Goal: Task Accomplishment & Management: Complete application form

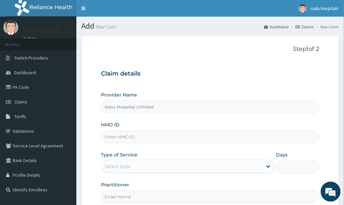
click at [130, 140] on input "HMO ID" at bounding box center [210, 136] width 219 height 13
paste input "PME/10013/B"
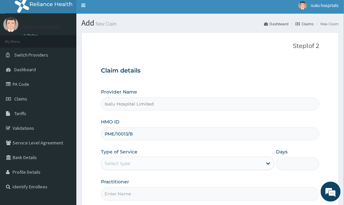
scroll to position [67, 0]
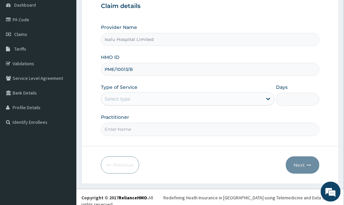
type input "PME/10013/B"
click at [142, 102] on div "Select type" at bounding box center [181, 98] width 161 height 11
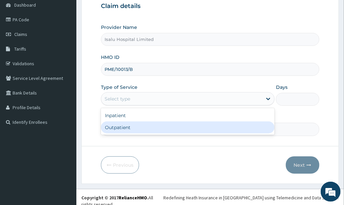
click at [130, 127] on div "Outpatient" at bounding box center [188, 127] width 174 height 12
type input "1"
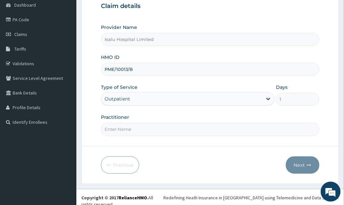
drag, startPoint x: 263, startPoint y: 148, endPoint x: 224, endPoint y: 155, distance: 39.1
click at [262, 149] on form "Step 1 of 2 Claim details Provider Name Isalu Hospital Limited HMO ID PME/10013…" at bounding box center [210, 76] width 258 height 216
click at [192, 134] on input "Practitioner" at bounding box center [210, 129] width 219 height 13
paste input "SALAMI OLAYINKA Dr"
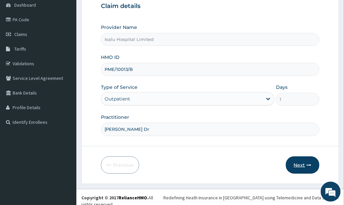
type input "SALAMI OLAYINKA Dr"
click at [297, 163] on button "Next" at bounding box center [303, 164] width 34 height 17
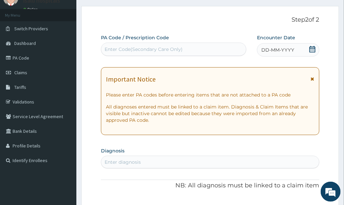
scroll to position [0, 0]
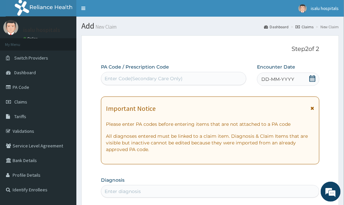
click at [138, 82] on div "Enter Code(Secondary Care Only)" at bounding box center [173, 78] width 145 height 11
paste input "PA/BB0FC4"
type input "PA/BB0FC4"
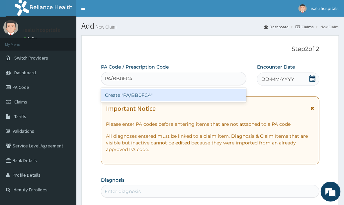
click at [142, 92] on div "Create "PA/BB0FC4"" at bounding box center [174, 95] width 146 height 12
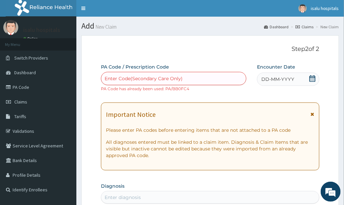
click at [151, 79] on div "Enter Code(Secondary Care Only)" at bounding box center [144, 78] width 78 height 7
paste input "PA/5B64DD"
type input "PA/5B64DD"
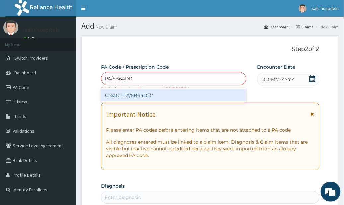
click at [155, 96] on div "Create "PA/5B64DD"" at bounding box center [174, 95] width 146 height 12
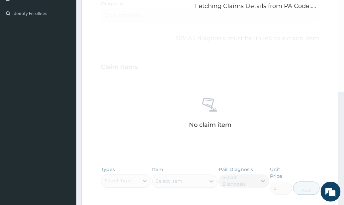
scroll to position [266, 0]
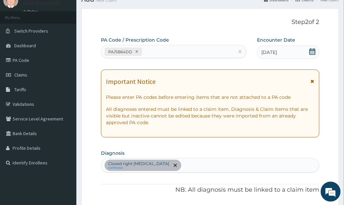
scroll to position [0, 0]
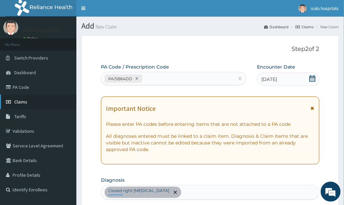
click at [30, 102] on link "Claims" at bounding box center [38, 101] width 76 height 15
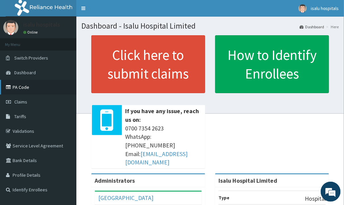
click at [16, 88] on link "PA Code" at bounding box center [38, 87] width 76 height 15
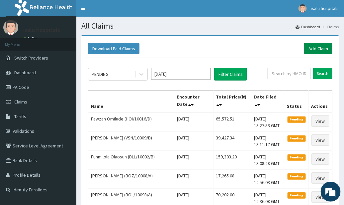
click at [313, 50] on link "Add Claim" at bounding box center [318, 48] width 28 height 11
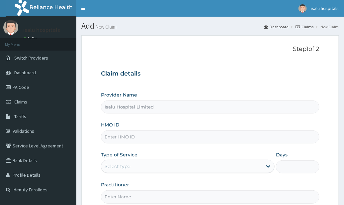
type input "Isalu Hospital Limited"
drag, startPoint x: 309, startPoint y: 106, endPoint x: 301, endPoint y: 108, distance: 8.7
click at [308, 107] on input "Isalu Hospital Limited" at bounding box center [210, 106] width 219 height 13
click at [138, 141] on input "HMO ID" at bounding box center [210, 136] width 219 height 13
paste input "PME/10013/B"
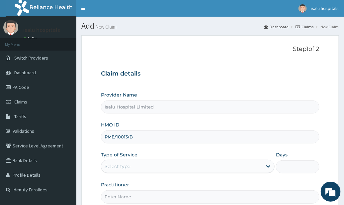
type input "PME/10013/B"
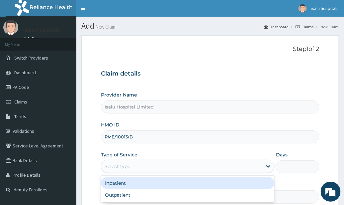
click at [166, 164] on div "Select type" at bounding box center [181, 166] width 161 height 11
drag, startPoint x: 144, startPoint y: 182, endPoint x: 180, endPoint y: 182, distance: 36.2
click at [144, 183] on div "Inpatient" at bounding box center [188, 183] width 174 height 12
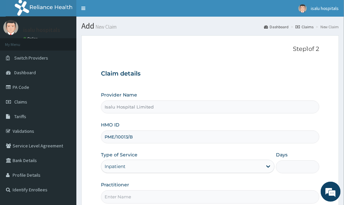
click at [294, 164] on input "Days" at bounding box center [298, 166] width 44 height 13
type input "1"
click at [283, 101] on input "Isalu Hospital Limited" at bounding box center [210, 106] width 219 height 13
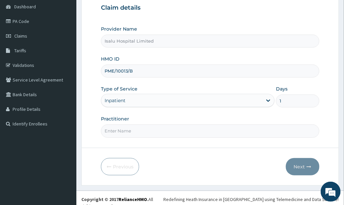
scroll to position [67, 0]
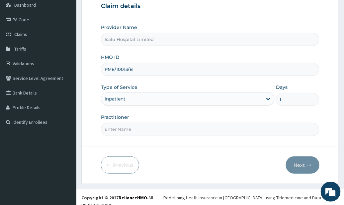
drag, startPoint x: 111, startPoint y: 122, endPoint x: 112, endPoint y: 133, distance: 10.7
click at [111, 123] on input "Practitioner" at bounding box center [210, 129] width 219 height 13
paste input "SALAMI OLAYINKA Dr"
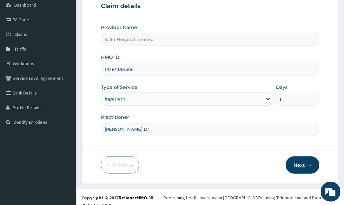
type input "SALAMI OLAYINKA Dr"
click at [315, 162] on button "Next" at bounding box center [303, 164] width 34 height 17
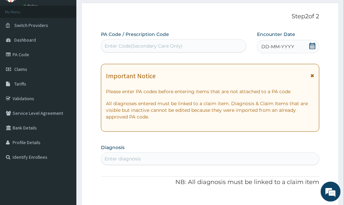
scroll to position [0, 0]
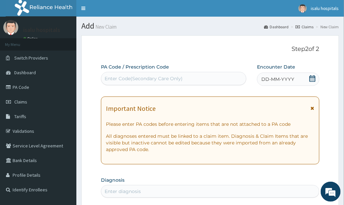
click at [140, 76] on div "Enter Code(Secondary Care Only)" at bounding box center [144, 78] width 78 height 7
paste input "PA/5B64DD"
type input "PA/5B64DD"
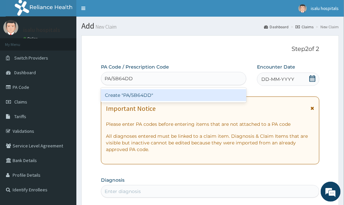
click at [151, 97] on div "Create "PA/5B64DD"" at bounding box center [174, 95] width 146 height 12
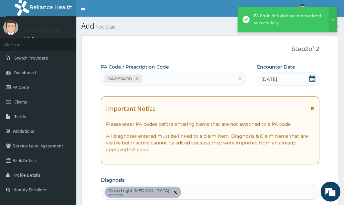
scroll to position [203, 0]
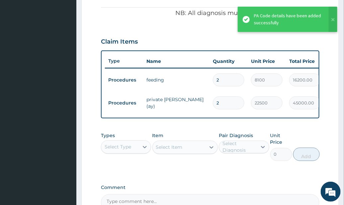
click at [287, 83] on td "16200.00" at bounding box center [305, 80] width 38 height 20
click at [135, 150] on div "Select Type" at bounding box center [120, 147] width 38 height 11
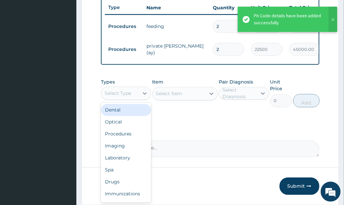
scroll to position [285, 0]
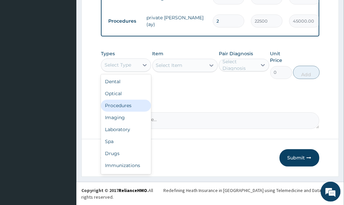
click at [129, 110] on div "Procedures" at bounding box center [126, 106] width 50 height 12
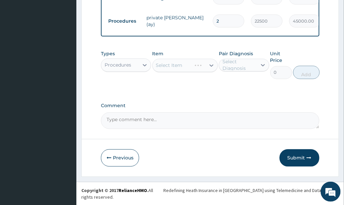
drag, startPoint x: 265, startPoint y: 114, endPoint x: 197, endPoint y: 95, distance: 70.1
click at [264, 109] on label "Comment" at bounding box center [210, 106] width 219 height 6
click at [264, 114] on textarea "Comment" at bounding box center [210, 120] width 219 height 17
click at [188, 71] on div "Select Item" at bounding box center [185, 65] width 65 height 13
click at [193, 70] on div "Select Item" at bounding box center [185, 65] width 65 height 13
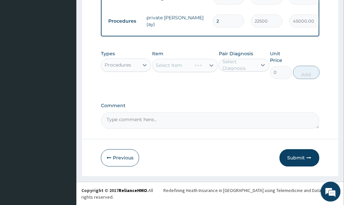
click at [194, 70] on div "Select Item" at bounding box center [185, 65] width 65 height 13
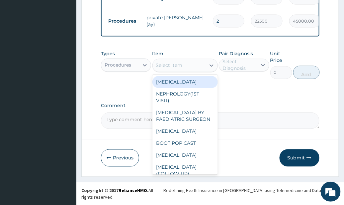
click at [194, 71] on div "Select Item" at bounding box center [179, 65] width 53 height 11
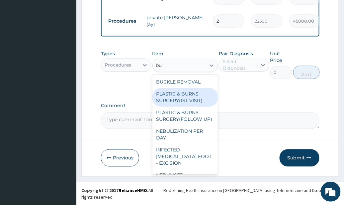
type input "b"
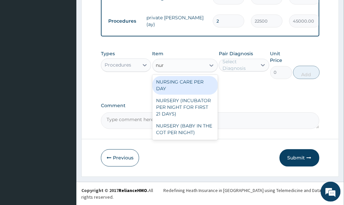
type input "nurs"
click at [205, 89] on div "NURSING CARE PER DAY" at bounding box center [185, 85] width 65 height 19
type input "11250"
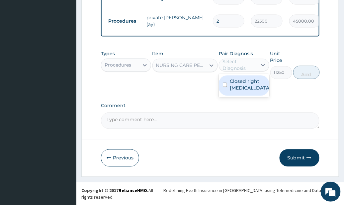
click at [239, 72] on div "Select Diagnosis" at bounding box center [240, 64] width 34 height 13
click at [258, 91] on label "Closed right elbow dislocation" at bounding box center [250, 84] width 41 height 13
checkbox input "true"
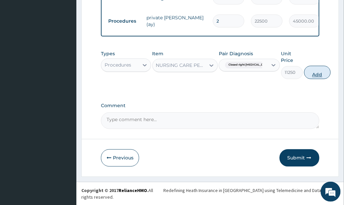
click at [310, 79] on button "Add" at bounding box center [317, 72] width 27 height 13
type input "0"
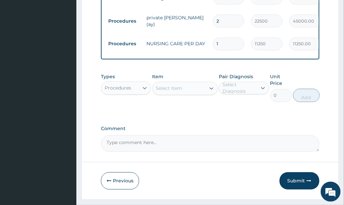
drag, startPoint x: 223, startPoint y: 40, endPoint x: 198, endPoint y: 45, distance: 26.2
click at [199, 45] on tr "Procedures NURSING CARE PER DAY 1 11250 11250.00 Closed right elbow dislocation…" at bounding box center [268, 44] width 326 height 23
type input "2"
type input "22500.00"
type input "2"
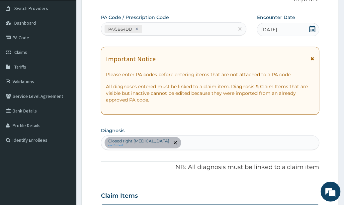
scroll to position [0, 0]
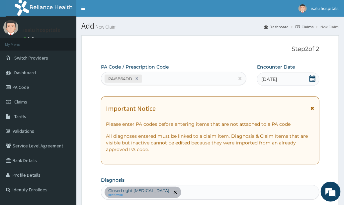
click at [169, 80] on div "PA/5B64DD" at bounding box center [167, 78] width 133 height 11
paste input "PA/6D15D4"
type input "PA/6D15D4"
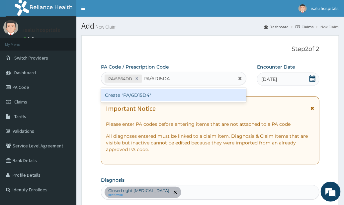
click at [174, 93] on div "Create "PA/6D15D4"" at bounding box center [174, 95] width 146 height 12
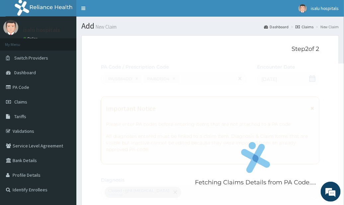
scroll to position [249, 0]
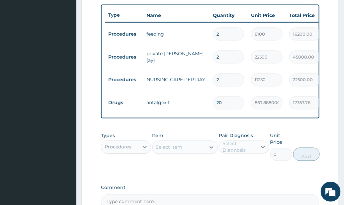
drag, startPoint x: 225, startPoint y: 103, endPoint x: 206, endPoint y: 108, distance: 19.3
click at [213, 107] on div "20" at bounding box center [229, 102] width 32 height 13
type input "1"
type input "867.89"
type input "17"
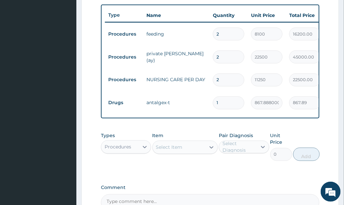
type input "14754.10"
type input "17"
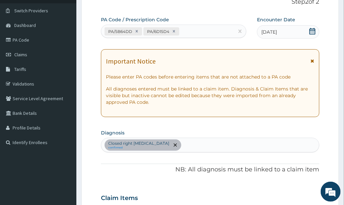
scroll to position [28, 0]
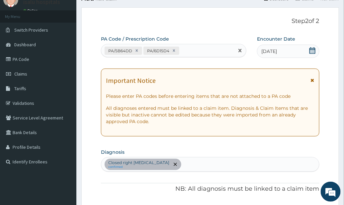
click at [200, 53] on div "PA/5B64DD PA/6D15D4" at bounding box center [167, 50] width 133 height 11
paste input "PA/84787B"
type input "PA/84787B"
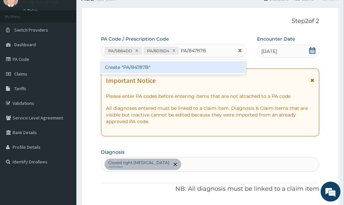
drag, startPoint x: 202, startPoint y: 60, endPoint x: 202, endPoint y: 66, distance: 6.0
click at [202, 62] on div "Create "PA/84787B"" at bounding box center [174, 67] width 146 height 15
click at [203, 64] on div "Create "PA/84787B"" at bounding box center [174, 67] width 146 height 12
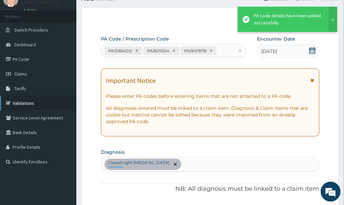
scroll to position [273, 0]
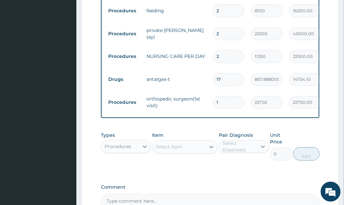
click at [245, 36] on td "2" at bounding box center [229, 34] width 38 height 20
click at [235, 78] on input "17" at bounding box center [229, 79] width 32 height 13
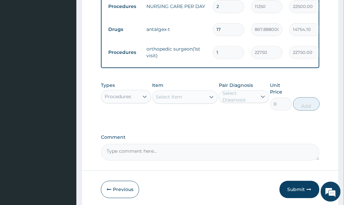
scroll to position [354, 0]
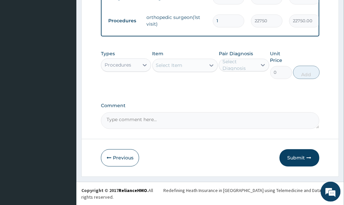
click at [122, 127] on textarea "Comment" at bounding box center [210, 120] width 219 height 17
paste textarea "PA/2BDF18"
type textarea "PA/2BDF18,"
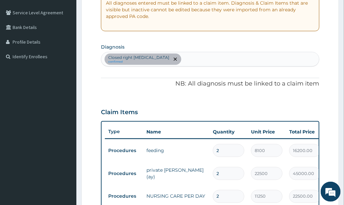
scroll to position [266, 0]
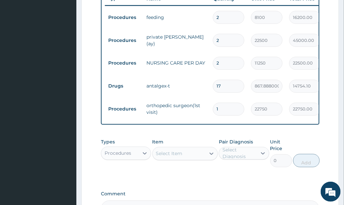
click at [237, 167] on div "Pair Diagnosis Select Diagnosis" at bounding box center [244, 153] width 50 height 29
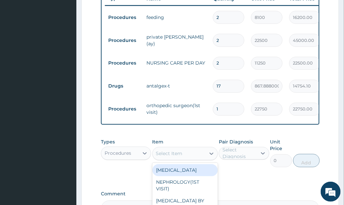
click at [189, 159] on div "Select Item" at bounding box center [179, 153] width 53 height 11
type input "mani"
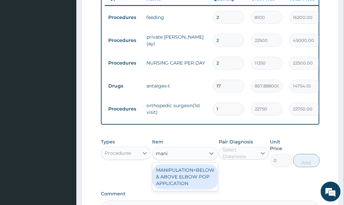
click at [203, 189] on div "MANIPULATION+BELOW & ABOVE ELBOW POP APPLICATION" at bounding box center [185, 176] width 65 height 25
type input "198000"
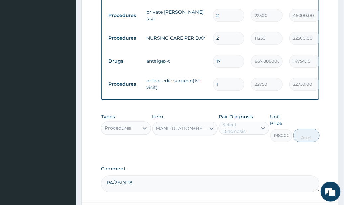
scroll to position [310, 0]
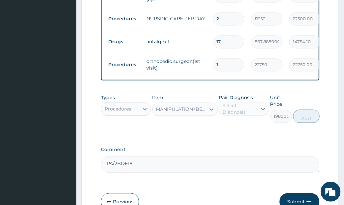
click at [245, 116] on div "Select Diagnosis" at bounding box center [240, 108] width 34 height 13
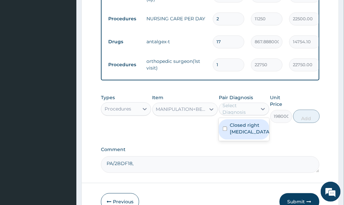
click at [247, 135] on label "Closed right elbow dislocation" at bounding box center [250, 128] width 41 height 13
checkbox input "true"
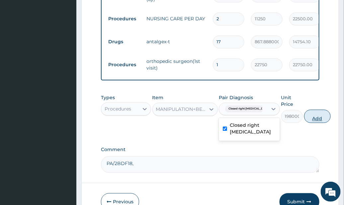
click at [318, 121] on button "Add" at bounding box center [317, 116] width 27 height 13
type input "0"
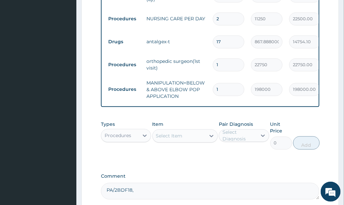
drag, startPoint x: 238, startPoint y: 170, endPoint x: 193, endPoint y: 181, distance: 45.7
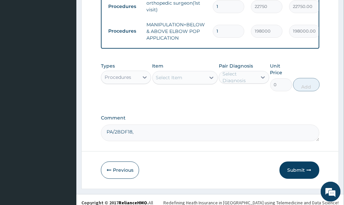
scroll to position [381, 0]
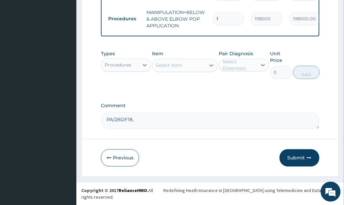
click at [149, 129] on textarea "PA/2BDF18," at bounding box center [210, 120] width 219 height 17
paste textarea "PA/85BDEC"
type textarea "PA/2BDF18,PA/85BDEC"
click at [125, 68] on div "Procedures" at bounding box center [118, 64] width 27 height 7
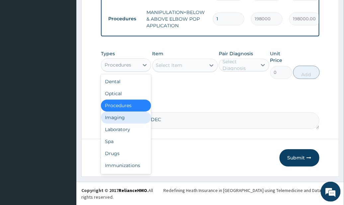
click at [131, 123] on div "Imaging" at bounding box center [126, 117] width 50 height 12
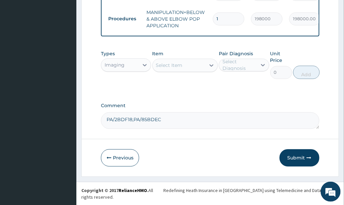
drag, startPoint x: 234, startPoint y: 97, endPoint x: 210, endPoint y: 94, distance: 24.4
click at [234, 92] on div "Types Imaging Item Select Item Pair Diagnosis Select Diagnosis Unit Price 0 Add" at bounding box center [210, 69] width 219 height 45
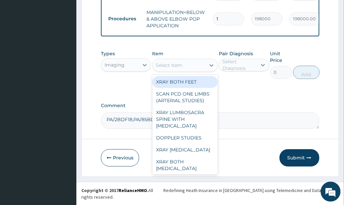
click at [195, 70] on div "Select Item" at bounding box center [179, 65] width 53 height 11
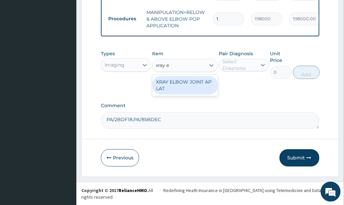
type input "xray el"
drag, startPoint x: 199, startPoint y: 89, endPoint x: 234, endPoint y: 81, distance: 35.8
click at [201, 90] on div "XRAY ELBOW JOINT AP LAT" at bounding box center [185, 85] width 65 height 19
type input "8910"
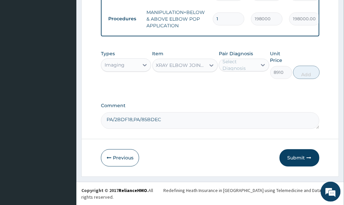
click at [239, 71] on div "Select Diagnosis" at bounding box center [240, 64] width 34 height 13
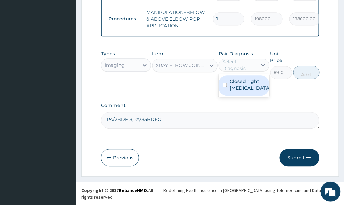
click at [255, 91] on label "Closed right elbow dislocation" at bounding box center [250, 84] width 41 height 13
checkbox input "true"
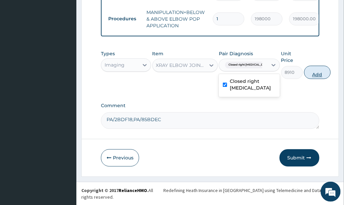
click at [311, 78] on button "Add" at bounding box center [317, 71] width 27 height 13
type input "0"
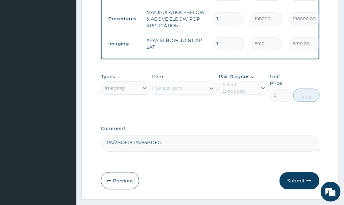
click at [242, 114] on div "Types Imaging Item Select Item Pair Diagnosis Select Diagnosis Unit Price 0 Add" at bounding box center [210, 92] width 219 height 45
drag, startPoint x: 234, startPoint y: 142, endPoint x: 179, endPoint y: 129, distance: 55.9
click at [217, 138] on div "Comment PA/2BDF18,PA/85BDEC" at bounding box center [210, 139] width 219 height 26
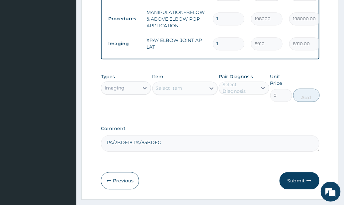
click at [126, 93] on div "Imaging" at bounding box center [120, 87] width 38 height 11
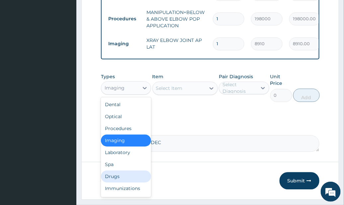
click at [128, 182] on div "Drugs" at bounding box center [126, 176] width 50 height 12
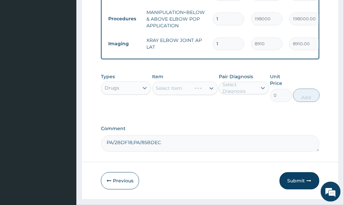
drag, startPoint x: 239, startPoint y: 123, endPoint x: 217, endPoint y: 115, distance: 23.8
click at [202, 94] on div "Select Item" at bounding box center [185, 87] width 65 height 13
click at [192, 94] on div "Select Item" at bounding box center [185, 87] width 65 height 13
click at [201, 95] on div "Select Item" at bounding box center [185, 87] width 65 height 13
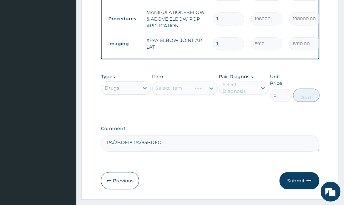
click at [206, 95] on div "Select Item" at bounding box center [185, 87] width 65 height 13
click at [195, 94] on div "Select Item" at bounding box center [185, 87] width 65 height 13
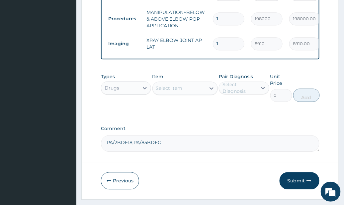
click at [196, 93] on div "Select Item" at bounding box center [179, 88] width 53 height 11
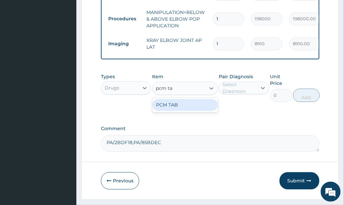
type input "pcm tab"
click at [199, 111] on div "PCM TAB" at bounding box center [185, 105] width 65 height 12
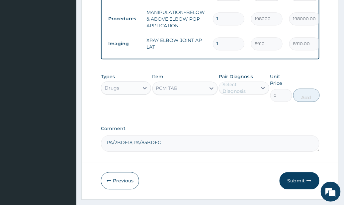
type input "201.0959930419922"
click at [233, 99] on div "Pair Diagnosis Select Diagnosis" at bounding box center [244, 87] width 50 height 29
click at [253, 94] on div "Select Diagnosis" at bounding box center [240, 87] width 34 height 13
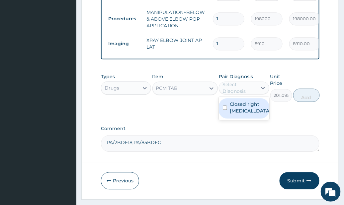
click at [255, 114] on label "Closed right elbow dislocation" at bounding box center [250, 107] width 41 height 13
checkbox input "true"
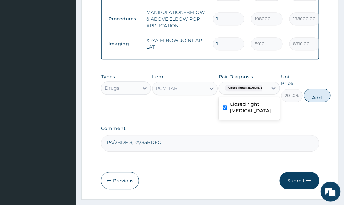
click at [318, 102] on button "Add" at bounding box center [317, 94] width 27 height 13
type input "0"
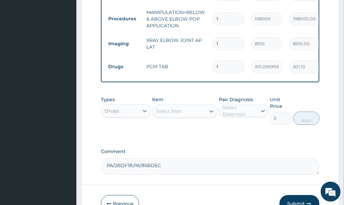
click at [230, 68] on input "1" at bounding box center [229, 66] width 32 height 13
type input "18"
type input "3619.73"
type input "18"
drag, startPoint x: 230, startPoint y: 155, endPoint x: 221, endPoint y: 155, distance: 9.3
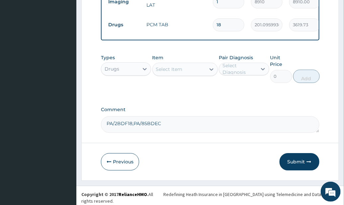
scroll to position [427, 0]
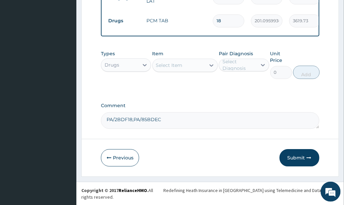
click at [170, 126] on textarea "PA/2BDF18,PA/85BDEC" at bounding box center [210, 120] width 219 height 17
paste textarea "PA/2D0110"
type textarea "PA/2BDF18,PA/85BDEC,PA/2D0110"
drag, startPoint x: 227, startPoint y: 92, endPoint x: 216, endPoint y: 88, distance: 11.4
click at [227, 91] on div "Types Drugs Item Select Item Pair Diagnosis Select Diagnosis Unit Price 0 Add" at bounding box center [210, 69] width 219 height 45
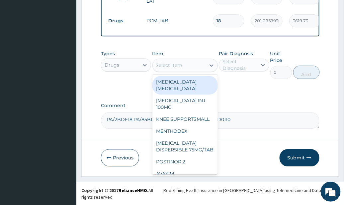
click at [189, 70] on div "Select Item" at bounding box center [179, 65] width 53 height 11
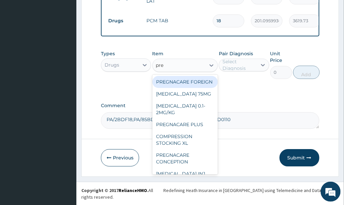
type input "preg"
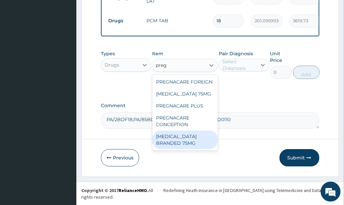
click at [184, 148] on div "PREGABALIN BRANDED 75MG" at bounding box center [185, 139] width 65 height 19
type input "1676.399780273438"
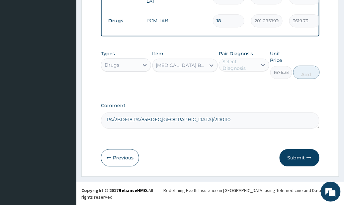
drag, startPoint x: 235, startPoint y: 124, endPoint x: 220, endPoint y: 116, distance: 16.1
click at [235, 123] on textarea "PA/2BDF18,PA/85BDEC,PA/2D0110" at bounding box center [210, 120] width 219 height 17
click at [184, 68] on div "PREGABALIN BRANDED 75MG" at bounding box center [181, 65] width 50 height 7
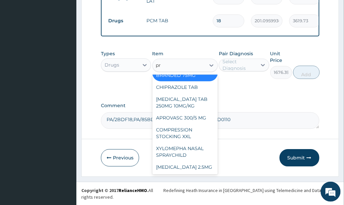
scroll to position [119, 0]
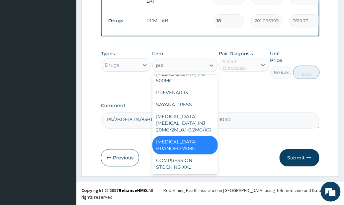
type input "preg"
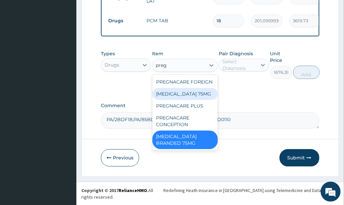
click at [205, 100] on div "PREGABALIN 75MG" at bounding box center [185, 94] width 65 height 12
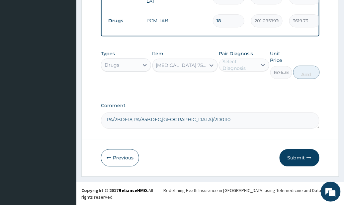
type input "521.7606201171875"
click at [253, 65] on div "Select Diagnosis" at bounding box center [244, 64] width 50 height 13
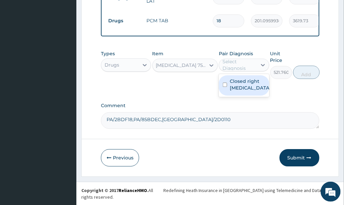
drag, startPoint x: 254, startPoint y: 95, endPoint x: 305, endPoint y: 97, distance: 51.2
click at [256, 91] on label "Closed right elbow dislocation" at bounding box center [250, 84] width 41 height 13
checkbox input "true"
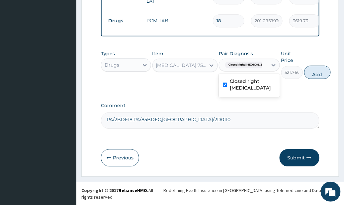
click at [321, 79] on button "Add" at bounding box center [317, 71] width 27 height 13
type input "0"
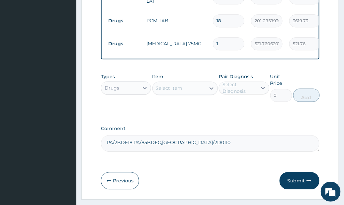
type input "0.00"
type input "5"
type input "2608.80"
type input "5"
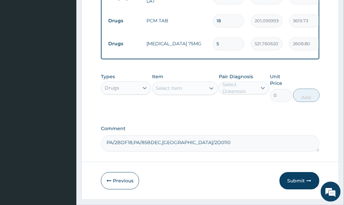
click at [200, 93] on div "Select Item" at bounding box center [179, 88] width 53 height 11
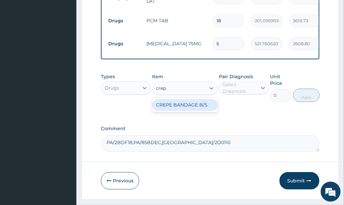
type input "crepe"
click at [205, 111] on div "CREPE BANDAGE B/S" at bounding box center [185, 105] width 65 height 12
type input "820.0499877929688"
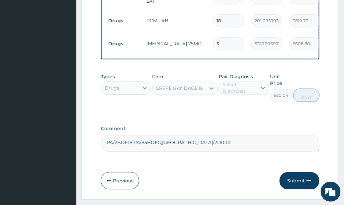
click at [255, 85] on div "Pair Diagnosis Select Diagnosis" at bounding box center [244, 87] width 50 height 29
click at [251, 94] on div "Select Diagnosis" at bounding box center [240, 87] width 34 height 13
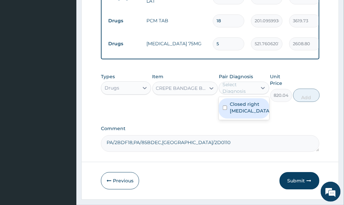
drag, startPoint x: 253, startPoint y: 122, endPoint x: 305, endPoint y: 114, distance: 52.8
click at [253, 114] on label "Closed right elbow dislocation" at bounding box center [250, 107] width 41 height 13
checkbox input "true"
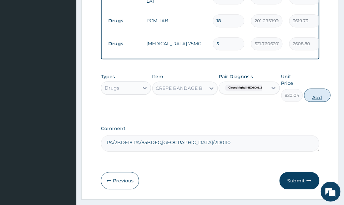
click at [325, 99] on button "Add" at bounding box center [317, 94] width 27 height 13
type input "0"
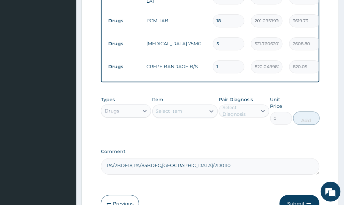
drag, startPoint x: 228, startPoint y: 70, endPoint x: 208, endPoint y: 70, distance: 20.3
click at [212, 70] on td "1" at bounding box center [229, 67] width 38 height 20
type input "3"
type input "2460.15"
type input "3"
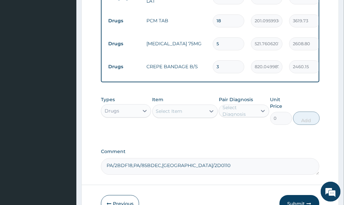
drag, startPoint x: 248, startPoint y: 154, endPoint x: 232, endPoint y: 153, distance: 16.3
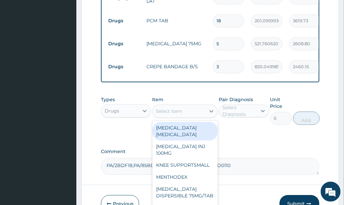
click at [203, 116] on div "Select Item" at bounding box center [179, 111] width 53 height 11
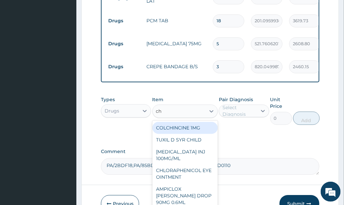
type input "chy"
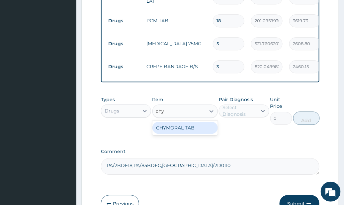
click at [203, 134] on div "CHYMORAL TAB" at bounding box center [185, 128] width 65 height 12
type input "100.3812103271484"
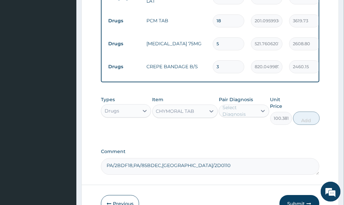
click at [241, 117] on div "Select Diagnosis" at bounding box center [240, 110] width 34 height 13
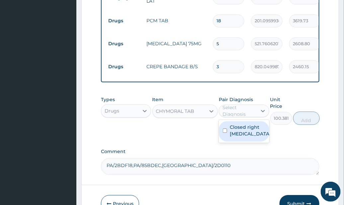
click at [251, 137] on label "Closed right elbow dislocation" at bounding box center [250, 130] width 41 height 13
checkbox input "true"
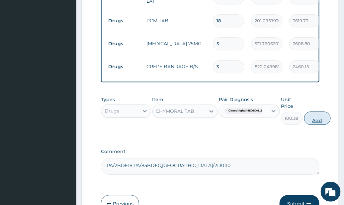
click at [318, 125] on button "Add" at bounding box center [317, 117] width 27 height 13
type input "0"
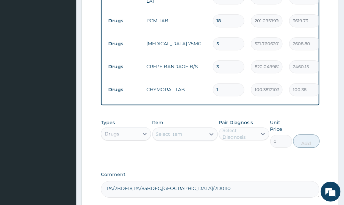
click at [229, 95] on input "1" at bounding box center [229, 89] width 32 height 13
type input "10"
type input "1003.81"
type input "10"
click at [251, 161] on div "Types Drugs Item Select Item Pair Diagnosis Select Diagnosis Unit Price 0 Add" at bounding box center [210, 138] width 219 height 45
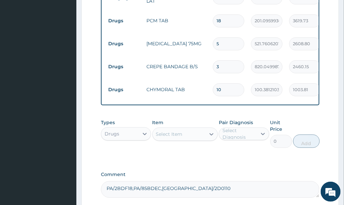
click at [199, 136] on div "Select Item" at bounding box center [179, 134] width 53 height 11
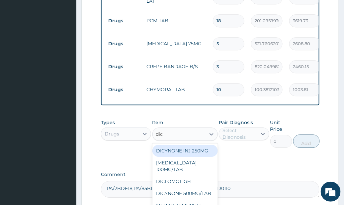
type input "dicl"
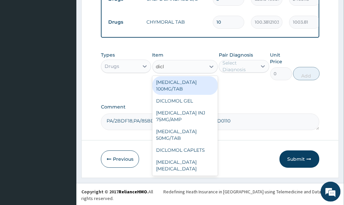
scroll to position [496, 0]
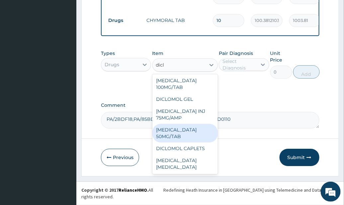
click at [197, 140] on div "DICLOFENAC 50MG/TAB" at bounding box center [185, 133] width 65 height 19
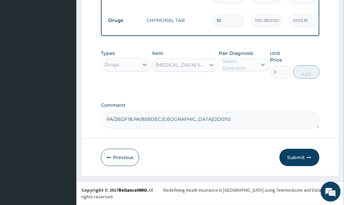
type input "90.552001953125"
drag, startPoint x: 243, startPoint y: 117, endPoint x: 218, endPoint y: 99, distance: 31.1
click at [244, 115] on div "Comment PA/2BDF18,PA/85BDEC,PA/2D0110" at bounding box center [210, 115] width 219 height 26
click at [195, 68] on div "DICLOFENAC 50MG/TAB" at bounding box center [181, 64] width 50 height 7
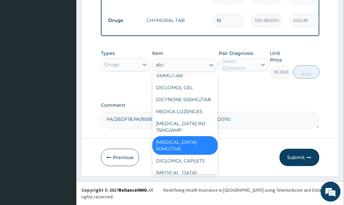
scroll to position [0, 0]
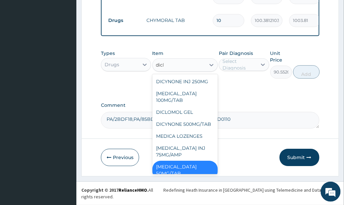
type input "diclo"
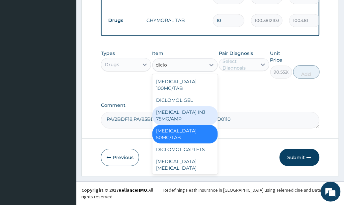
click at [198, 122] on div "DICLOFENAC INJ 75MG/AMP" at bounding box center [185, 115] width 65 height 19
type input "669.1702270507812"
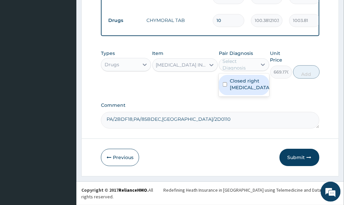
click at [255, 71] on div "Select Diagnosis" at bounding box center [240, 64] width 34 height 13
click at [252, 91] on label "Closed right elbow dislocation" at bounding box center [250, 83] width 41 height 13
checkbox input "true"
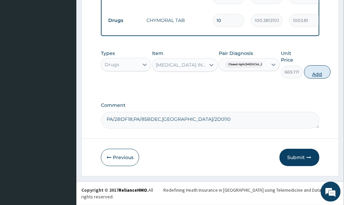
click at [315, 78] on button "Add" at bounding box center [317, 71] width 27 height 13
type input "0"
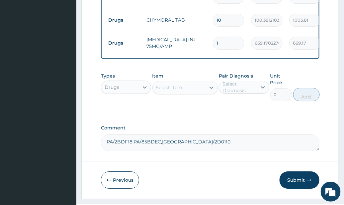
drag, startPoint x: 235, startPoint y: 45, endPoint x: 189, endPoint y: 50, distance: 46.8
click at [189, 50] on tr "Drugs DICLOFENAC INJ 75MG/AMP 1 669.1702270507812 669.17 Closed right elbow dis…" at bounding box center [268, 43] width 326 height 23
type input "2"
type input "1338.34"
type input "2"
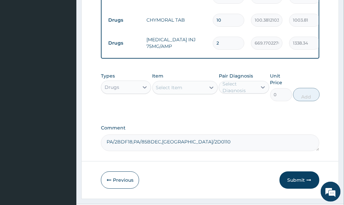
click at [194, 93] on div "Select Item" at bounding box center [179, 87] width 53 height 11
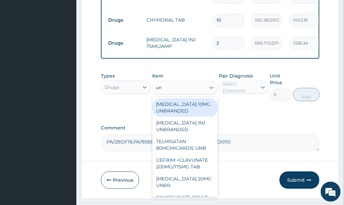
type input "uni"
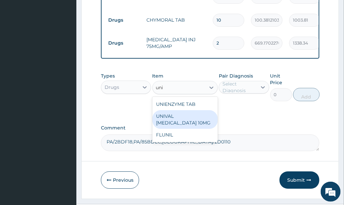
click at [192, 128] on div "UNIVAL DIAZEPAM 10MG" at bounding box center [185, 119] width 65 height 19
type input "2910.60009765625"
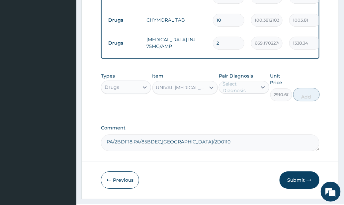
click at [254, 94] on div "Select Diagnosis" at bounding box center [240, 86] width 34 height 13
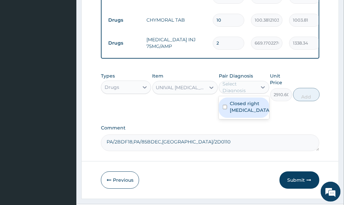
click at [250, 113] on label "Closed right elbow dislocation" at bounding box center [250, 106] width 41 height 13
checkbox input "true"
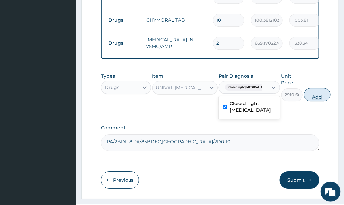
click at [319, 100] on button "Add" at bounding box center [317, 94] width 27 height 13
type input "0"
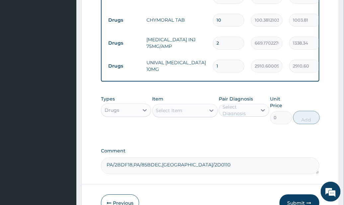
drag, startPoint x: 246, startPoint y: 160, endPoint x: 224, endPoint y: 156, distance: 22.7
click at [246, 154] on label "Comment" at bounding box center [210, 151] width 219 height 6
click at [246, 160] on textarea "PA/2BDF18,PA/85BDEC,PA/2D0110" at bounding box center [210, 165] width 219 height 17
click at [181, 114] on div "Select Item" at bounding box center [169, 110] width 27 height 7
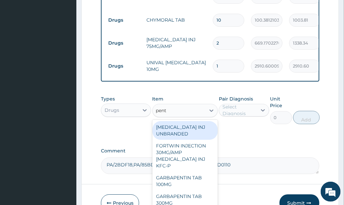
type input "penta"
click at [202, 136] on div "PENTAZOCINE INJ UNBRANDED" at bounding box center [185, 130] width 65 height 19
type input "1693.43994140625"
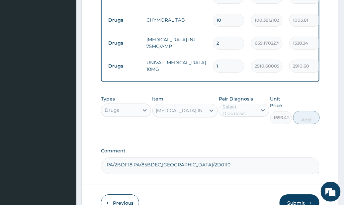
click at [247, 117] on div "Select Diagnosis" at bounding box center [240, 109] width 34 height 13
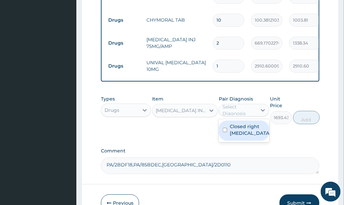
drag, startPoint x: 245, startPoint y: 142, endPoint x: 271, endPoint y: 137, distance: 26.0
click at [246, 136] on label "Closed right elbow dislocation" at bounding box center [250, 129] width 41 height 13
checkbox input "true"
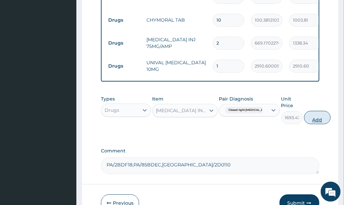
click at [317, 124] on button "Add" at bounding box center [317, 117] width 27 height 13
type input "0"
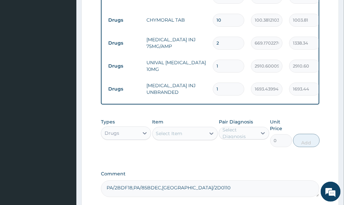
click at [242, 186] on div "Comment PA/2BDF18,PA/85BDEC,PA/2D0110" at bounding box center [210, 184] width 219 height 26
click at [263, 160] on div "Types Drugs Item Select Item Pair Diagnosis Select Diagnosis Unit Price 0 Add" at bounding box center [210, 137] width 219 height 45
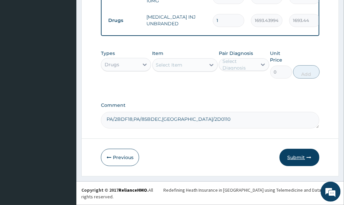
click at [293, 166] on button "Submit" at bounding box center [300, 157] width 40 height 17
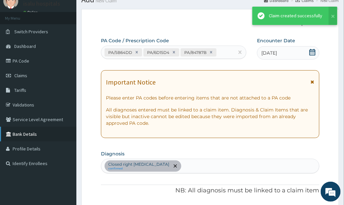
scroll to position [565, 0]
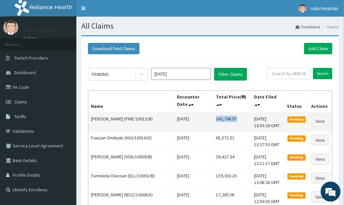
drag, startPoint x: 202, startPoint y: 118, endPoint x: 226, endPoint y: 119, distance: 24.3
click at [226, 119] on td "343,748.97" at bounding box center [232, 121] width 38 height 19
copy td "343,748.97"
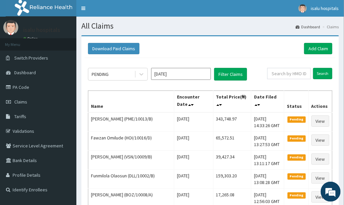
click at [238, 47] on div "Download Paid Claims Add Claim" at bounding box center [210, 48] width 245 height 11
click at [319, 50] on link "Add Claim" at bounding box center [318, 48] width 28 height 11
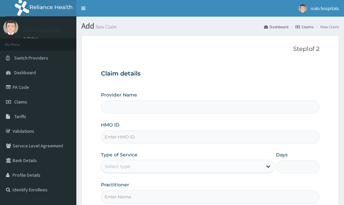
type input "Isalu Hospital Limited"
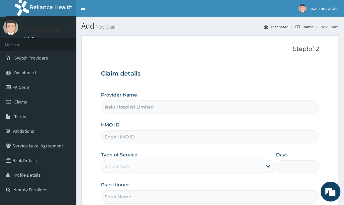
click at [287, 85] on div "Claim details Provider Name Isalu Hospital Limited HMO ID Type of Service Selec…" at bounding box center [210, 133] width 219 height 140
click at [163, 140] on input "HMO ID" at bounding box center [210, 136] width 219 height 13
paste input "HOI/10016/D"
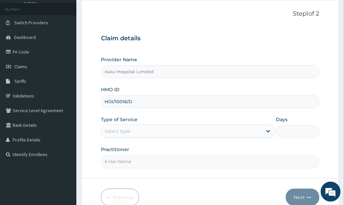
scroll to position [67, 0]
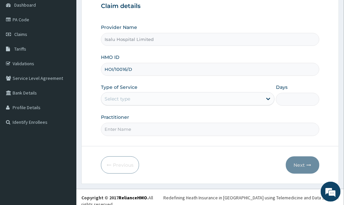
type input "HOI/10016/D"
click at [170, 98] on div "Select type" at bounding box center [181, 98] width 161 height 11
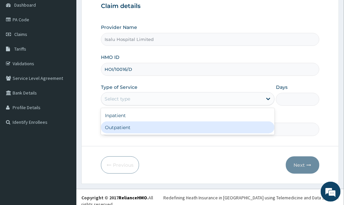
click at [157, 127] on div "Outpatient" at bounding box center [188, 127] width 174 height 12
type input "1"
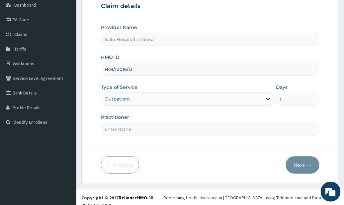
drag, startPoint x: 278, startPoint y: 138, endPoint x: 262, endPoint y: 136, distance: 17.0
click at [276, 137] on form "Step 1 of 2 Claim details Provider Name Isalu Hospital Limited HMO ID HOI/10016…" at bounding box center [210, 76] width 258 height 216
click at [185, 127] on input "Practitioner" at bounding box center [210, 129] width 219 height 13
paste input "Anifowose Sola"
type input "Anifowose Sola"
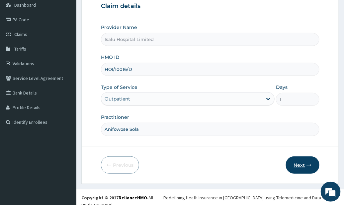
click at [306, 160] on button "Next" at bounding box center [303, 164] width 34 height 17
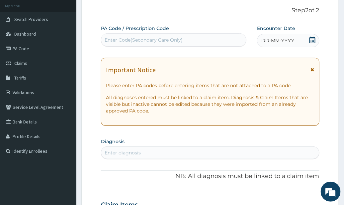
scroll to position [0, 0]
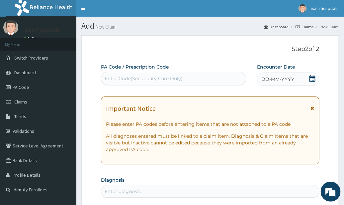
click at [165, 78] on div "Enter Code(Secondary Care Only)" at bounding box center [144, 78] width 78 height 7
paste input "PA/F755F0"
type input "PA/F755F0"
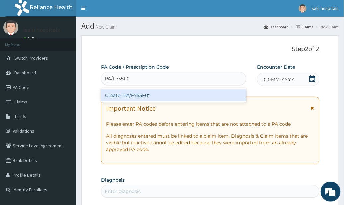
click at [170, 98] on div "Create "PA/F755F0"" at bounding box center [174, 95] width 146 height 12
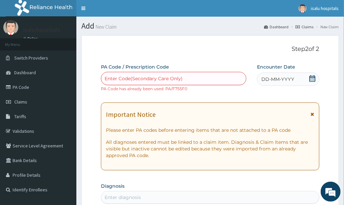
drag, startPoint x: 165, startPoint y: 71, endPoint x: 163, endPoint y: 84, distance: 13.2
click at [165, 75] on div "PA Code / Prescription Code Enter Code(Secondary Care Only) PA Code has already…" at bounding box center [174, 77] width 146 height 28
drag, startPoint x: 142, startPoint y: 76, endPoint x: 138, endPoint y: 79, distance: 5.0
click at [141, 76] on div "Enter Code(Secondary Care Only)" at bounding box center [144, 78] width 78 height 7
paste input "PA/067631"
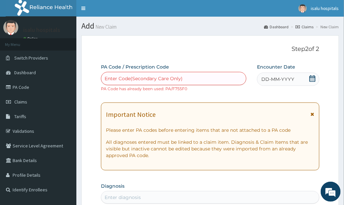
type input "PA/067631"
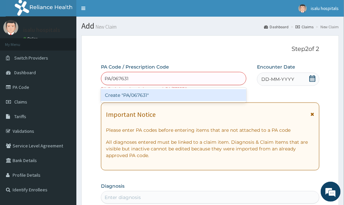
click at [149, 92] on div "Create "PA/067631"" at bounding box center [174, 95] width 146 height 12
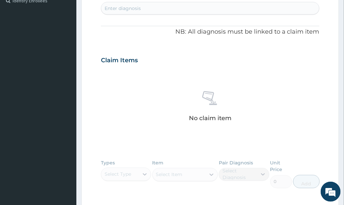
scroll to position [221, 0]
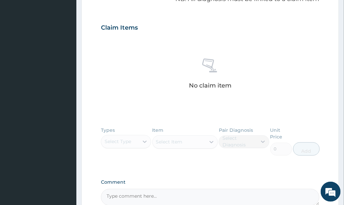
click at [314, 22] on div "Claim Items" at bounding box center [210, 26] width 219 height 17
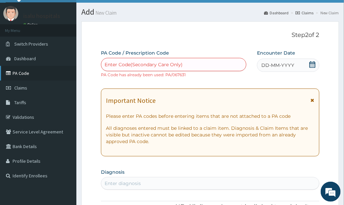
scroll to position [0, 0]
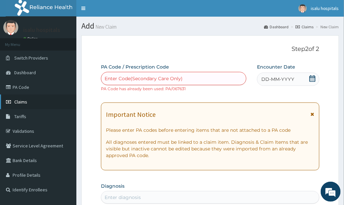
click at [21, 99] on span "Claims" at bounding box center [20, 102] width 13 height 6
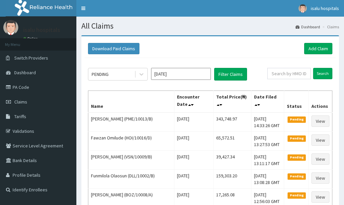
click at [282, 74] on input "text" at bounding box center [290, 73] width 44 height 11
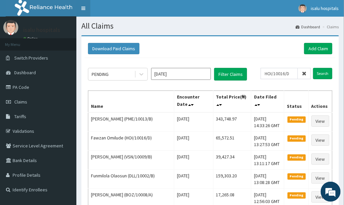
click at [80, 8] on link "Toggle navigation" at bounding box center [83, 8] width 14 height 17
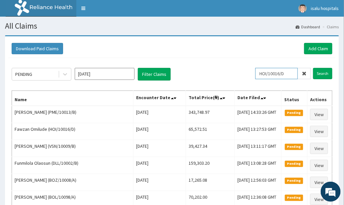
click at [269, 74] on input "HOI/10016/D" at bounding box center [277, 73] width 43 height 11
click at [321, 71] on input "Search" at bounding box center [322, 73] width 19 height 11
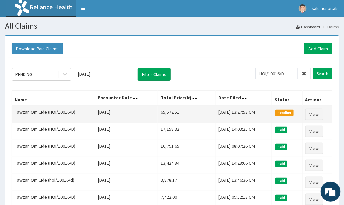
drag, startPoint x: 146, startPoint y: 111, endPoint x: 175, endPoint y: 114, distance: 29.7
click at [175, 114] on tr "Fawzan Omilude (HOI/10016/D) Sun Aug 03 2025 65,572.51 Fri, 15 Aug 2025 13:27:5…" at bounding box center [172, 114] width 321 height 17
copy tr "65,572.51"
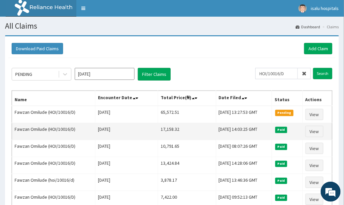
click at [247, 123] on td "Mon, 30 Jun 2025 14:03:25 GMT" at bounding box center [244, 131] width 56 height 17
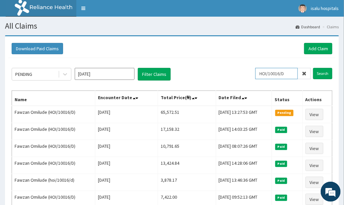
click at [274, 76] on input "HOI/10016/D" at bounding box center [277, 73] width 43 height 11
paste input "ICN/10020/A"
click at [272, 72] on input "ICN/10020/A" at bounding box center [277, 73] width 43 height 11
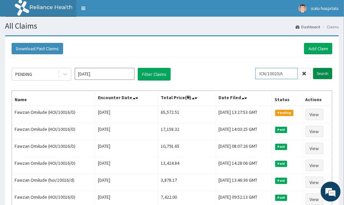
type input "ICN/10020/A"
click at [323, 76] on input "Search" at bounding box center [322, 73] width 19 height 11
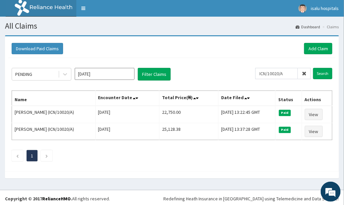
click at [236, 58] on div "PENDING Aug 2025 Filter Claims ICN/10020/A Search Name Encounter Date Total Pri…" at bounding box center [172, 113] width 328 height 110
drag, startPoint x: 238, startPoint y: 71, endPoint x: 218, endPoint y: 71, distance: 19.9
click at [238, 71] on div "PENDING Aug 2025 Filter Claims" at bounding box center [134, 74] width 244 height 13
click at [314, 53] on link "Add Claim" at bounding box center [318, 48] width 28 height 11
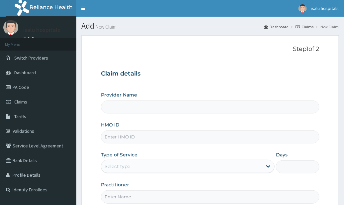
click at [137, 139] on input "HMO ID" at bounding box center [210, 136] width 219 height 13
paste input "ICN/10020/A"
type input "ICN/10020/A"
type input "Isalu Hospital Limited"
type input "ICN/10020/A"
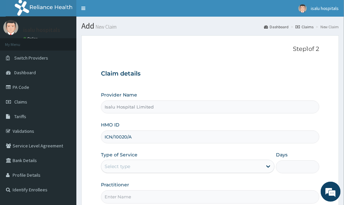
click at [148, 175] on div "Provider Name Isalu Hospital Limited HMO ID ICN/10020/A Type of Service Select …" at bounding box center [210, 147] width 219 height 112
click at [157, 162] on div "Select type" at bounding box center [181, 166] width 161 height 11
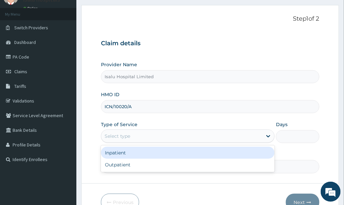
scroll to position [67, 0]
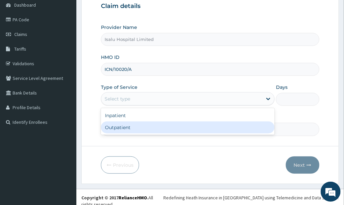
click at [146, 130] on div "Outpatient" at bounding box center [188, 127] width 174 height 12
type input "1"
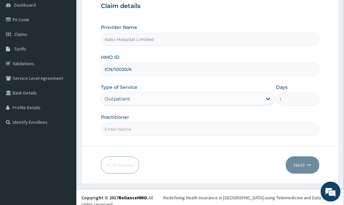
scroll to position [0, 0]
drag, startPoint x: 222, startPoint y: 150, endPoint x: 218, endPoint y: 150, distance: 4.0
click at [222, 150] on form "Step 1 of 2 Claim details Provider Name Isalu Hospital Limited HMO ID ICN/10020…" at bounding box center [210, 76] width 258 height 216
click at [168, 124] on input "Practitioner" at bounding box center [210, 129] width 219 height 13
paste input "[PERSON_NAME]"
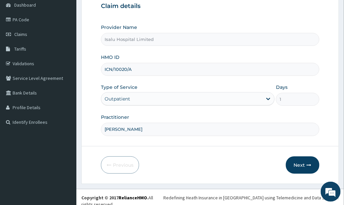
drag, startPoint x: 280, startPoint y: 125, endPoint x: 298, endPoint y: 124, distance: 17.6
click at [299, 125] on input "[PERSON_NAME]" at bounding box center [210, 129] width 219 height 13
type input "[PERSON_NAME]"
click at [308, 167] on button "Next" at bounding box center [303, 164] width 34 height 17
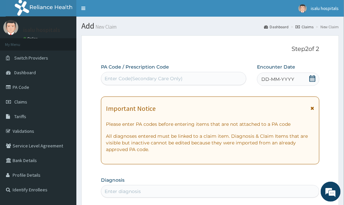
drag, startPoint x: 154, startPoint y: 80, endPoint x: 156, endPoint y: 83, distance: 3.4
click at [154, 80] on div "Enter Code(Secondary Care Only)" at bounding box center [144, 78] width 78 height 7
paste input "PA/43134B"
type input "PA/43134B"
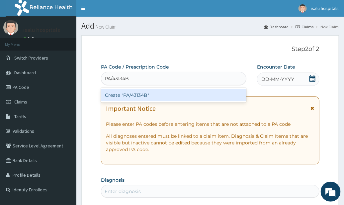
click at [178, 93] on div "Create "PA/43134B"" at bounding box center [174, 95] width 146 height 12
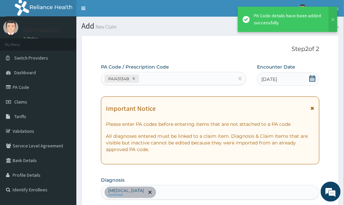
scroll to position [180, 0]
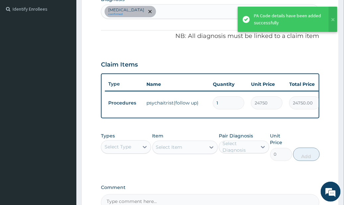
click at [237, 107] on input "1" at bounding box center [229, 102] width 32 height 13
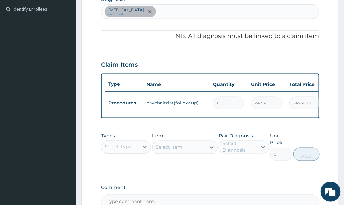
click at [326, 141] on form "Step 2 of 2 PA Code / Prescription Code PA/43134B Encounter Date 03-08-2025 Imp…" at bounding box center [210, 56] width 258 height 403
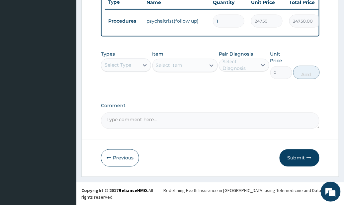
click at [306, 161] on button "Submit" at bounding box center [300, 157] width 40 height 17
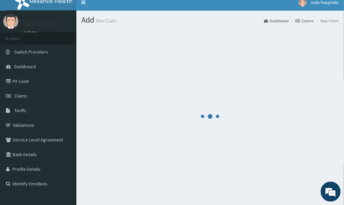
scroll to position [0, 0]
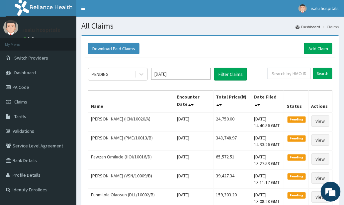
click at [245, 43] on div "Download Paid Claims Add Claim" at bounding box center [210, 49] width 251 height 18
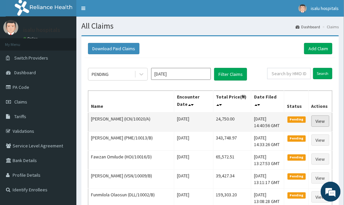
click at [321, 123] on link "View" at bounding box center [321, 120] width 18 height 11
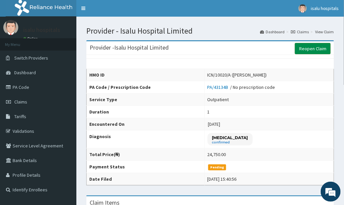
click at [318, 48] on link "Reopen Claim" at bounding box center [313, 48] width 36 height 11
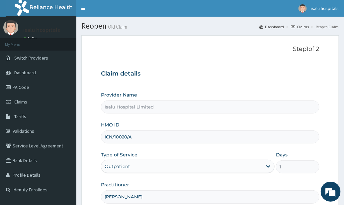
click at [287, 71] on h3 "Claim details" at bounding box center [210, 73] width 219 height 7
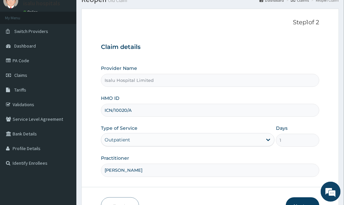
scroll to position [67, 0]
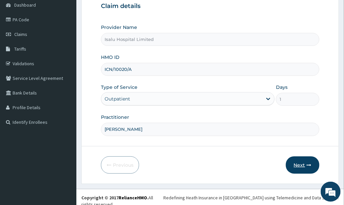
click at [307, 163] on button "Next" at bounding box center [303, 164] width 34 height 17
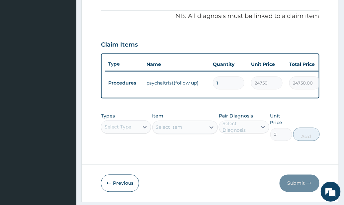
scroll to position [12, 0]
click at [126, 131] on div "Select Type" at bounding box center [126, 126] width 50 height 13
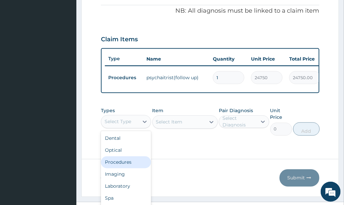
click at [130, 164] on div "Procedures" at bounding box center [126, 162] width 50 height 12
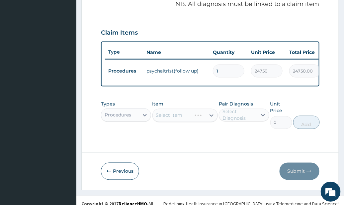
click at [189, 142] on div "Types option Procedures, selected. Select is focused ,type to refine list, pres…" at bounding box center [210, 119] width 219 height 45
click at [186, 122] on div "Select Item" at bounding box center [185, 115] width 65 height 13
click at [203, 122] on div "Select Item" at bounding box center [185, 115] width 65 height 13
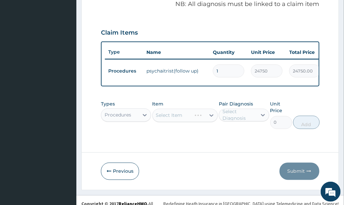
click at [203, 122] on div "Select Item" at bounding box center [185, 115] width 65 height 13
click at [211, 121] on div "Select Item" at bounding box center [185, 115] width 65 height 13
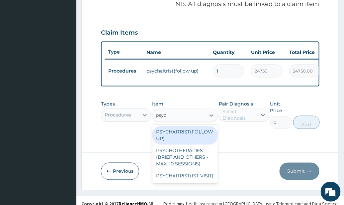
scroll to position [225, 0]
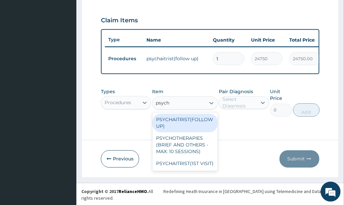
type input "psycha"
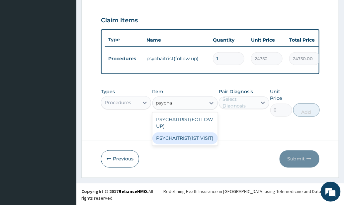
click at [192, 144] on div "PSYCHAITRIST(1ST VISIT)" at bounding box center [185, 138] width 65 height 12
type input "31500"
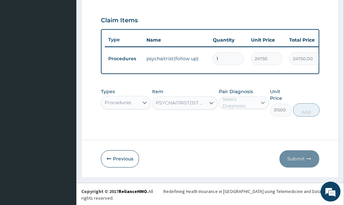
click at [259, 107] on div at bounding box center [263, 103] width 12 height 12
click at [258, 122] on label "Acute psychosis" at bounding box center [250, 119] width 41 height 7
checkbox input "true"
click at [308, 117] on button "Add" at bounding box center [306, 109] width 27 height 13
type input "0"
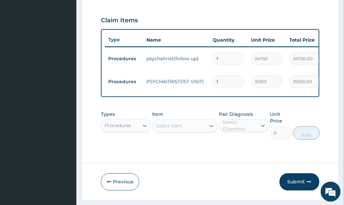
scroll to position [0, 115]
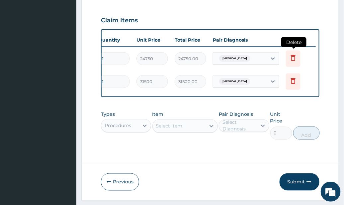
click at [292, 59] on icon at bounding box center [293, 58] width 8 height 8
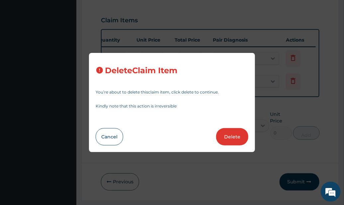
drag, startPoint x: 241, startPoint y: 134, endPoint x: 255, endPoint y: 117, distance: 21.3
click at [241, 134] on button "Delete" at bounding box center [232, 136] width 32 height 17
type input "31500"
type input "31500.00"
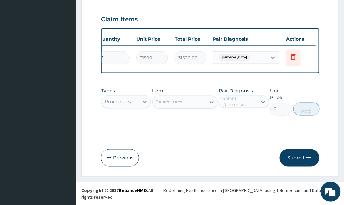
click at [294, 166] on button "Submit" at bounding box center [300, 157] width 40 height 17
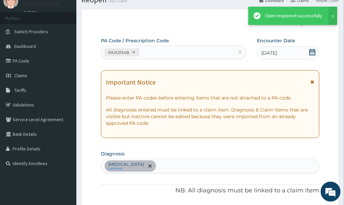
scroll to position [226, 0]
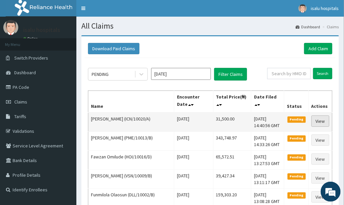
click at [320, 118] on link "View" at bounding box center [321, 120] width 18 height 11
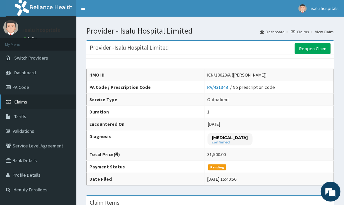
click at [33, 100] on link "Claims" at bounding box center [38, 101] width 76 height 15
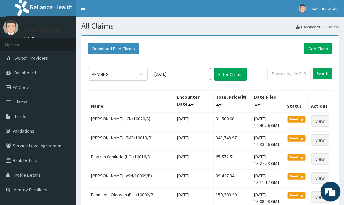
drag, startPoint x: 320, startPoint y: 50, endPoint x: 313, endPoint y: 53, distance: 7.6
click at [320, 50] on link "Add Claim" at bounding box center [318, 48] width 28 height 11
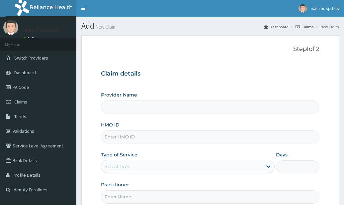
click at [136, 139] on input "HMO ID" at bounding box center [210, 136] width 219 height 13
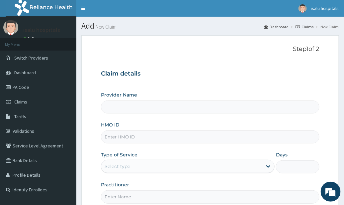
type input "RET/46236/A"
type input "Isalu Hospital Limited"
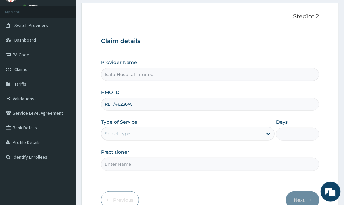
scroll to position [67, 0]
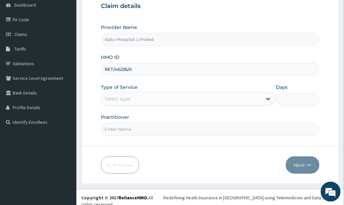
type input "RET/46236/A"
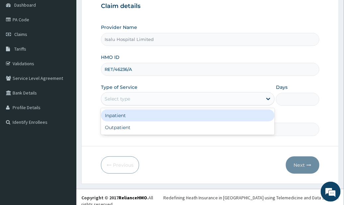
click at [178, 97] on div "Select type" at bounding box center [181, 98] width 161 height 11
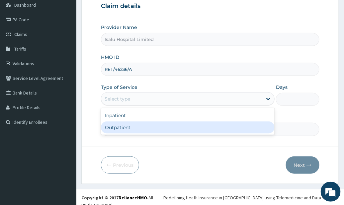
click at [169, 128] on div "Outpatient" at bounding box center [188, 127] width 174 height 12
type input "1"
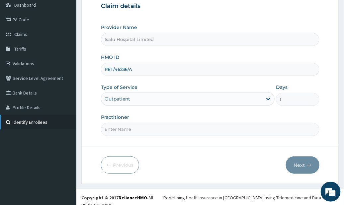
scroll to position [0, 0]
click at [262, 158] on div "Previous Next" at bounding box center [210, 164] width 219 height 17
click at [192, 136] on form "Step 1 of 2 Claim details Provider Name Isalu Hospital Limited HMO ID RET/46236…" at bounding box center [210, 76] width 258 height 216
click at [186, 127] on input "Practitioner" at bounding box center [210, 129] width 219 height 13
paste input "DR OLABISI FAREEDAH"
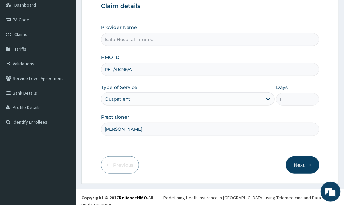
type input "DR OLABISI FAREEDAH"
click at [297, 160] on button "Next" at bounding box center [303, 164] width 34 height 17
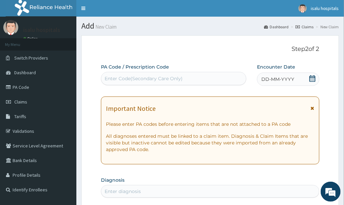
drag, startPoint x: 195, startPoint y: 59, endPoint x: 195, endPoint y: 67, distance: 7.7
drag, startPoint x: 192, startPoint y: 71, endPoint x: 191, endPoint y: 81, distance: 9.7
click at [192, 78] on div "PA Code / Prescription Code Enter Code(Secondary Care Only)" at bounding box center [174, 74] width 146 height 22
click at [189, 84] on div "Enter Code(Secondary Care Only)" at bounding box center [174, 78] width 146 height 13
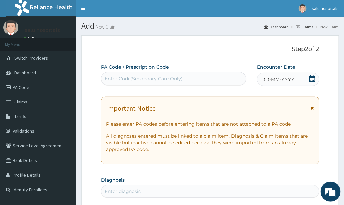
paste input "PA/5DE1ED"
type input "PA/5DE1ED"
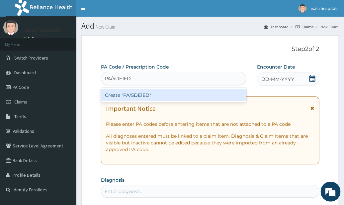
click at [206, 96] on div "Create "PA/5DE1ED"" at bounding box center [174, 95] width 146 height 12
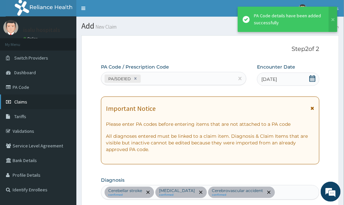
scroll to position [304, 0]
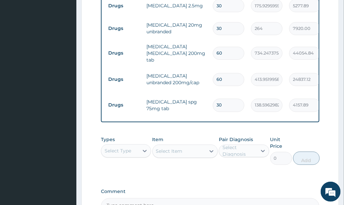
drag, startPoint x: 242, startPoint y: 66, endPoint x: 243, endPoint y: 79, distance: 13.1
click at [242, 67] on tr "Drugs celebrex unbranded 200mg/cap 60 413.9519958496094 24837.12 Cerebrovascula…" at bounding box center [268, 80] width 326 height 26
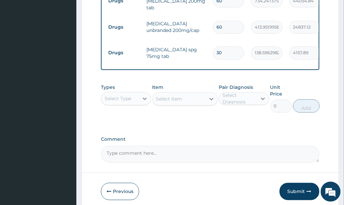
scroll to position [386, 0]
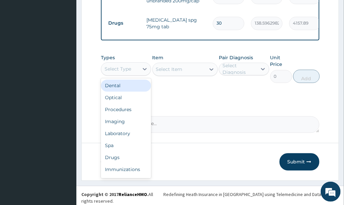
click at [132, 71] on div "Select Type" at bounding box center [120, 68] width 38 height 11
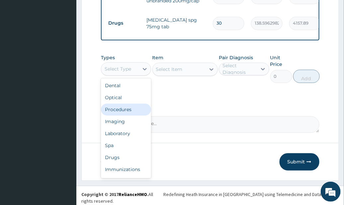
click at [135, 112] on div "Procedures" at bounding box center [126, 109] width 50 height 12
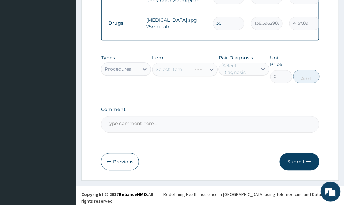
click at [196, 109] on label "Comment" at bounding box center [210, 110] width 219 height 6
click at [196, 116] on textarea "Comment" at bounding box center [210, 124] width 219 height 17
click at [190, 74] on div "Select Item" at bounding box center [185, 68] width 65 height 13
click at [201, 71] on div "Select Item" at bounding box center [185, 68] width 65 height 13
click at [202, 71] on div "Select Item" at bounding box center [185, 68] width 65 height 13
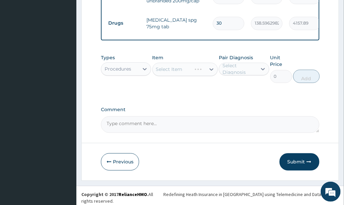
click at [202, 71] on div "Select Item" at bounding box center [185, 68] width 65 height 13
click at [204, 72] on div "Select Item" at bounding box center [185, 68] width 65 height 13
click at [206, 72] on div "Select Item" at bounding box center [185, 68] width 65 height 13
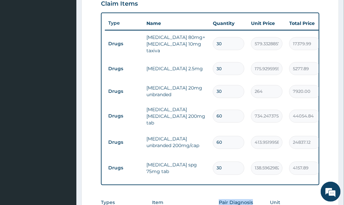
scroll to position [209, 0]
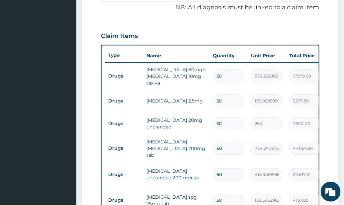
drag, startPoint x: 228, startPoint y: 77, endPoint x: 190, endPoint y: 84, distance: 37.9
click at [202, 84] on tr "Drugs telmisartan 80mg+amlodipine 10mg taxiva 30 579.3328857421875 17379.99 Cer…" at bounding box center [268, 76] width 326 height 27
type input "1"
type input "579.33"
type input "14"
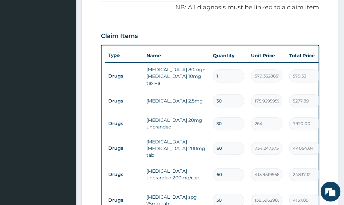
type input "8110.66"
type input "14"
drag, startPoint x: 234, startPoint y: 99, endPoint x: 171, endPoint y: 113, distance: 64.6
click at [178, 111] on tr "Drugs bisoprolol 2.5mg 30 175.9295959472656 5277.89 Cerebellar stroke + 2 Delete" at bounding box center [268, 100] width 326 height 23
type input "1"
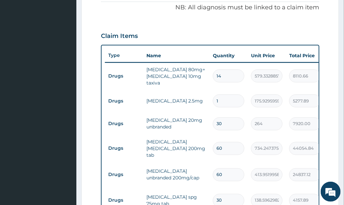
type input "175.93"
type input "14"
type input "2463.01"
type input "14"
drag, startPoint x: 208, startPoint y: 126, endPoint x: 193, endPoint y: 130, distance: 16.2
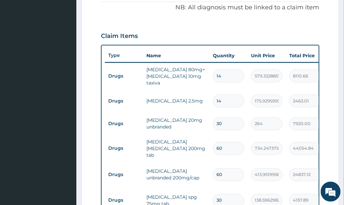
click at [199, 127] on tr "Drugs atorvastatin 20mg unbranded 30 264 7920.00 Cerebellar stroke + 2 Delete" at bounding box center [268, 123] width 326 height 23
type input "1"
type input "264.00"
type input "14"
type input "3696.00"
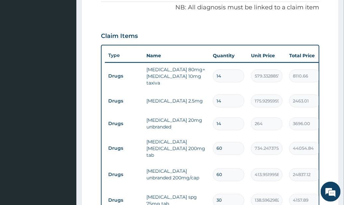
type input "14"
click at [179, 157] on tr "Drugs carbamazepin tegretol 200mg tab 60 734.2473754882812 44054.84 Cerebrovasc…" at bounding box center [268, 148] width 326 height 27
type input "2"
type input "1468.49"
type input "28"
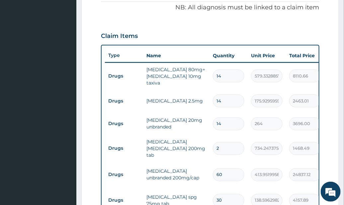
type input "20558.93"
type input "28"
click at [245, 163] on tr "Drugs celebrex unbranded 200mg/cap 60 413.9519958496094 24837.12 Cerebrovascula…" at bounding box center [268, 175] width 326 height 26
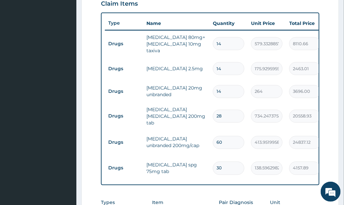
scroll to position [253, 0]
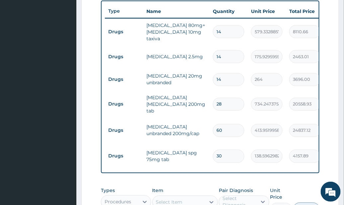
drag, startPoint x: 233, startPoint y: 131, endPoint x: 162, endPoint y: 143, distance: 72.4
click at [167, 142] on tbody "Drugs telmisartan 80mg+amlodipine 10mg taxiva 14 579.3328857421875 8110.66 Cere…" at bounding box center [268, 93] width 326 height 151
type input "2"
type input "827.90"
type input "28"
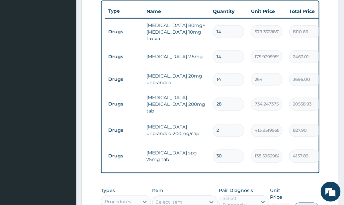
type input "11590.66"
type input "28"
drag, startPoint x: 231, startPoint y: 155, endPoint x: 161, endPoint y: 165, distance: 70.5
click at [162, 164] on tr "Drugs clopidogrel spg 75mg tab 30 138.5962982177734 4157.89 Hemiparesis + 2 Del…" at bounding box center [268, 156] width 326 height 26
type input "1"
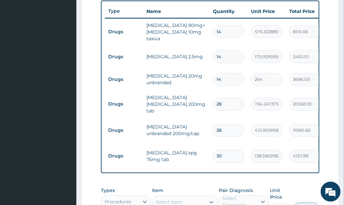
type input "138.60"
type input "14"
type input "1940.35"
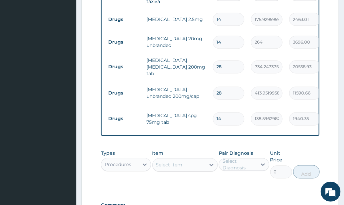
scroll to position [386, 0]
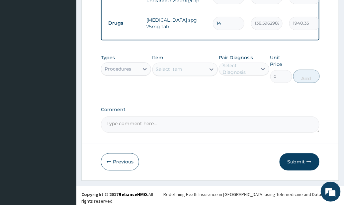
type input "14"
click at [194, 71] on div "Select Item" at bounding box center [179, 69] width 53 height 11
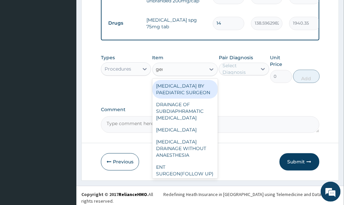
type input "gene"
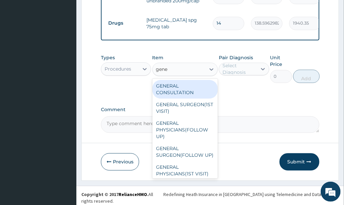
click at [198, 95] on div "GENERAL CONSULTATION" at bounding box center [185, 89] width 65 height 19
type input "3150"
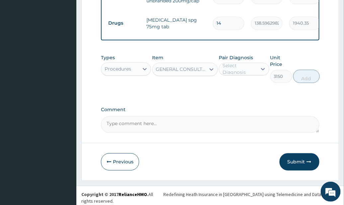
click at [242, 78] on div "Pair Diagnosis Select Diagnosis" at bounding box center [244, 68] width 50 height 29
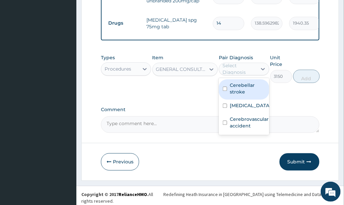
click at [250, 67] on div "Select Diagnosis" at bounding box center [240, 68] width 34 height 13
click at [256, 91] on label "Cerebellar stroke" at bounding box center [247, 88] width 35 height 13
checkbox input "true"
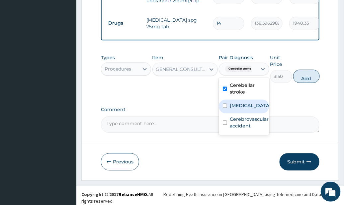
click at [254, 112] on div "Hemiparesis" at bounding box center [244, 106] width 50 height 14
checkbox input "true"
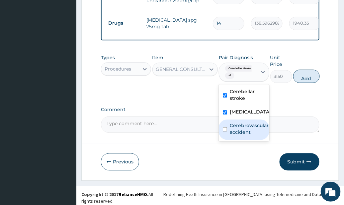
drag, startPoint x: 250, startPoint y: 131, endPoint x: 326, endPoint y: 91, distance: 85.6
click at [250, 131] on label "Cerebrovascular accident" at bounding box center [249, 128] width 39 height 13
checkbox input "true"
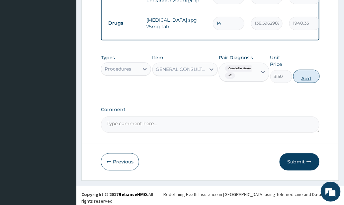
drag, startPoint x: 309, startPoint y: 78, endPoint x: 315, endPoint y: 103, distance: 25.6
click at [310, 81] on button "Add" at bounding box center [306, 75] width 27 height 13
type input "0"
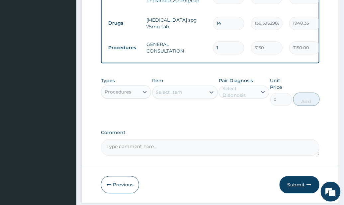
click at [300, 184] on button "Submit" at bounding box center [300, 184] width 40 height 17
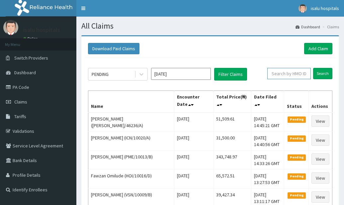
drag, startPoint x: 0, startPoint y: 0, endPoint x: 279, endPoint y: 87, distance: 292.8
click at [285, 75] on input "text" at bounding box center [290, 73] width 44 height 11
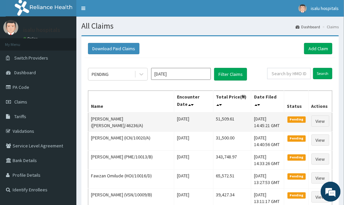
drag, startPoint x: 196, startPoint y: 120, endPoint x: 222, endPoint y: 117, distance: 26.8
click at [222, 117] on tr "Victoria A. Adegboye (RET/46236/A) Sun Aug 03 2025 51,509.61 Fri, 15 Aug 2025 1…" at bounding box center [210, 121] width 244 height 19
copy tr "51,509.61"
click at [322, 118] on link "View" at bounding box center [321, 120] width 18 height 11
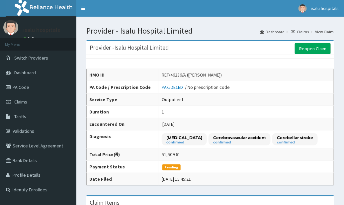
scroll to position [133, 0]
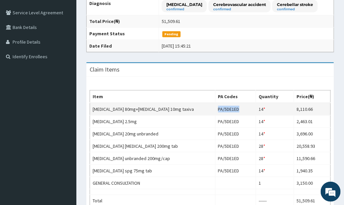
drag, startPoint x: 219, startPoint y: 108, endPoint x: 246, endPoint y: 108, distance: 26.9
click at [246, 108] on td "PA/5DE1ED" at bounding box center [235, 109] width 41 height 13
copy td "PA/5DE1ED"
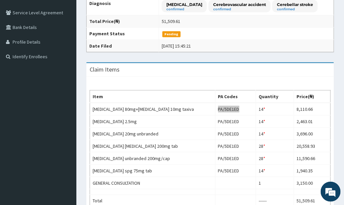
scroll to position [0, 0]
click at [274, 71] on div "Claim Items" at bounding box center [210, 70] width 248 height 14
click at [232, 16] on td "51,509.61" at bounding box center [246, 21] width 175 height 12
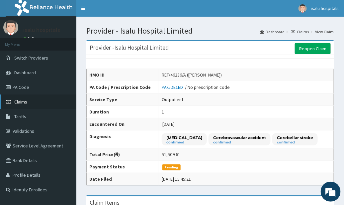
click at [29, 101] on link "Claims" at bounding box center [38, 101] width 76 height 15
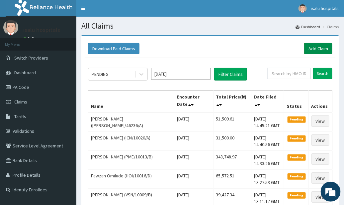
click at [326, 44] on link "Add Claim" at bounding box center [318, 48] width 28 height 11
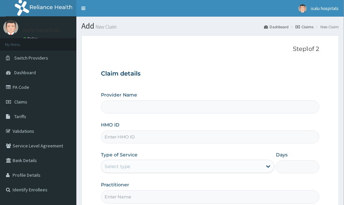
click at [270, 92] on div "Provider Name" at bounding box center [210, 102] width 219 height 22
type input "Isalu Hospital Limited"
click at [168, 143] on div "Provider Name Isalu Hospital Limited HMO ID Type of Service Select type Days Pr…" at bounding box center [210, 147] width 219 height 112
click at [169, 135] on input "HMO ID" at bounding box center [210, 136] width 219 height 13
paste input "BRI/10247/A"
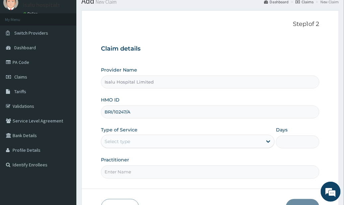
scroll to position [44, 0]
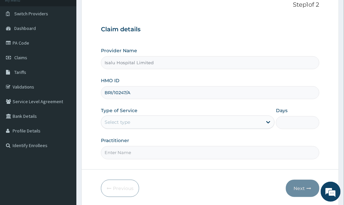
type input "BRI/10247/A"
click at [176, 123] on div "Select type" at bounding box center [181, 122] width 161 height 11
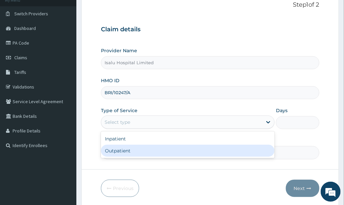
click at [163, 150] on div "Outpatient" at bounding box center [188, 151] width 174 height 12
type input "1"
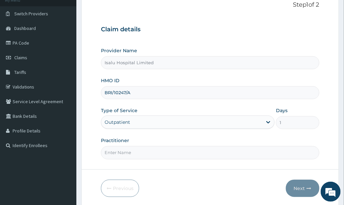
scroll to position [0, 0]
click at [228, 159] on form "Step 1 of 2 Claim details Provider Name Isalu Hospital Limited HMO ID BRI/10247…" at bounding box center [210, 99] width 258 height 216
click at [224, 160] on form "Step 1 of 2 Claim details Provider Name Isalu Hospital Limited HMO ID BRI/10247…" at bounding box center [210, 99] width 258 height 216
click at [206, 160] on form "Step 1 of 2 Claim details Provider Name Isalu Hospital Limited HMO ID BRI/10247…" at bounding box center [210, 99] width 258 height 216
click at [191, 151] on input "Practitioner" at bounding box center [210, 152] width 219 height 13
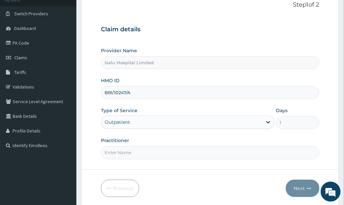
paste input "DR FASASI OLUWASEUN"
type input "DR FASASI OLUWASEUN"
click at [304, 185] on button "Next" at bounding box center [303, 187] width 34 height 17
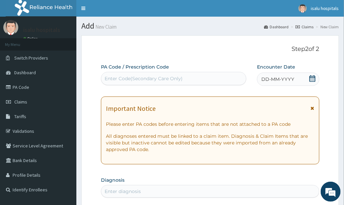
click at [169, 84] on div "Enter Code(Secondary Care Only)" at bounding box center [174, 78] width 146 height 13
paste input "PA/6C6D6A"
type input "PA/6C6D6A"
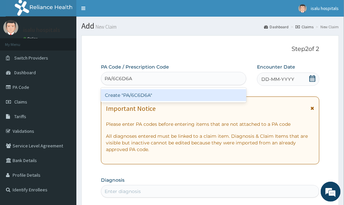
click at [168, 93] on div "Create "PA/6C6D6A"" at bounding box center [174, 95] width 146 height 12
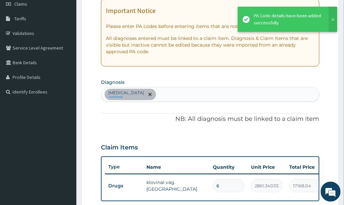
scroll to position [3, 0]
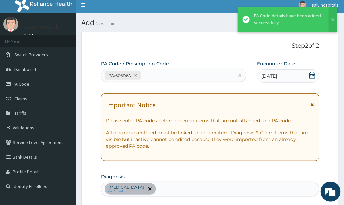
click at [164, 72] on div "PA/6C6D6A" at bounding box center [167, 75] width 133 height 11
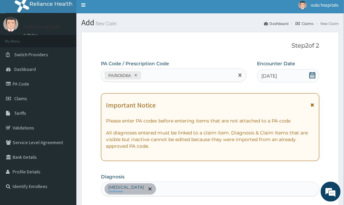
paste input "PA/774B5A"
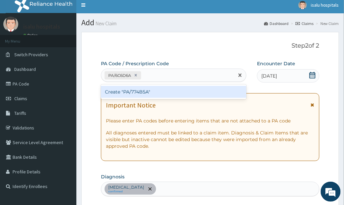
type input "PA/774B5A"
click at [172, 91] on div "Create "PA/774B5A"" at bounding box center [174, 92] width 146 height 12
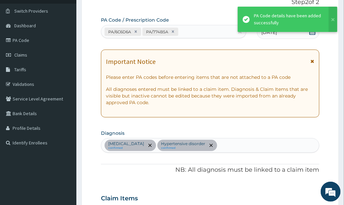
scroll to position [0, 0]
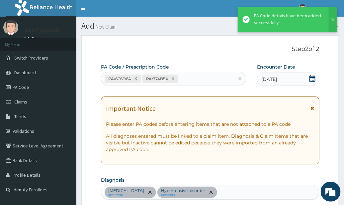
click at [180, 81] on div "PA/6C6D6A PA/774B5A" at bounding box center [167, 78] width 133 height 11
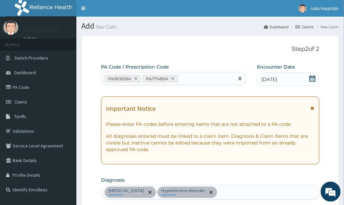
paste input "PA/6355D0"
type input "PA/6355D0"
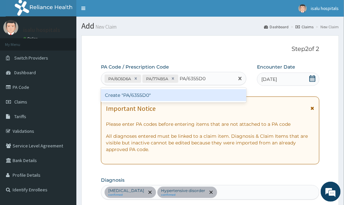
click at [194, 100] on div "Create "PA/6355D0"" at bounding box center [174, 95] width 146 height 12
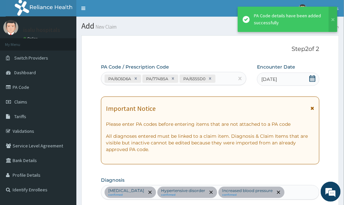
click at [220, 82] on div "PA/6C6D6A PA/774B5A PA/6355D0" at bounding box center [167, 78] width 133 height 11
paste input "PA/6355D0"
type input "PA/6355D0"
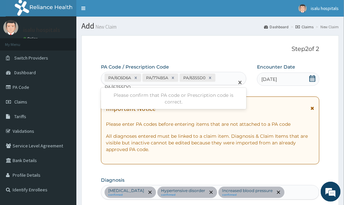
click at [128, 93] on div "Please confirm that PA code or Prescription code is correct." at bounding box center [174, 98] width 146 height 19
click at [225, 81] on div "PA/6C6D6A PA/774B5A PA/6355D0 PA/6355D0" at bounding box center [167, 82] width 133 height 20
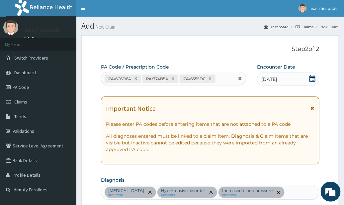
paste input "PA/6355D0"
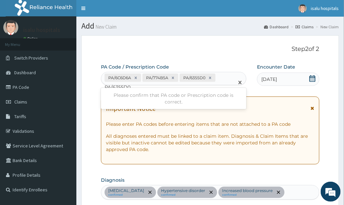
type input "PA/6355D0"
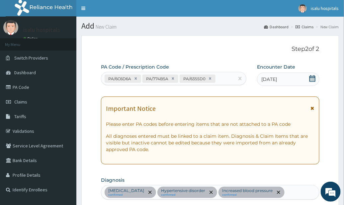
click at [228, 82] on div "PA/6C6D6A PA/774B5A PA/6355D0" at bounding box center [167, 78] width 133 height 11
paste input "PA/816F5C"
type input "PA/816F5C"
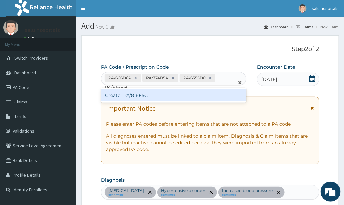
click at [228, 93] on div "Create "PA/816F5C"" at bounding box center [174, 95] width 146 height 12
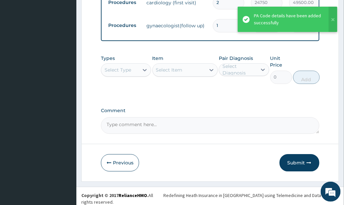
scroll to position [436, 0]
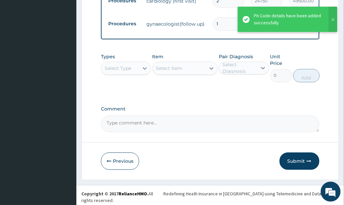
click at [273, 121] on textarea "Comment" at bounding box center [210, 123] width 219 height 17
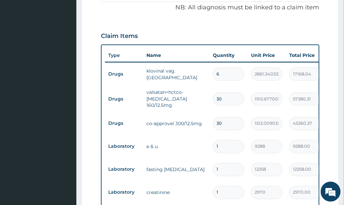
scroll to position [214, 0]
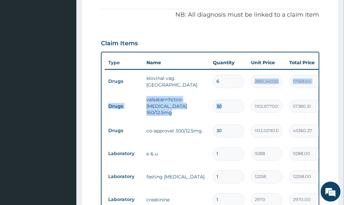
click at [259, 92] on tbody "Drugs klovinal vag. pessary 6 2861.34033203125 17168.04 Vaginitis Delete Drugs …" at bounding box center [268, 162] width 326 height 187
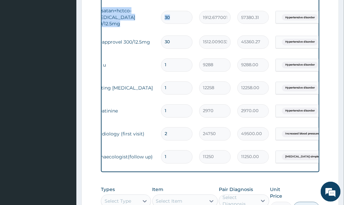
scroll to position [0, 115]
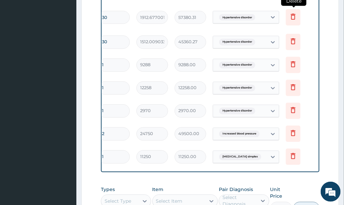
click at [292, 15] on icon at bounding box center [293, 17] width 8 height 8
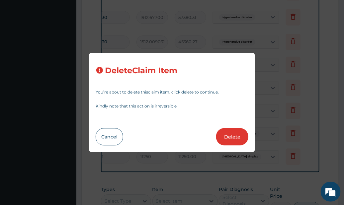
drag, startPoint x: 228, startPoint y: 148, endPoint x: 228, endPoint y: 144, distance: 3.7
click at [228, 146] on div "Delete Claim Item You’re about to delete this claim item , click delete to cont…" at bounding box center [172, 102] width 166 height 99
click at [233, 134] on button "Delete" at bounding box center [232, 136] width 32 height 17
type input "1512.009033203125"
type input "45360.27"
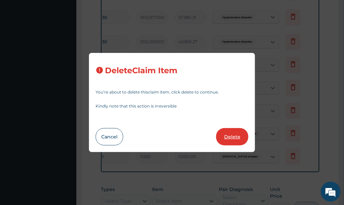
type input "1"
type input "9288"
type input "9288.00"
type input "12258"
type input "12258.00"
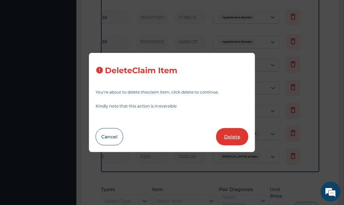
type input "2970"
type input "2970.00"
type input "2"
type input "24750"
type input "49500.00"
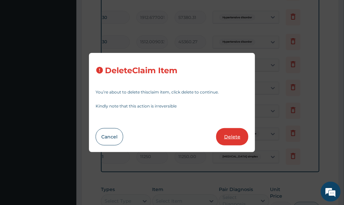
type input "1"
type input "11250"
type input "11250.00"
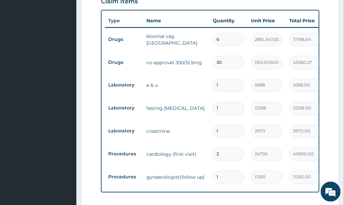
scroll to position [214, 0]
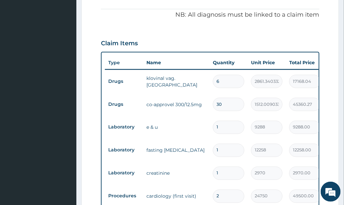
drag, startPoint x: 230, startPoint y: 106, endPoint x: 159, endPoint y: 119, distance: 71.6
click at [164, 116] on tbody "Drugs klovinal vag. pessary 6 2861.34033203125 17168.04 Vaginitis Delete Drugs …" at bounding box center [268, 149] width 326 height 161
type input "1"
type input "1512.01"
type input "14"
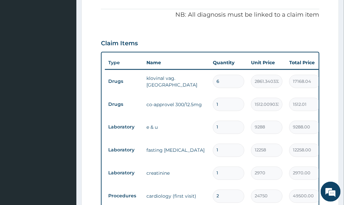
type input "21168.13"
type input "14"
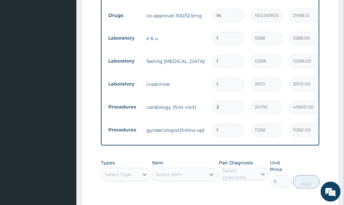
scroll to position [259, 0]
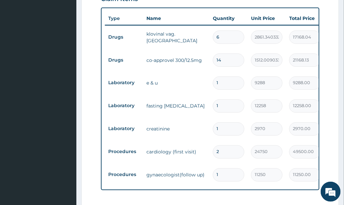
drag, startPoint x: 222, startPoint y: 155, endPoint x: 199, endPoint y: 161, distance: 23.1
click at [202, 160] on tr "Procedures cardiology (first visit) 2 24750 49500.00 Increased blood pressure D…" at bounding box center [268, 151] width 326 height 23
type input "1"
type input "24750.00"
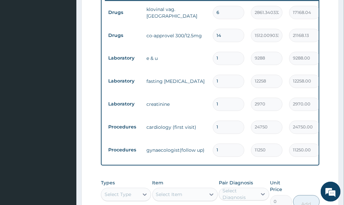
scroll to position [303, 0]
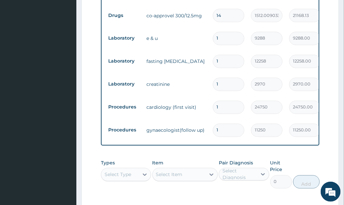
type input "1"
click at [289, 166] on label "Unit Price" at bounding box center [282, 166] width 22 height 13
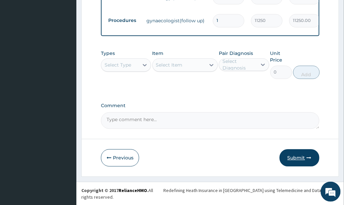
click at [300, 166] on button "Submit" at bounding box center [300, 157] width 40 height 17
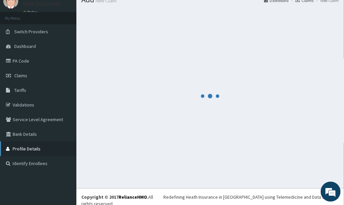
scroll to position [413, 0]
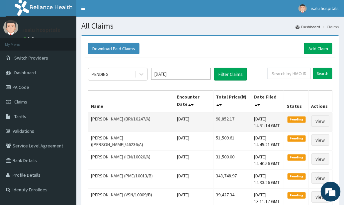
click at [225, 123] on td "98,852.17" at bounding box center [232, 121] width 38 height 19
click at [219, 119] on td "98,852.17" at bounding box center [232, 121] width 38 height 19
drag, startPoint x: 203, startPoint y: 119, endPoint x: 222, endPoint y: 118, distance: 19.7
click at [222, 118] on td "98,852.17" at bounding box center [232, 121] width 38 height 19
copy td "98,852.17"
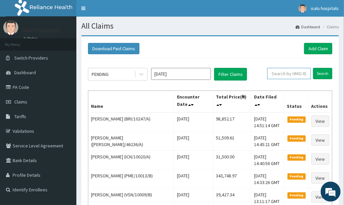
click at [285, 74] on input "text" at bounding box center [290, 73] width 44 height 11
click at [314, 47] on link "Add Claim" at bounding box center [318, 48] width 28 height 11
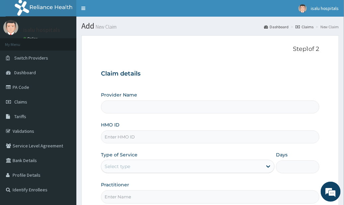
type input "Isalu Hospital Limited"
click at [255, 73] on h3 "Claim details" at bounding box center [210, 73] width 219 height 7
click at [174, 142] on input "HMO ID" at bounding box center [210, 136] width 219 height 13
paste input "BWI/10010/B"
type input "BWI/10010/B"
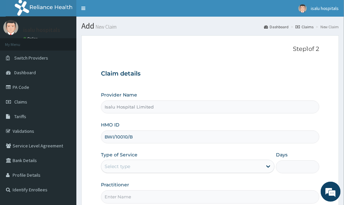
click at [232, 167] on div "Select type" at bounding box center [181, 166] width 161 height 11
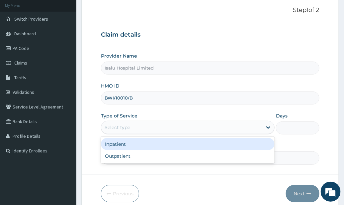
scroll to position [67, 0]
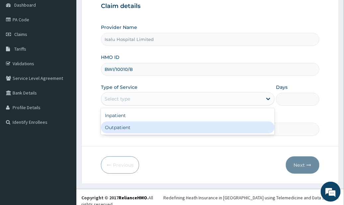
click at [201, 133] on div "Inpatient Outpatient" at bounding box center [188, 121] width 174 height 27
click at [202, 132] on div "Outpatient" at bounding box center [188, 127] width 174 height 12
type input "1"
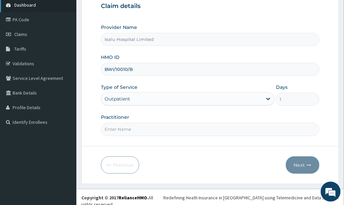
scroll to position [0, 0]
click at [262, 120] on div "Practitioner" at bounding box center [210, 125] width 219 height 22
click at [236, 127] on input "Practitioner" at bounding box center [210, 129] width 219 height 13
paste input "Yahya Sanusi"
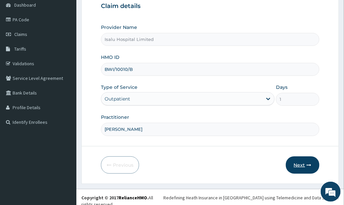
type input "Yahya Sanusi"
click at [306, 157] on button "Next" at bounding box center [303, 164] width 34 height 17
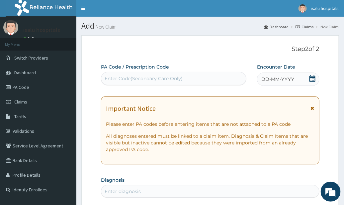
click at [180, 76] on div "Enter Code(Secondary Care Only)" at bounding box center [144, 78] width 78 height 7
paste input "PA/7707F7"
type input "PA/7707F7"
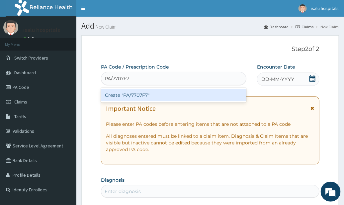
click at [220, 97] on div "Create "PA/7707F7"" at bounding box center [174, 95] width 146 height 12
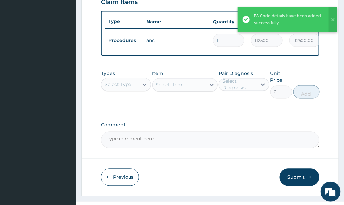
scroll to position [262, 0]
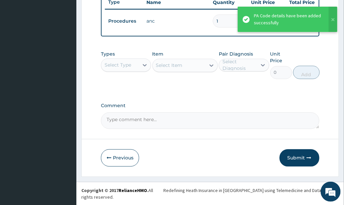
click at [297, 162] on button "Submit" at bounding box center [300, 157] width 40 height 17
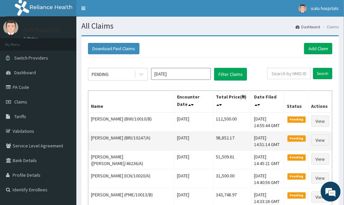
click at [228, 132] on td "98,852.17" at bounding box center [232, 141] width 38 height 19
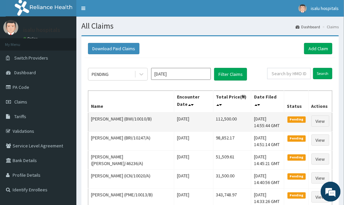
drag, startPoint x: 199, startPoint y: 119, endPoint x: 224, endPoint y: 117, distance: 25.0
click at [227, 117] on tr "SHUKURAH HASSAN (BWI/10010/B) Fri Aug 08 2025 112,500.00 Fri, 15 Aug 2025 14:55…" at bounding box center [210, 121] width 244 height 19
copy tr "112,500.00"
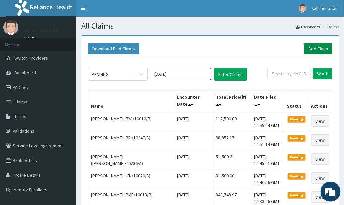
click at [314, 51] on link "Add Claim" at bounding box center [318, 48] width 28 height 11
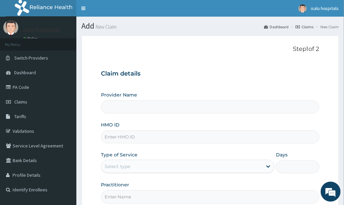
type input "Isalu Hospital Limited"
click at [281, 122] on div "HMO ID" at bounding box center [210, 132] width 219 height 22
click at [140, 138] on input "HMO ID" at bounding box center [210, 136] width 219 height 13
paste input "FSG/10034/E"
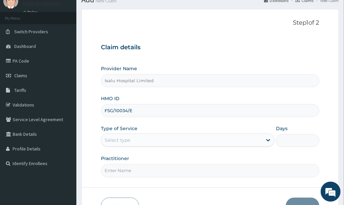
scroll to position [44, 0]
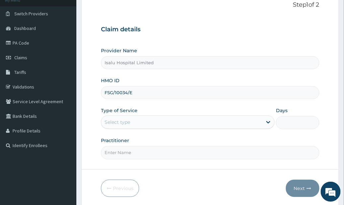
type input "FSG/10034/E"
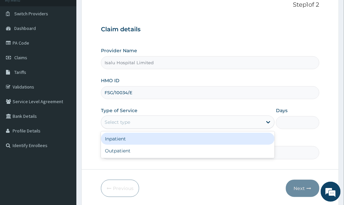
click at [189, 123] on div "Select type" at bounding box center [181, 122] width 161 height 11
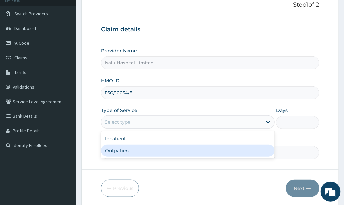
click at [166, 151] on div "Outpatient" at bounding box center [188, 151] width 174 height 12
type input "1"
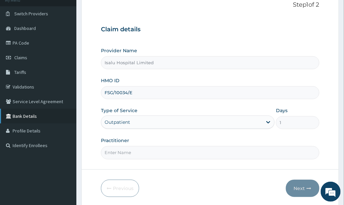
scroll to position [0, 0]
click at [251, 28] on h3 "Claim details" at bounding box center [210, 29] width 219 height 7
click at [130, 152] on input "Practitioner" at bounding box center [210, 152] width 219 height 13
paste input "OLARINOYE OLUSHOLA"
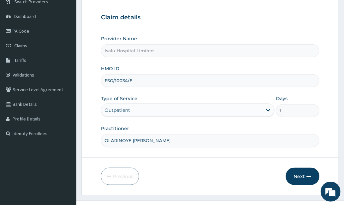
scroll to position [67, 0]
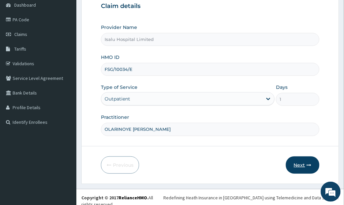
type input "OLARINOYE OLUSHOLA"
click at [308, 168] on button "Next" at bounding box center [303, 164] width 34 height 17
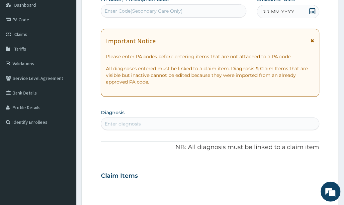
click at [233, 13] on div "Enter Code(Secondary Care Only)" at bounding box center [173, 11] width 145 height 11
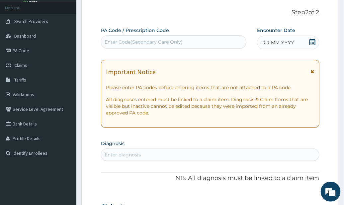
scroll to position [0, 0]
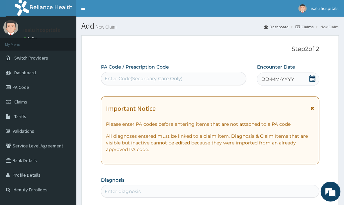
click at [147, 79] on div "Enter Code(Secondary Care Only)" at bounding box center [144, 78] width 78 height 7
paste input "PA/2199FE"
type input "PA/2199FE"
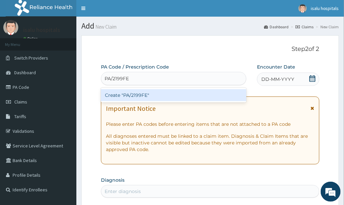
click at [146, 97] on div "Create "PA/2199FE"" at bounding box center [174, 95] width 146 height 12
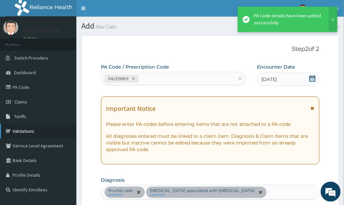
scroll to position [227, 0]
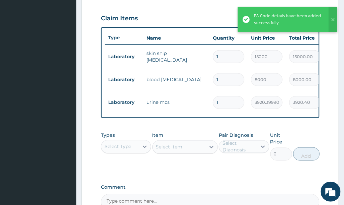
click at [240, 139] on label "Pair Diagnosis" at bounding box center [236, 135] width 34 height 7
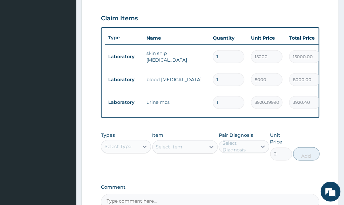
click at [273, 92] on tr "Laboratory urine mcs 1 3920.39990234375 3920.40 Pruritic rash Delete" at bounding box center [268, 102] width 326 height 23
click at [245, 59] on td "1" at bounding box center [229, 57] width 38 height 20
click at [1, 122] on aside "isalu hospitals Online My Menu Switch Providers Dashboard PA Code Claims Tariff…" at bounding box center [38, 29] width 76 height 513
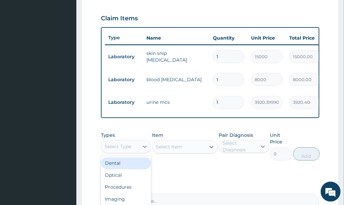
click at [120, 150] on div "Select Type" at bounding box center [118, 146] width 27 height 7
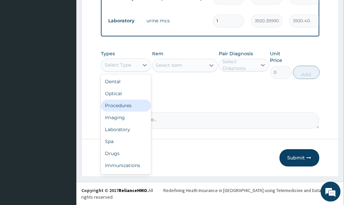
drag, startPoint x: 136, startPoint y: 112, endPoint x: 146, endPoint y: 111, distance: 10.0
click at [137, 112] on div "Procedures" at bounding box center [126, 106] width 50 height 12
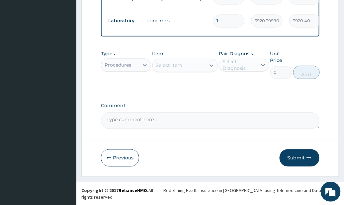
click at [234, 92] on div "Types Procedures Item Select Item Pair Diagnosis Select Diagnosis Unit Price 0 …" at bounding box center [210, 69] width 219 height 45
click at [187, 71] on div "Select Item" at bounding box center [179, 65] width 53 height 11
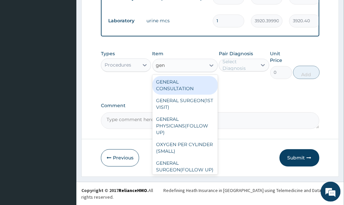
type input "gene"
drag, startPoint x: 189, startPoint y: 91, endPoint x: 243, endPoint y: 70, distance: 57.6
click at [189, 91] on div "GENERAL CONSULTATION" at bounding box center [185, 85] width 65 height 19
type input "3150"
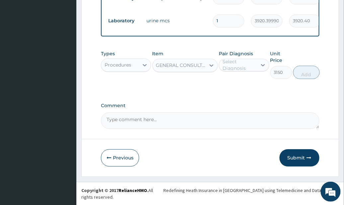
click at [246, 66] on div "Select Diagnosis" at bounding box center [244, 65] width 50 height 13
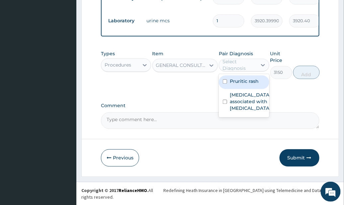
click at [250, 89] on div "Pruritic rash" at bounding box center [244, 82] width 50 height 14
checkbox input "true"
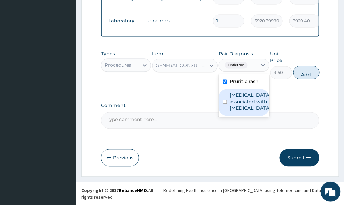
click at [253, 109] on label "Arthropathy associated with helminthiasis" at bounding box center [250, 102] width 41 height 20
checkbox input "true"
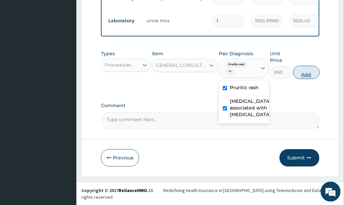
click at [311, 79] on button "Add" at bounding box center [306, 72] width 27 height 13
type input "0"
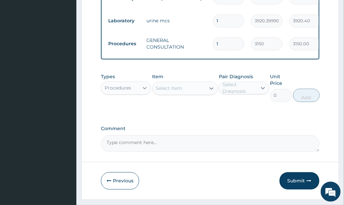
click at [140, 94] on div at bounding box center [145, 88] width 12 height 12
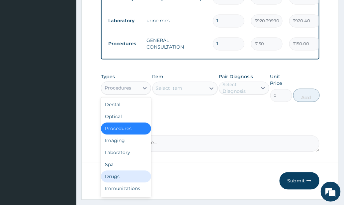
click at [132, 182] on div "Drugs" at bounding box center [126, 176] width 50 height 12
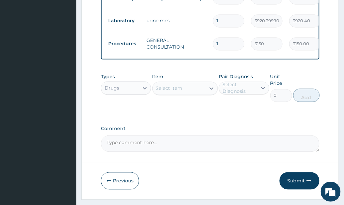
click at [270, 132] on label "Comment" at bounding box center [210, 129] width 219 height 6
click at [270, 136] on textarea "Comment" at bounding box center [210, 143] width 219 height 17
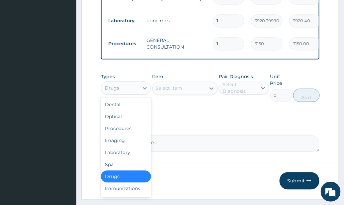
click at [129, 93] on div "Drugs" at bounding box center [120, 88] width 38 height 11
click at [130, 147] on div "Imaging" at bounding box center [126, 141] width 50 height 12
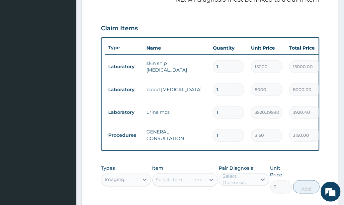
scroll to position [264, 0]
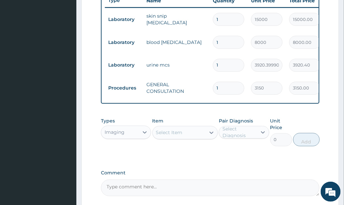
click at [129, 138] on div "Imaging" at bounding box center [120, 132] width 38 height 11
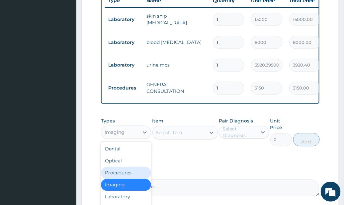
scroll to position [22, 0]
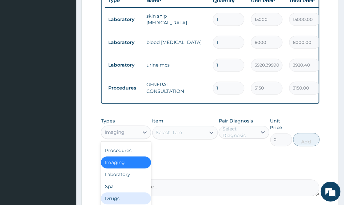
click at [128, 201] on div "Drugs" at bounding box center [126, 198] width 50 height 12
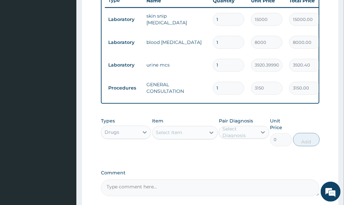
click at [238, 45] on input "1" at bounding box center [229, 42] width 32 height 13
drag, startPoint x: 262, startPoint y: 169, endPoint x: 237, endPoint y: 169, distance: 24.6
drag, startPoint x: 181, startPoint y: 138, endPoint x: 176, endPoint y: 139, distance: 5.4
click at [181, 136] on div "Select Item" at bounding box center [169, 132] width 27 height 7
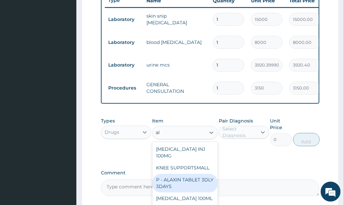
type input "al"
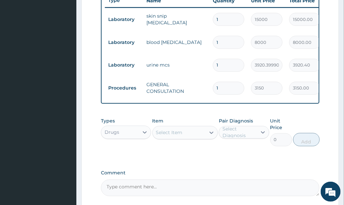
click at [242, 160] on div "Types Drugs Item Select Item Pair Diagnosis Select Diagnosis Unit Price 0 Add" at bounding box center [210, 136] width 219 height 45
click at [199, 138] on div "Select Item" at bounding box center [179, 132] width 53 height 11
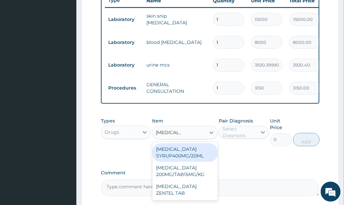
type input "albendazol"
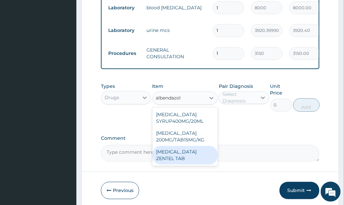
scroll to position [331, 0]
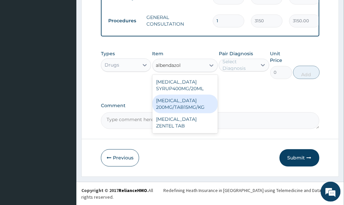
click at [208, 113] on div "[MEDICAL_DATA] 200MG/TAB15MG/KG" at bounding box center [185, 103] width 65 height 19
type input "476.7859191894531"
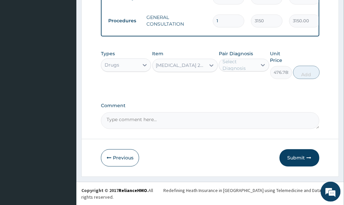
click at [255, 71] on div "Select Diagnosis" at bounding box center [240, 64] width 34 height 13
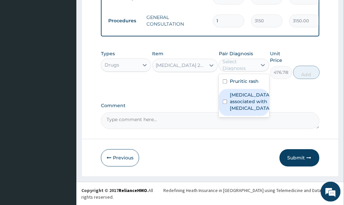
click at [259, 108] on label "Arthropathy associated with helminthiasis" at bounding box center [250, 101] width 41 height 20
checkbox input "true"
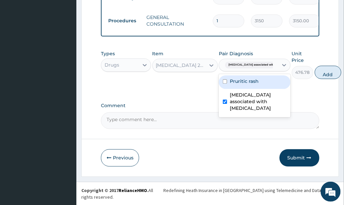
click at [259, 89] on div "Pruritic rash" at bounding box center [255, 82] width 72 height 14
checkbox input "true"
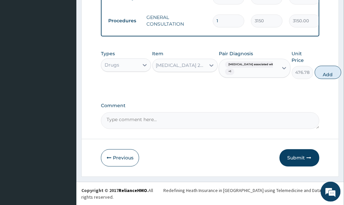
drag, startPoint x: 319, startPoint y: 83, endPoint x: 273, endPoint y: 87, distance: 46.4
click at [318, 79] on button "Add" at bounding box center [328, 71] width 27 height 13
type input "0"
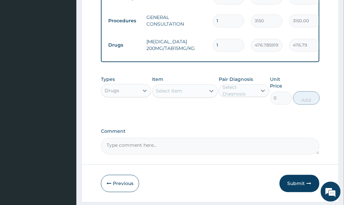
drag, startPoint x: 231, startPoint y: 44, endPoint x: 196, endPoint y: 59, distance: 38.6
click at [202, 55] on tr "Drugs ALBENDAZOLE 200MG/TAB15MG/KG 1 476.7859191894531 476.79 Arthropathy assoc…" at bounding box center [268, 45] width 326 height 26
type input "2"
type input "953.57"
type input "2"
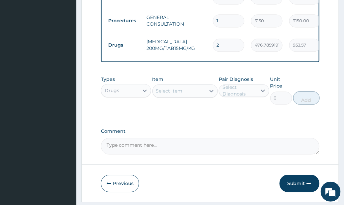
click at [314, 108] on div "Types Drugs Item Select Item Pair Diagnosis Select Diagnosis Unit Price 0 Add" at bounding box center [210, 89] width 219 height 35
click at [302, 190] on button "Submit" at bounding box center [300, 182] width 40 height 17
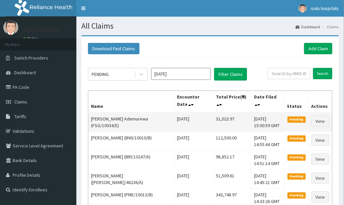
click at [232, 121] on td "31,023.97" at bounding box center [232, 121] width 38 height 19
drag, startPoint x: 196, startPoint y: 118, endPoint x: 232, endPoint y: 117, distance: 35.9
click at [232, 117] on tr "[PERSON_NAME] Ademurewa (FSG/10034/E) [DATE] 31,023.97 [DATE] 15:00:59 GMT Pend…" at bounding box center [210, 121] width 244 height 19
copy tr "31,023.97"
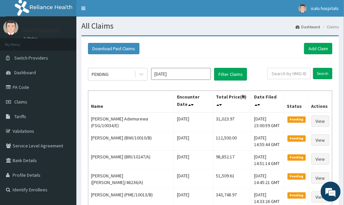
click at [262, 51] on div "Download Paid Claims Add Claim" at bounding box center [210, 48] width 245 height 11
click at [331, 50] on link "Add Claim" at bounding box center [318, 48] width 28 height 11
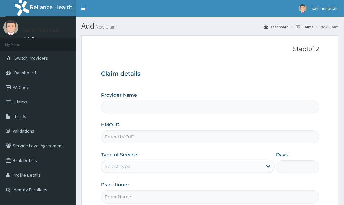
click at [152, 137] on input "HMO ID" at bounding box center [210, 136] width 219 height 13
type input "Isalu Hospital Limited"
paste input "ISW/10139/A"
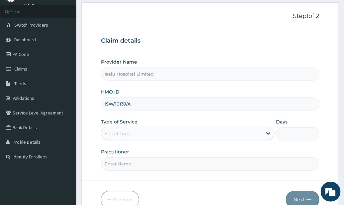
scroll to position [67, 0]
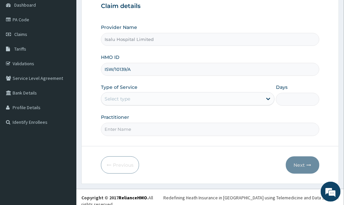
type input "ISW/10139/A"
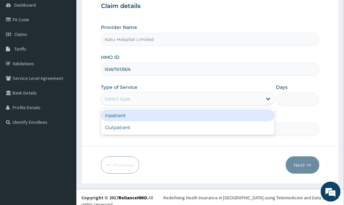
click at [209, 99] on div "Select type" at bounding box center [181, 98] width 161 height 11
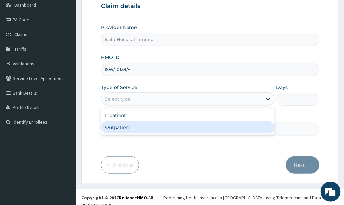
click at [199, 127] on div "Outpatient" at bounding box center [188, 127] width 174 height 12
type input "1"
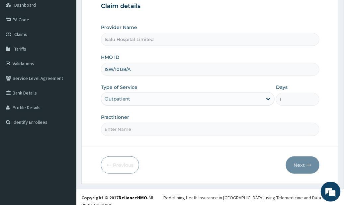
scroll to position [0, 0]
click at [232, 134] on input "Practitioner" at bounding box center [210, 129] width 219 height 13
click at [217, 130] on input "Practitioner" at bounding box center [210, 129] width 219 height 13
paste input "[PERSON_NAME]"
type input "[PERSON_NAME]"
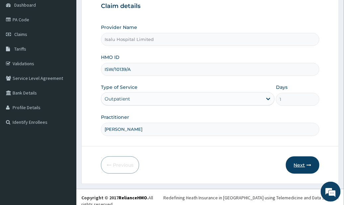
click at [304, 164] on button "Next" at bounding box center [303, 164] width 34 height 17
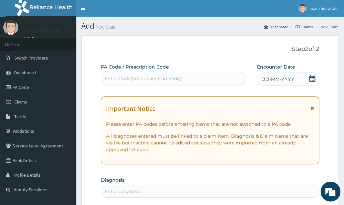
click at [192, 82] on div "Enter Code(Secondary Care Only)" at bounding box center [173, 78] width 145 height 11
paste input "PA/C31ACE"
type input "PA/C31ACE"
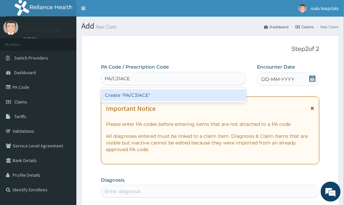
click at [199, 98] on div "Create "PA/C31ACE"" at bounding box center [174, 95] width 146 height 12
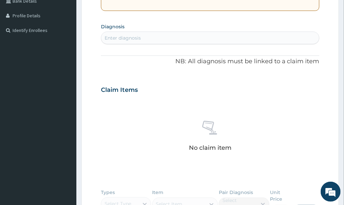
scroll to position [88, 0]
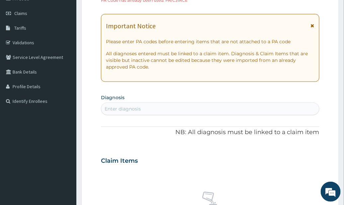
click at [264, 94] on section "Diagnosis Enter diagnosis" at bounding box center [210, 103] width 219 height 23
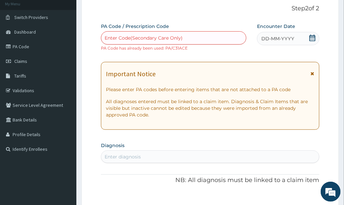
scroll to position [0, 0]
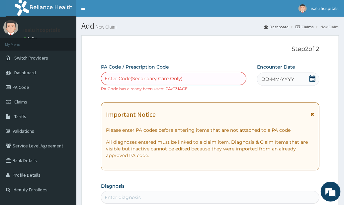
click at [130, 74] on div "Enter Code(Secondary Care Only)" at bounding box center [173, 78] width 145 height 11
paste input "PA/F5BDB4"
type input "PA/F5BDB4"
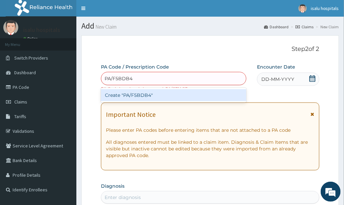
click at [134, 93] on div "Create "PA/F5BDB4"" at bounding box center [174, 95] width 146 height 12
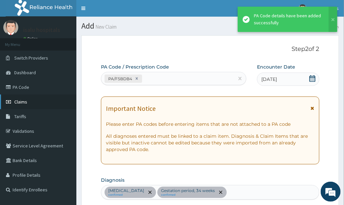
scroll to position [180, 0]
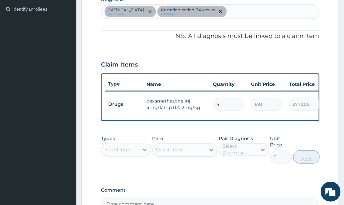
click at [239, 64] on div "Claim Items" at bounding box center [210, 63] width 219 height 17
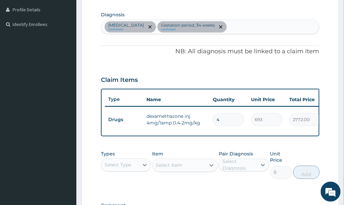
scroll to position [225, 0]
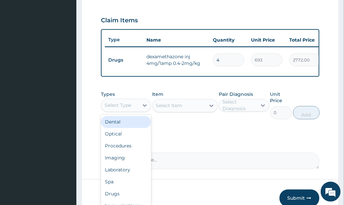
click at [136, 111] on div "Select Type" at bounding box center [120, 105] width 38 height 11
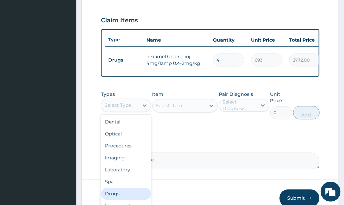
click at [131, 197] on div "Drugs" at bounding box center [126, 194] width 50 height 12
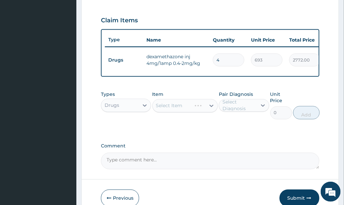
click at [214, 137] on div "PA Code / Prescription Code PA/F5BDB4 Encounter Date 08-08-2025 Important Notic…" at bounding box center [210, 4] width 219 height 330
click at [228, 133] on div "Types Drugs Item Select Item Pair Diagnosis Select Diagnosis Unit Price 0 Add" at bounding box center [210, 109] width 219 height 45
click at [192, 110] on div "Select Item" at bounding box center [185, 105] width 65 height 13
click at [206, 111] on div "Select Item" at bounding box center [185, 105] width 65 height 13
click at [203, 110] on div "Select Item" at bounding box center [185, 105] width 65 height 13
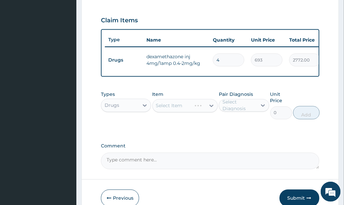
click at [203, 110] on div "Select Item" at bounding box center [185, 105] width 65 height 13
click at [206, 109] on div at bounding box center [212, 106] width 12 height 12
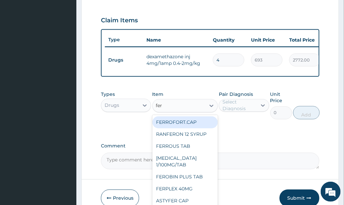
type input "ferr"
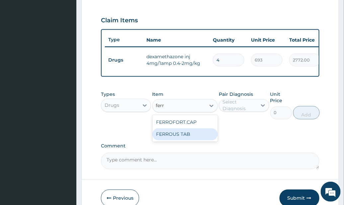
click at [207, 140] on div "FERROUS TAB" at bounding box center [185, 134] width 65 height 12
type input "33"
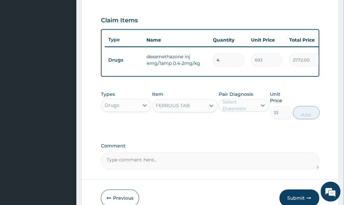
drag, startPoint x: 234, startPoint y: 97, endPoint x: 235, endPoint y: 104, distance: 7.3
click at [234, 97] on label "Pair Diagnosis" at bounding box center [236, 94] width 34 height 7
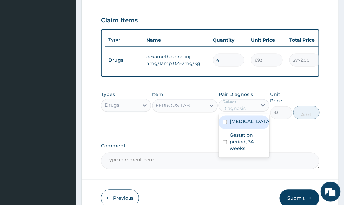
click at [240, 112] on div "Select Diagnosis" at bounding box center [240, 105] width 34 height 13
drag, startPoint x: 250, startPoint y: 127, endPoint x: 252, endPoint y: 133, distance: 6.2
click at [251, 128] on div "[MEDICAL_DATA]" at bounding box center [244, 123] width 50 height 14
checkbox input "true"
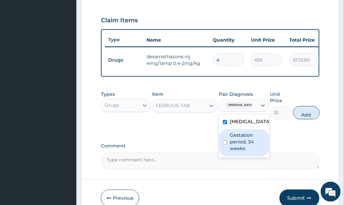
click at [249, 149] on label "Gestation period, 34 weeks" at bounding box center [247, 142] width 35 height 20
checkbox input "true"
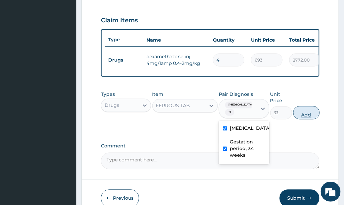
click at [310, 116] on button "Add" at bounding box center [306, 112] width 27 height 13
type input "0"
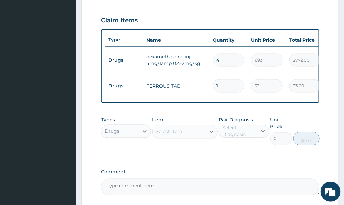
type input "14"
type input "462.00"
type input "14"
click at [236, 161] on div "PA Code / Prescription Code PA/F5BDB4 Encounter Date 08-08-2025 Important Notic…" at bounding box center [210, 17] width 219 height 356
click at [194, 130] on div "Select Item" at bounding box center [179, 131] width 53 height 11
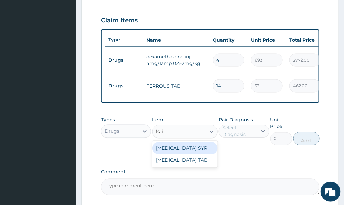
type input "folic"
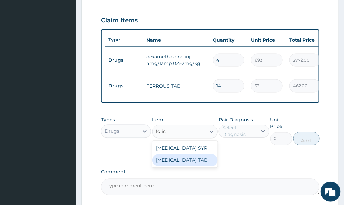
click at [197, 160] on div "[MEDICAL_DATA] TAB" at bounding box center [185, 160] width 65 height 12
type input "27.5"
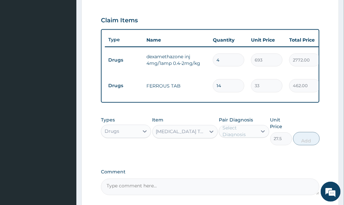
click at [248, 132] on div "Select Diagnosis" at bounding box center [240, 131] width 34 height 13
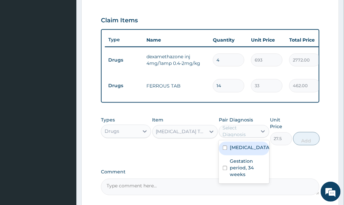
drag, startPoint x: 252, startPoint y: 151, endPoint x: 253, endPoint y: 155, distance: 3.9
click at [252, 152] on div "Oedema" at bounding box center [244, 149] width 50 height 14
checkbox input "true"
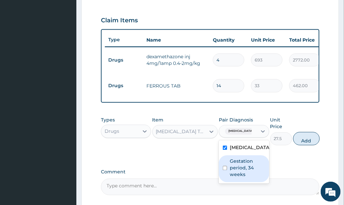
click at [252, 173] on label "Gestation period, 34 weeks" at bounding box center [247, 168] width 35 height 20
checkbox input "true"
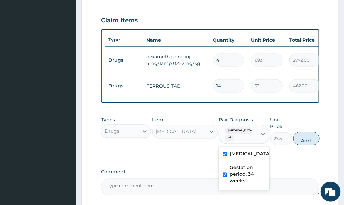
click at [316, 141] on button "Add" at bounding box center [306, 138] width 27 height 13
type input "0"
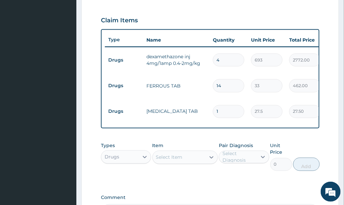
type input "14"
type input "385.00"
type input "14"
click at [243, 175] on div "Types Drugs Item Select Item Pair Diagnosis Select Diagnosis Unit Price 0 Add" at bounding box center [210, 161] width 219 height 45
drag, startPoint x: 233, startPoint y: 166, endPoint x: 230, endPoint y: 170, distance: 4.7
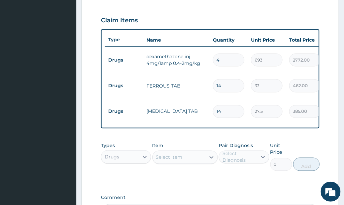
click at [233, 168] on div "Pair Diagnosis Select Diagnosis" at bounding box center [244, 156] width 50 height 29
click at [194, 160] on div "Select Item" at bounding box center [179, 157] width 53 height 11
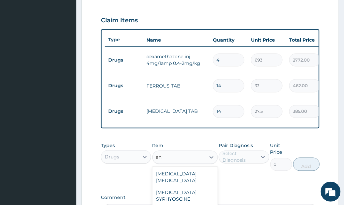
type input "a"
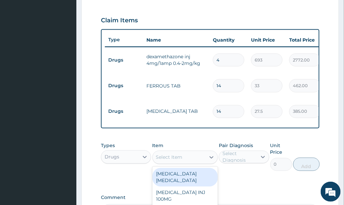
click at [123, 157] on div "Drugs" at bounding box center [120, 157] width 38 height 11
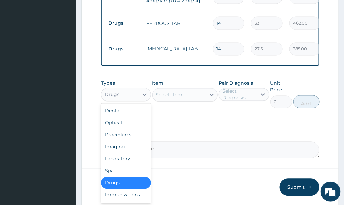
scroll to position [308, 0]
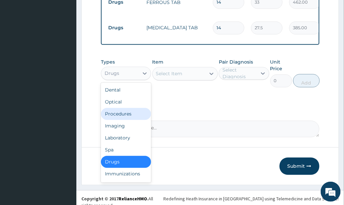
click at [127, 109] on div "Procedures" at bounding box center [126, 114] width 50 height 12
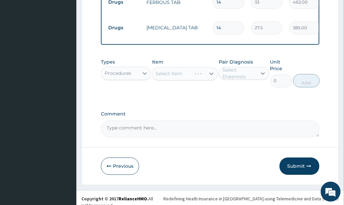
drag, startPoint x: 259, startPoint y: 101, endPoint x: 245, endPoint y: 103, distance: 14.0
click at [197, 74] on div "Select Item" at bounding box center [185, 73] width 65 height 13
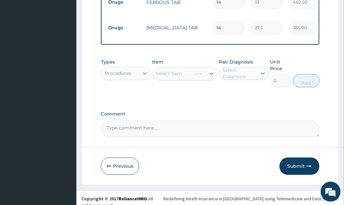
click at [192, 73] on div "Select Item" at bounding box center [172, 73] width 39 height 11
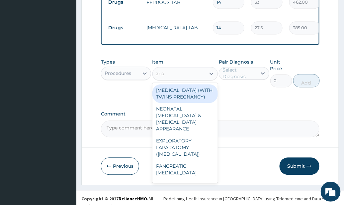
type input "anc"
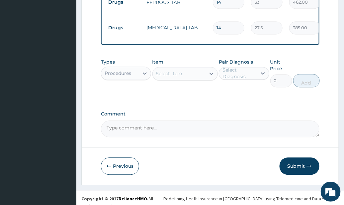
drag, startPoint x: 225, startPoint y: 118, endPoint x: 206, endPoint y: 88, distance: 35.5
click at [225, 118] on div "Comment" at bounding box center [210, 124] width 219 height 26
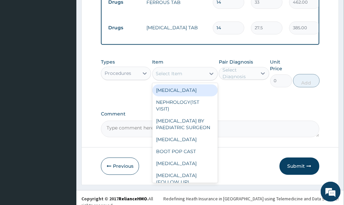
click at [202, 74] on div "Select Item" at bounding box center [179, 73] width 53 height 11
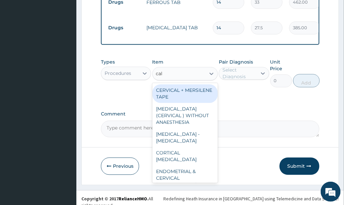
type input "cal"
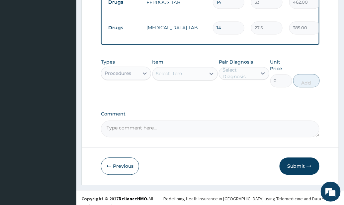
click at [228, 88] on div "Types Procedures Item Select Item Pair Diagnosis Select Diagnosis Unit Price 0 …" at bounding box center [210, 77] width 219 height 45
click at [185, 73] on div "Select Item" at bounding box center [179, 73] width 53 height 11
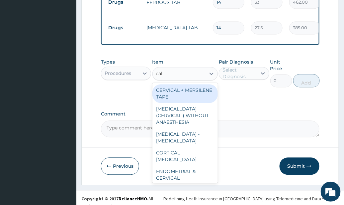
type input "cal"
click at [133, 75] on div "Procedures" at bounding box center [120, 73] width 38 height 11
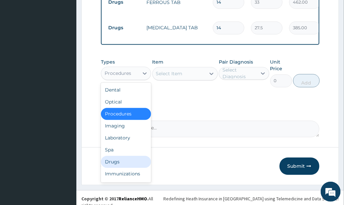
click at [127, 159] on div "Drugs" at bounding box center [126, 162] width 50 height 12
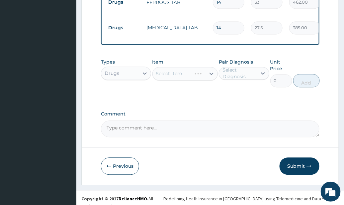
click at [198, 75] on div "Select Item" at bounding box center [185, 73] width 65 height 13
click at [201, 73] on div "Select Item" at bounding box center [185, 73] width 65 height 13
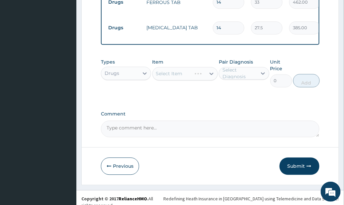
click at [213, 72] on div "Select Item" at bounding box center [185, 73] width 65 height 13
click at [204, 70] on div "Select Item" at bounding box center [185, 73] width 65 height 13
click at [205, 73] on div "Select Item" at bounding box center [185, 73] width 65 height 13
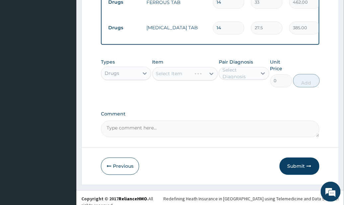
click at [208, 72] on div "Select Item" at bounding box center [185, 73] width 65 height 13
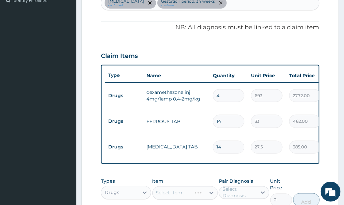
scroll to position [264, 0]
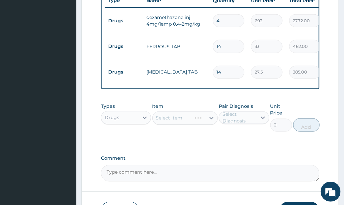
click at [205, 114] on div "Select Item" at bounding box center [185, 117] width 65 height 13
click at [206, 120] on div "Select Item" at bounding box center [185, 117] width 65 height 13
click at [207, 116] on div "Select Item" at bounding box center [185, 117] width 65 height 13
click at [207, 116] on div at bounding box center [212, 118] width 12 height 12
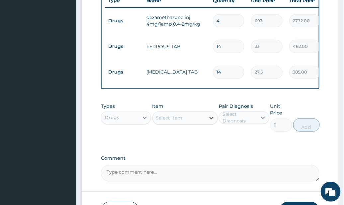
click at [207, 116] on div at bounding box center [212, 118] width 12 height 12
click at [178, 117] on div "Select Item" at bounding box center [169, 118] width 27 height 7
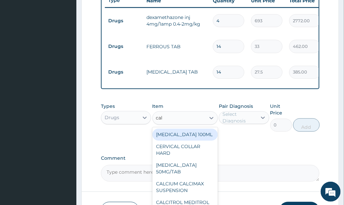
type input "calc"
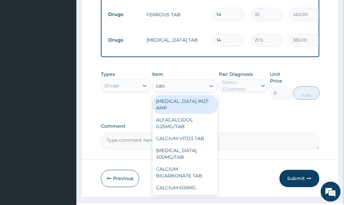
scroll to position [308, 0]
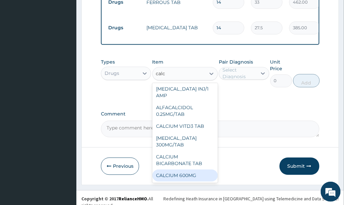
click at [196, 174] on div "CALCIUM 600MG" at bounding box center [185, 175] width 65 height 12
type input "88"
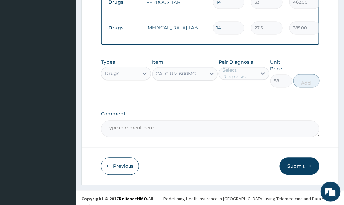
click at [208, 73] on div at bounding box center [212, 74] width 12 height 12
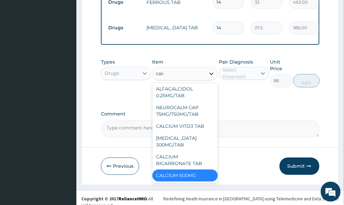
scroll to position [45, 0]
type input "calci"
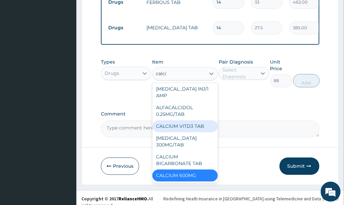
click at [203, 124] on div "CALCIUM VITD3 TAB" at bounding box center [185, 126] width 65 height 12
type input "168.1679992675781"
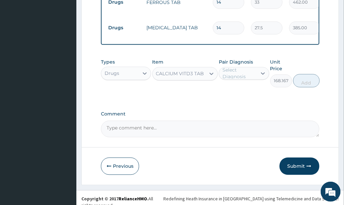
click at [187, 74] on div "CALCIUM VITD3 TAB" at bounding box center [180, 73] width 48 height 7
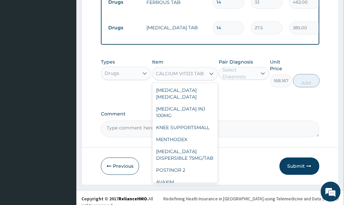
scroll to position [9337, 0]
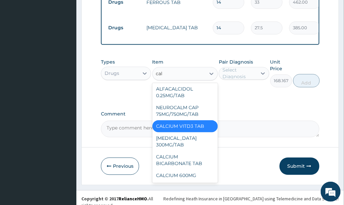
type input "calc"
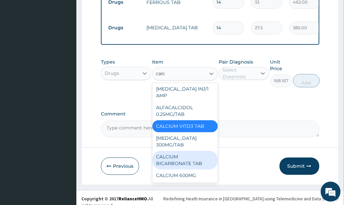
scroll to position [45, 0]
click at [197, 157] on div "CALCIUM BICARBONATE TAB" at bounding box center [185, 160] width 65 height 19
type input "388.0799865722656"
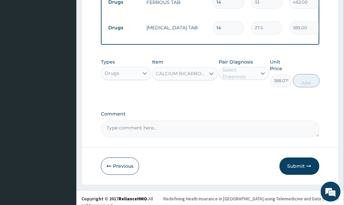
click at [197, 72] on div "CALCIUM BICARBONATE TAB" at bounding box center [181, 73] width 50 height 7
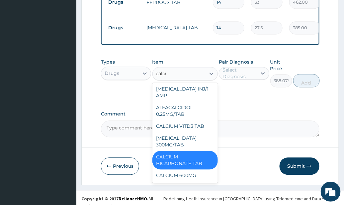
scroll to position [0, 0]
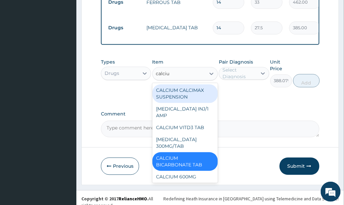
type input "calcium"
click at [199, 92] on div "CALCIUM CALCIMAX SUSPENSION" at bounding box center [185, 93] width 65 height 19
type input "740.8800048828125"
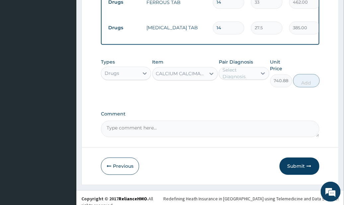
click at [200, 72] on div "CALCIUM CALCIMAX SUSPENSION" at bounding box center [181, 73] width 50 height 7
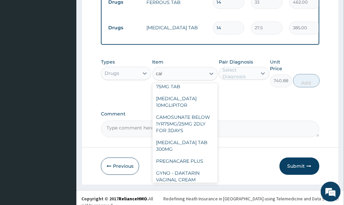
scroll to position [55, 0]
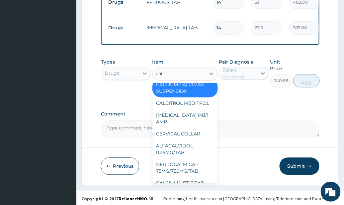
type input "calc"
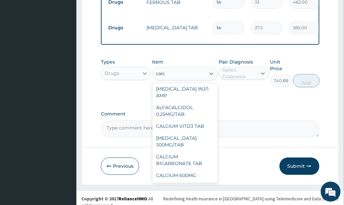
scroll to position [0, 0]
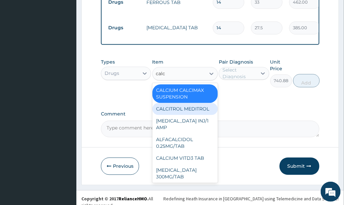
click at [193, 108] on div "CALCITROL MEDITROL" at bounding box center [185, 109] width 65 height 12
type input "418.2726135253906"
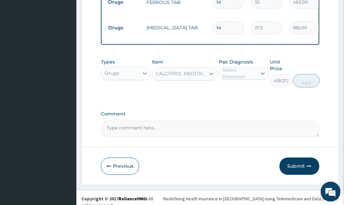
click at [202, 70] on div "CALCITROL MEDITROL" at bounding box center [181, 73] width 50 height 7
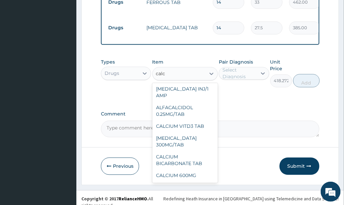
scroll to position [1, 0]
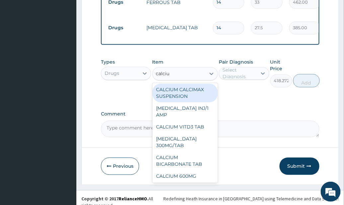
type input "calcium"
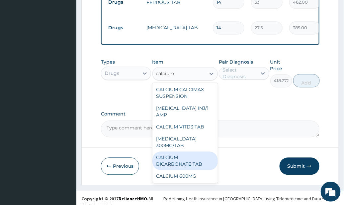
scroll to position [8, 0]
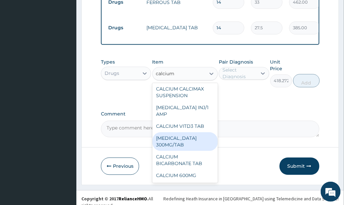
click at [202, 137] on div "[MEDICAL_DATA] 300MG/TAB" at bounding box center [185, 141] width 65 height 19
type input "27.5"
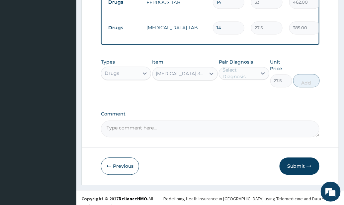
click at [266, 96] on div "Types Drugs Item CALCIUM LACTATE 300MG/TAB Pair Diagnosis Select Diagnosis Unit…" at bounding box center [210, 77] width 219 height 45
click at [206, 72] on div at bounding box center [212, 74] width 12 height 12
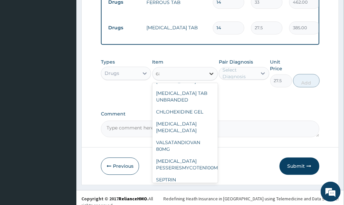
scroll to position [2701, 0]
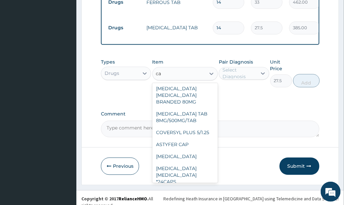
type input "ca"
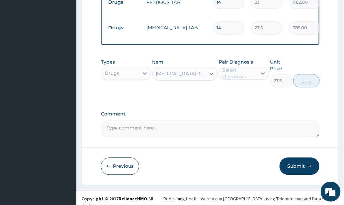
click at [235, 96] on div "Types Drugs Item CALCIUM LACTATE 300MG/TAB Pair Diagnosis Select Diagnosis Unit…" at bounding box center [210, 77] width 219 height 45
click at [191, 73] on div "CALCIUM LACTATE 300MG/TAB" at bounding box center [181, 73] width 50 height 7
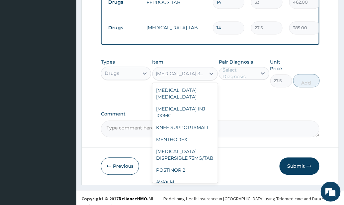
scroll to position [12611, 0]
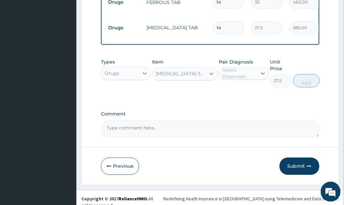
click at [191, 71] on div "CALCIUM LACTATE 300MG/TAB" at bounding box center [181, 73] width 50 height 7
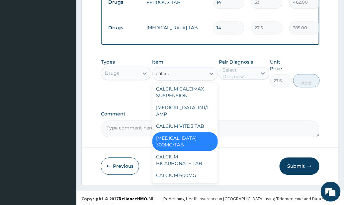
scroll to position [8, 0]
type input "calcium"
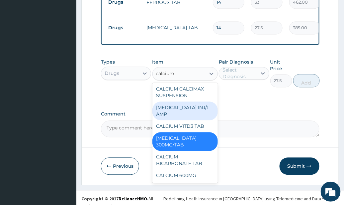
scroll to position [0, 0]
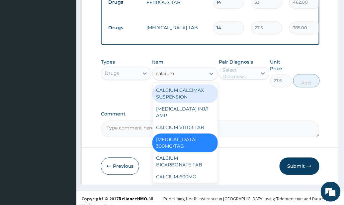
click at [201, 89] on div "CALCIUM CALCIMAX SUSPENSION" at bounding box center [185, 93] width 65 height 19
type input "740.8800048828125"
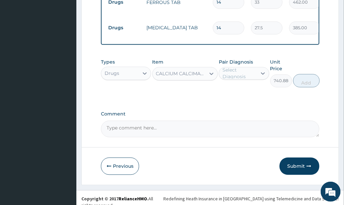
click at [200, 71] on div "CALCIUM CALCIMAX SUSPENSION" at bounding box center [181, 73] width 50 height 7
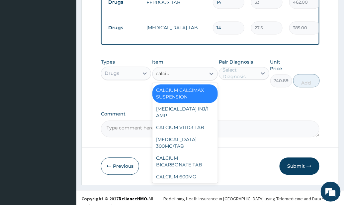
type input "calcium"
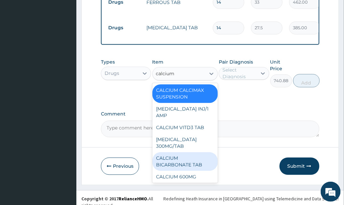
scroll to position [8, 0]
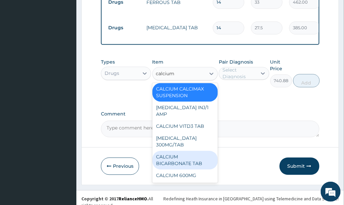
click at [199, 159] on div "CALCIUM BICARBONATE TAB" at bounding box center [185, 160] width 65 height 19
type input "388.0799865722656"
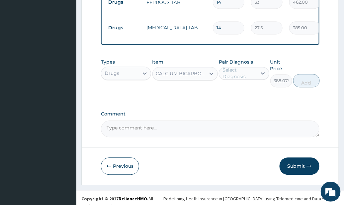
click at [194, 73] on div "CALCIUM BICARBONATE TAB" at bounding box center [181, 73] width 50 height 7
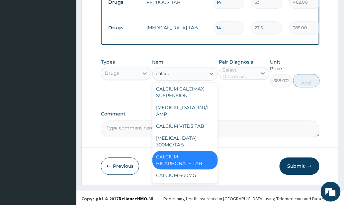
type input "calcium"
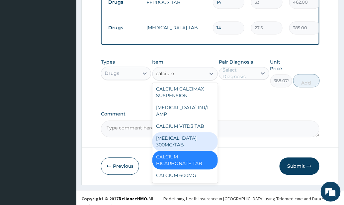
click at [192, 138] on div "CALCIUM LACTATE 300MG/TAB" at bounding box center [185, 141] width 65 height 19
type input "27.5"
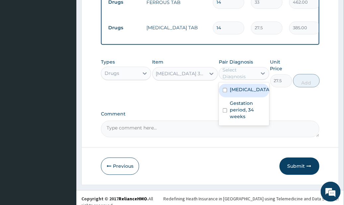
click at [254, 73] on div "Select Diagnosis" at bounding box center [240, 73] width 34 height 13
click at [255, 94] on div "Oedema" at bounding box center [244, 91] width 50 height 14
checkbox input "true"
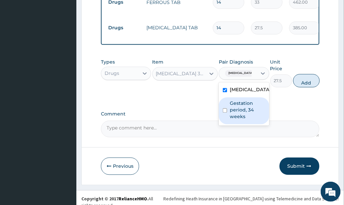
click at [248, 108] on label "Gestation period, 34 weeks" at bounding box center [247, 110] width 35 height 20
checkbox input "true"
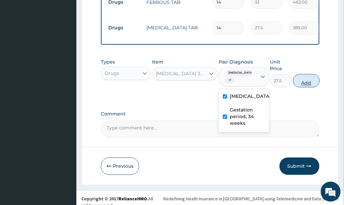
click at [308, 78] on button "Add" at bounding box center [306, 80] width 27 height 13
type input "0"
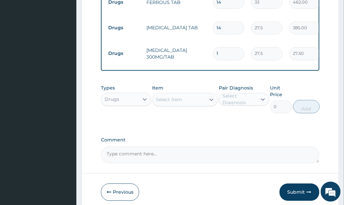
drag, startPoint x: 228, startPoint y: 45, endPoint x: 201, endPoint y: 51, distance: 27.6
click at [203, 50] on tr "Drugs CALCIUM LACTATE 300MG/TAB 1 27.5 27.50 Oedema + 1 Delete" at bounding box center [268, 54] width 326 height 26
type input "2"
type input "55.00"
type input "28"
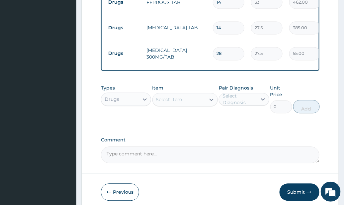
type input "770.00"
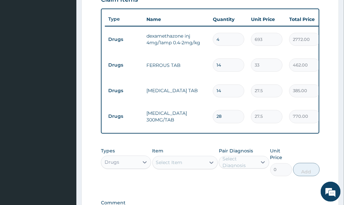
scroll to position [243, 0]
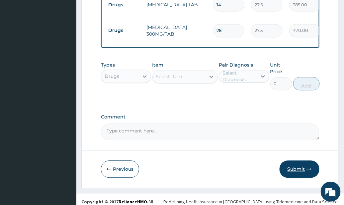
type input "28"
click at [299, 161] on button "Submit" at bounding box center [300, 168] width 40 height 17
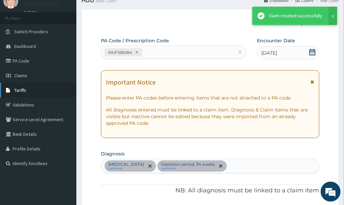
scroll to position [331, 0]
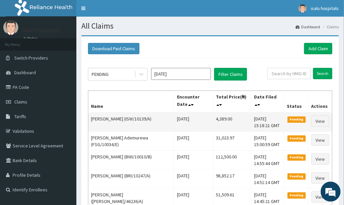
click at [235, 123] on td "4,389.00" at bounding box center [232, 121] width 38 height 19
click at [229, 124] on td "4,389.00" at bounding box center [232, 121] width 38 height 19
drag, startPoint x: 201, startPoint y: 119, endPoint x: 222, endPoint y: 120, distance: 20.6
click at [222, 120] on td "4,389.00" at bounding box center [232, 121] width 38 height 19
copy td "4,389.00"
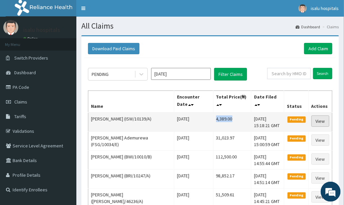
click at [327, 123] on link "View" at bounding box center [321, 120] width 18 height 11
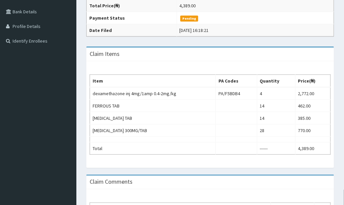
scroll to position [211, 0]
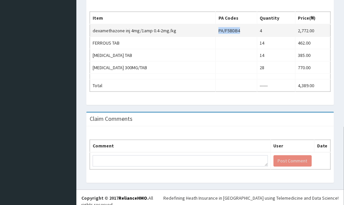
drag, startPoint x: 220, startPoint y: 28, endPoint x: 245, endPoint y: 30, distance: 24.6
click at [245, 30] on tr "dexamethazone inj 4mg/1amp 0.4-2mg/kg PA/F5BDB4 4 2,772.00" at bounding box center [210, 30] width 241 height 13
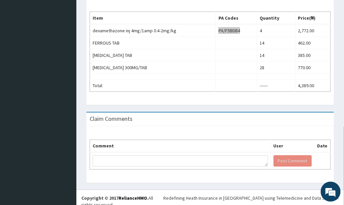
scroll to position [0, 0]
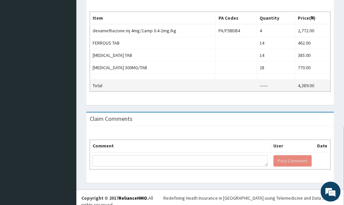
click at [231, 81] on td at bounding box center [236, 85] width 41 height 12
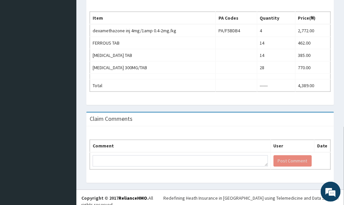
scroll to position [167, 0]
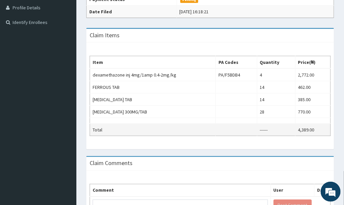
drag, startPoint x: 238, startPoint y: 121, endPoint x: 238, endPoint y: 124, distance: 3.3
click at [238, 121] on td at bounding box center [236, 121] width 41 height 6
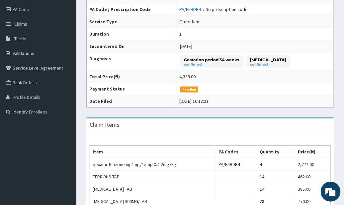
scroll to position [0, 0]
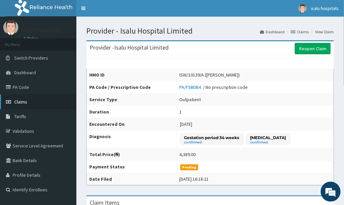
click at [39, 102] on link "Claims" at bounding box center [38, 101] width 76 height 15
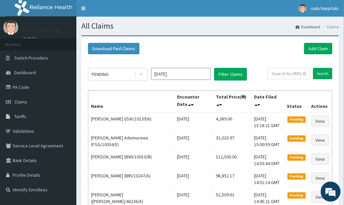
drag, startPoint x: 277, startPoint y: 54, endPoint x: 248, endPoint y: 67, distance: 31.8
click at [277, 54] on div "Download Paid Claims Add Claim" at bounding box center [210, 49] width 251 height 18
drag, startPoint x: 312, startPoint y: 45, endPoint x: 306, endPoint y: 48, distance: 6.6
click at [312, 45] on link "Add Claim" at bounding box center [318, 48] width 28 height 11
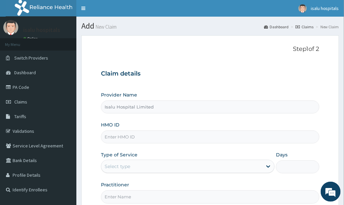
click at [170, 137] on input "HMO ID" at bounding box center [210, 136] width 219 height 13
paste input "KWA/10121/B"
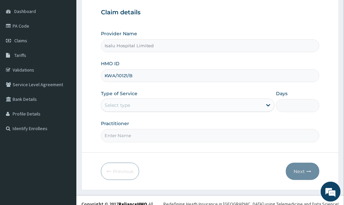
scroll to position [67, 0]
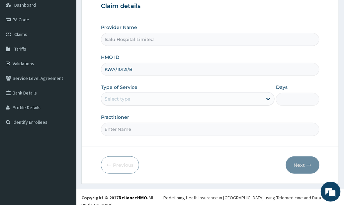
type input "KWA/10121/B"
click at [160, 101] on div "Select type" at bounding box center [181, 98] width 161 height 11
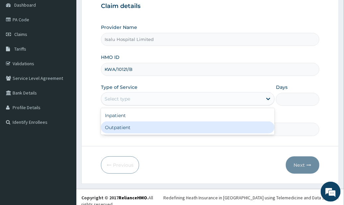
click at [146, 133] on div "Inpatient Outpatient" at bounding box center [188, 121] width 174 height 27
click at [151, 129] on div "Outpatient" at bounding box center [188, 127] width 174 height 12
type input "1"
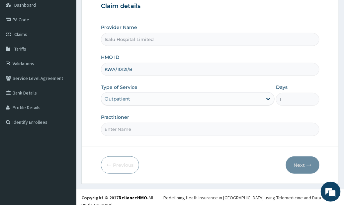
click at [260, 125] on input "Practitioner" at bounding box center [210, 129] width 219 height 13
paste input "[PERSON_NAME]"
type input "[PERSON_NAME]"
click at [305, 166] on button "Next" at bounding box center [303, 164] width 34 height 17
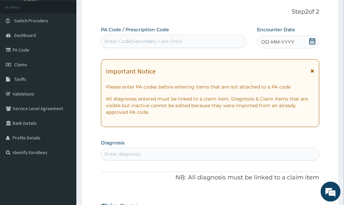
scroll to position [0, 0]
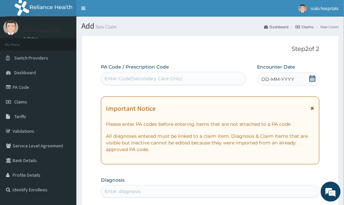
click at [148, 73] on div "Enter Code(Secondary Care Only)" at bounding box center [173, 78] width 145 height 11
paste input "PA/5BB74D"
type input "PA/5BB74D"
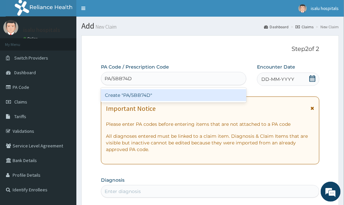
click at [151, 95] on div "Create "PA/5BB74D"" at bounding box center [174, 95] width 146 height 12
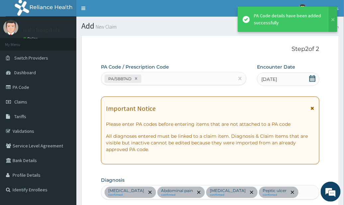
click at [173, 79] on div "PA/5BB74D" at bounding box center [167, 78] width 133 height 11
paste input "PA/68C4D0"
type input "PA/68C4D0"
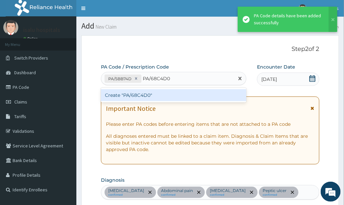
click at [183, 94] on div "Create "PA/68C4D0"" at bounding box center [174, 95] width 146 height 12
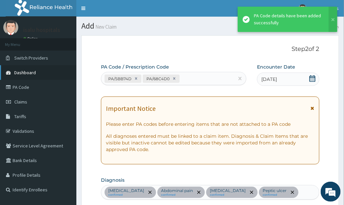
scroll to position [304, 0]
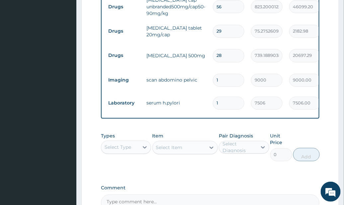
click at [237, 33] on input "29" at bounding box center [229, 31] width 32 height 13
type input "2"
type input "150.55"
type input "28"
type input "2107.71"
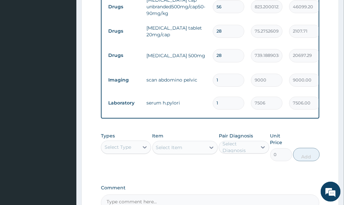
type input "28"
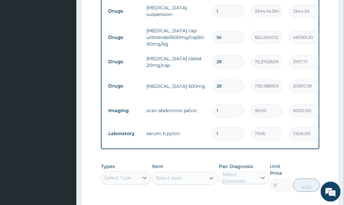
scroll to position [260, 0]
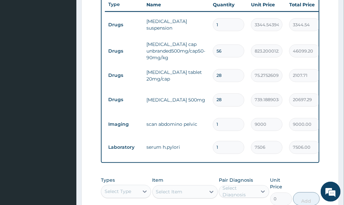
click at [266, 35] on tr "Drugs [MEDICAL_DATA] suspension 1 3344.5439453125 3344.54 [MEDICAL_DATA] + 3 De…" at bounding box center [268, 25] width 326 height 26
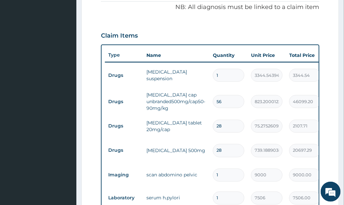
scroll to position [171, 0]
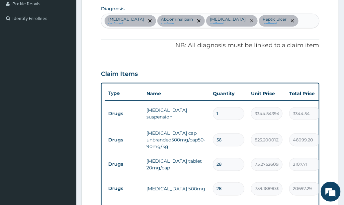
click at [310, 20] on div "Upper respiratory infection confirmed Abdominal pain confirmed Malaria confirme…" at bounding box center [210, 21] width 218 height 14
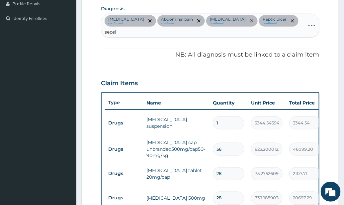
type input "sepsis"
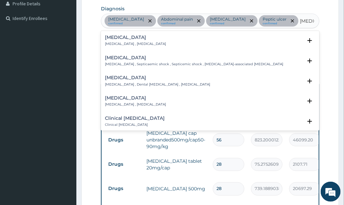
click at [133, 42] on p "Systemic infection , Sepsis" at bounding box center [135, 44] width 61 height 5
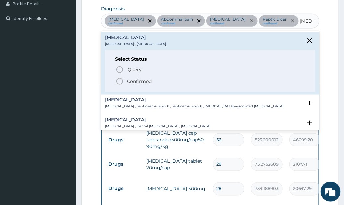
click at [148, 80] on p "Confirmed" at bounding box center [139, 81] width 25 height 7
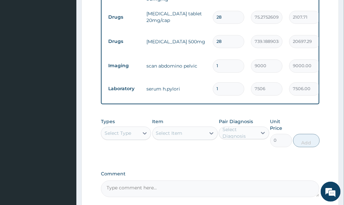
scroll to position [399, 0]
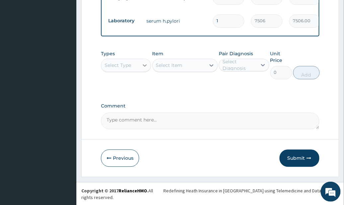
click at [146, 71] on div at bounding box center [145, 65] width 12 height 12
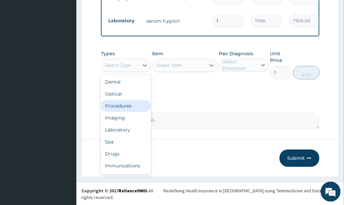
click at [133, 110] on div "Procedures" at bounding box center [126, 106] width 50 height 12
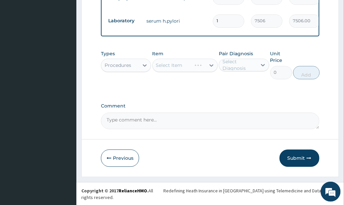
click at [206, 71] on div "Select Item" at bounding box center [185, 64] width 65 height 13
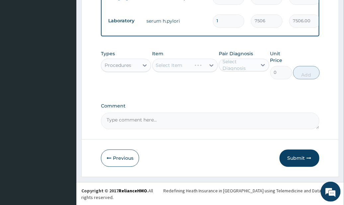
click at [199, 71] on div "Select Item" at bounding box center [185, 64] width 65 height 13
click at [190, 72] on div "Select Item" at bounding box center [185, 64] width 65 height 13
click at [199, 70] on div "Select Item" at bounding box center [179, 65] width 53 height 11
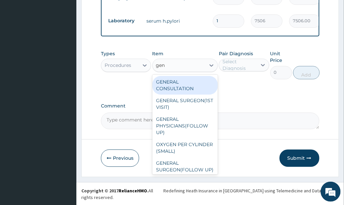
type input "gene"
drag, startPoint x: 191, startPoint y: 92, endPoint x: 231, endPoint y: 81, distance: 41.6
click at [196, 91] on div "GENERAL CONSULTATION" at bounding box center [185, 85] width 65 height 19
type input "3150"
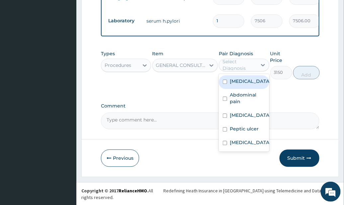
click at [252, 71] on div "Select Diagnosis" at bounding box center [240, 64] width 34 height 13
click at [251, 84] on label "Upper respiratory infection" at bounding box center [250, 81] width 41 height 7
checkbox input "true"
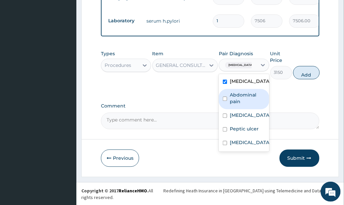
click at [258, 105] on label "Abdominal pain" at bounding box center [247, 97] width 35 height 13
checkbox input "true"
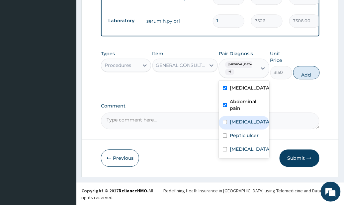
drag, startPoint x: 255, startPoint y: 125, endPoint x: 256, endPoint y: 134, distance: 8.6
click at [255, 126] on div "Malaria" at bounding box center [244, 123] width 50 height 14
checkbox input "true"
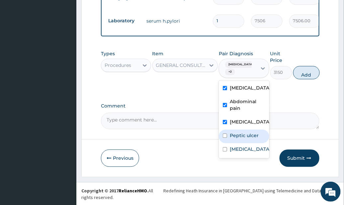
click at [254, 143] on div "Peptic ulcer" at bounding box center [244, 136] width 50 height 14
checkbox input "true"
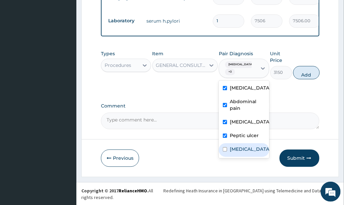
click at [248, 158] on div "Upper respiratory infection Abdominal pain Malaria Peptic ulcer Sepsis" at bounding box center [244, 118] width 50 height 77
drag, startPoint x: 250, startPoint y: 159, endPoint x: 273, endPoint y: 134, distance: 34.5
click at [251, 157] on div "Sepsis" at bounding box center [244, 150] width 50 height 14
checkbox input "true"
drag, startPoint x: 315, startPoint y: 79, endPoint x: 279, endPoint y: 93, distance: 38.6
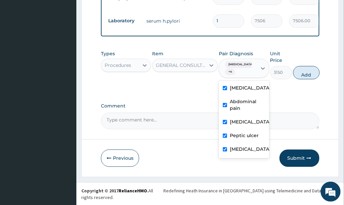
click at [315, 79] on button "Add" at bounding box center [306, 72] width 27 height 13
type input "0"
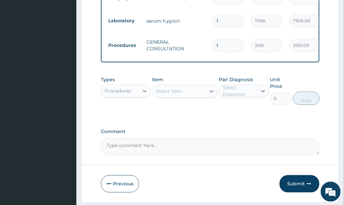
drag, startPoint x: 119, startPoint y: 94, endPoint x: 127, endPoint y: 95, distance: 7.7
click at [121, 94] on div "Procedures" at bounding box center [118, 90] width 27 height 7
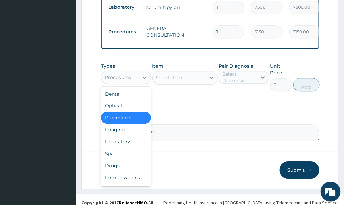
scroll to position [424, 0]
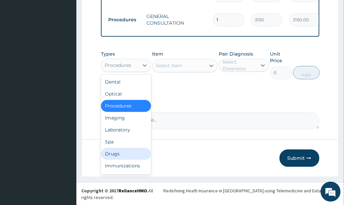
click at [119, 158] on div "Drugs" at bounding box center [126, 154] width 50 height 12
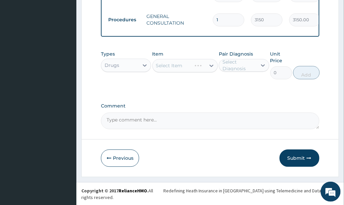
click at [267, 92] on div "Types Drugs Item Select Item Pair Diagnosis Select Diagnosis Unit Price 0 Add" at bounding box center [210, 69] width 219 height 45
click at [209, 72] on div "Select Item" at bounding box center [185, 65] width 65 height 13
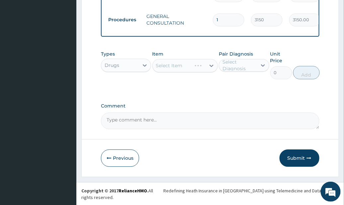
click at [201, 70] on div "Select Item" at bounding box center [185, 65] width 65 height 13
click at [198, 72] on div "Select Item" at bounding box center [185, 65] width 65 height 13
click at [209, 72] on div "Select Item" at bounding box center [185, 65] width 65 height 13
click at [209, 71] on div "Select Item" at bounding box center [185, 65] width 65 height 13
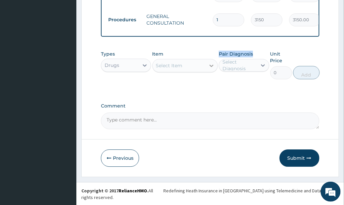
click at [210, 69] on icon at bounding box center [211, 65] width 7 height 7
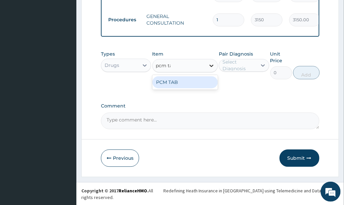
type input "pcm tab"
drag, startPoint x: 181, startPoint y: 87, endPoint x: 193, endPoint y: 88, distance: 12.4
click at [182, 88] on div "PCM TAB" at bounding box center [185, 82] width 65 height 12
type input "201.0959930419922"
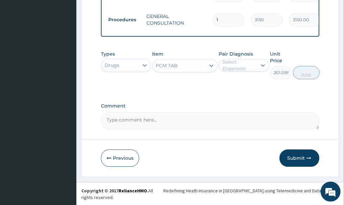
drag, startPoint x: 241, startPoint y: 80, endPoint x: 241, endPoint y: 77, distance: 3.7
click at [241, 79] on div "Pair Diagnosis Select Diagnosis" at bounding box center [244, 65] width 50 height 29
click at [244, 72] on div "Select Diagnosis" at bounding box center [240, 64] width 34 height 13
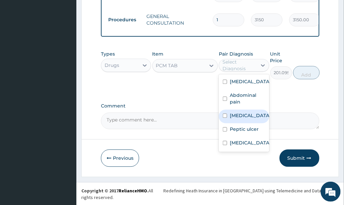
click at [247, 119] on label "Malaria" at bounding box center [250, 115] width 41 height 7
checkbox input "true"
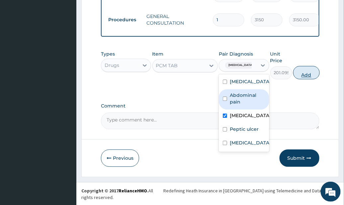
click at [311, 76] on button "Add" at bounding box center [306, 72] width 27 height 13
type input "0"
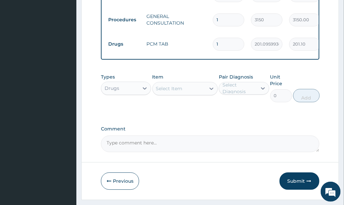
type input "18"
type input "3619.73"
type input "18"
click at [187, 94] on div "Select Item" at bounding box center [179, 88] width 53 height 11
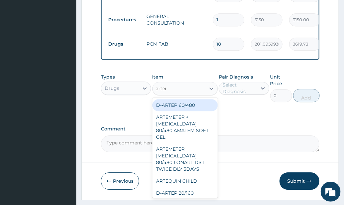
type input "arteme"
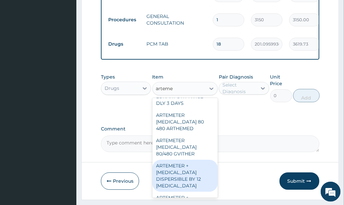
scroll to position [88, 0]
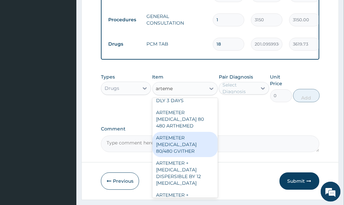
click at [196, 153] on div "ARTEMETER LUMEFANTRINE 80/480 GVITHER" at bounding box center [185, 144] width 65 height 25
type input "1472.177368164062"
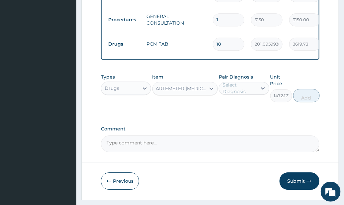
click at [241, 95] on div "Select Diagnosis" at bounding box center [240, 87] width 34 height 13
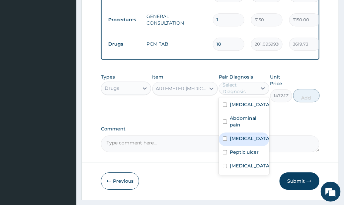
click at [255, 146] on div "[MEDICAL_DATA]" at bounding box center [244, 139] width 50 height 14
checkbox input "true"
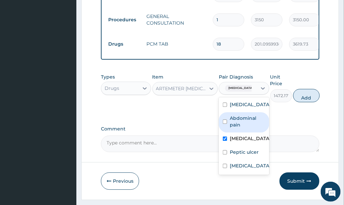
drag, startPoint x: 308, startPoint y: 97, endPoint x: 290, endPoint y: 98, distance: 17.6
click at [308, 97] on button "Add" at bounding box center [306, 95] width 27 height 13
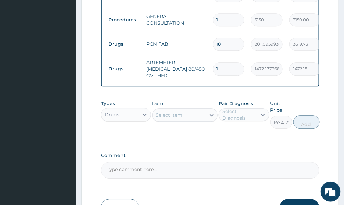
type input "0"
drag, startPoint x: 227, startPoint y: 67, endPoint x: 203, endPoint y: 71, distance: 24.5
click at [210, 71] on td "1" at bounding box center [229, 69] width 38 height 20
type input "6"
type input "8833.06"
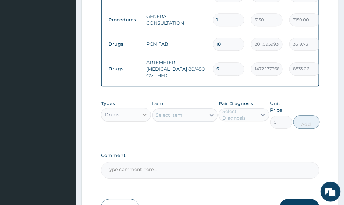
type input "6"
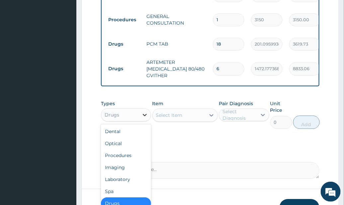
click at [143, 118] on icon at bounding box center [145, 114] width 7 height 7
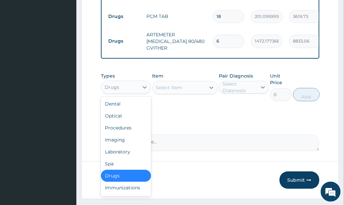
scroll to position [474, 0]
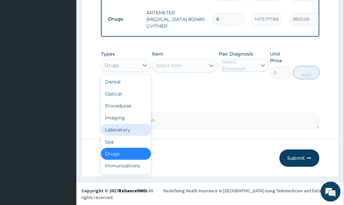
drag, startPoint x: 124, startPoint y: 135, endPoint x: 124, endPoint y: 139, distance: 4.3
click at [124, 135] on div "Laboratory" at bounding box center [126, 130] width 50 height 12
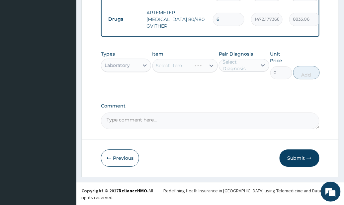
click at [197, 71] on div "Select Item" at bounding box center [179, 65] width 53 height 11
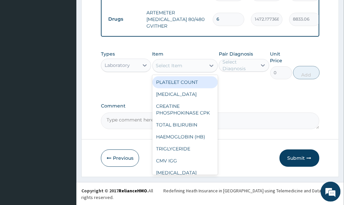
click at [199, 71] on div "Select Item" at bounding box center [179, 65] width 53 height 11
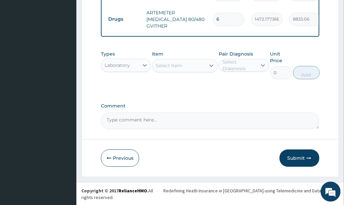
click at [199, 71] on div "Select Item" at bounding box center [179, 65] width 53 height 11
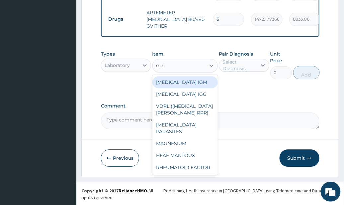
type input "mala"
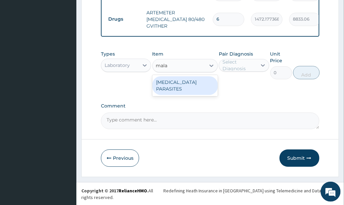
click at [204, 91] on div "[MEDICAL_DATA] PARASITES" at bounding box center [185, 85] width 65 height 19
type input "2500"
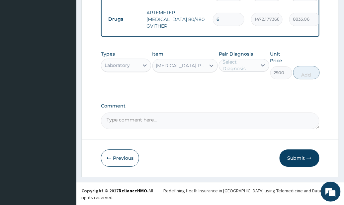
click at [240, 72] on div "Select Diagnosis" at bounding box center [240, 64] width 34 height 13
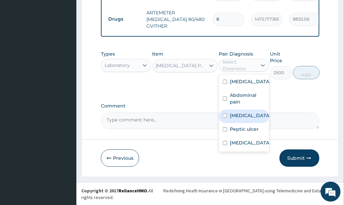
click at [256, 123] on div "[MEDICAL_DATA]" at bounding box center [244, 116] width 50 height 14
checkbox input "true"
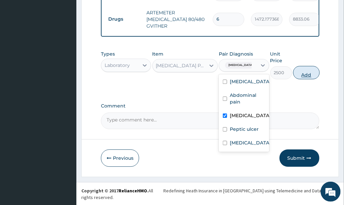
click at [308, 77] on button "Add" at bounding box center [306, 72] width 27 height 13
type input "0"
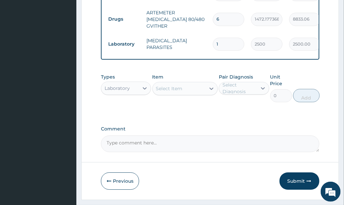
click at [192, 94] on div "Select Item" at bounding box center [179, 88] width 53 height 11
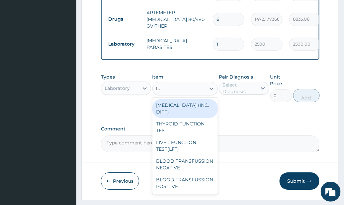
type input "full"
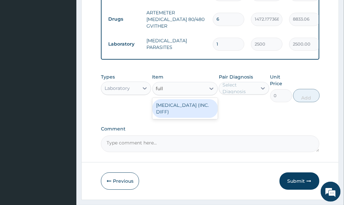
drag, startPoint x: 204, startPoint y: 112, endPoint x: 230, endPoint y: 105, distance: 26.5
click at [206, 112] on div "[MEDICAL_DATA] (INC. DIFF)" at bounding box center [185, 108] width 65 height 19
type input "4341.60009765625"
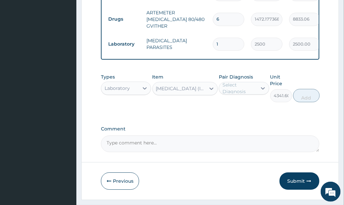
click at [236, 94] on div "Select Diagnosis" at bounding box center [240, 87] width 34 height 13
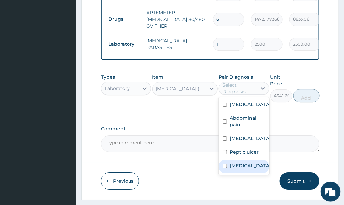
drag, startPoint x: 237, startPoint y: 183, endPoint x: 248, endPoint y: 168, distance: 18.9
click at [237, 169] on label "Sepsis" at bounding box center [250, 165] width 41 height 7
checkbox input "true"
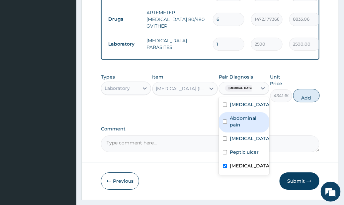
click at [304, 105] on div "Types Laboratory Item FULL BLOOD COUNT (INC. DIFF) Pair Diagnosis option Sepsis…" at bounding box center [210, 87] width 219 height 35
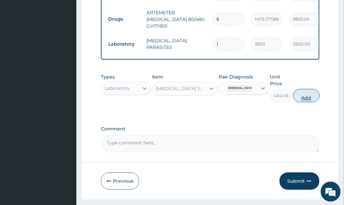
click at [306, 102] on button "Add" at bounding box center [306, 95] width 27 height 13
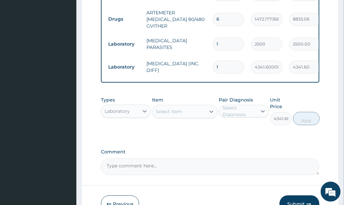
type input "0"
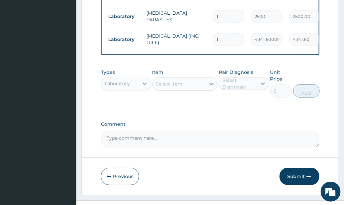
scroll to position [520, 0]
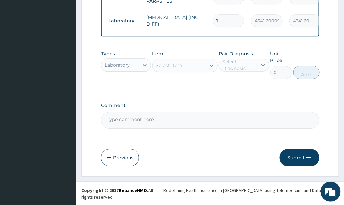
drag, startPoint x: 301, startPoint y: 162, endPoint x: 7, endPoint y: 158, distance: 294.1
click at [302, 162] on button "Submit" at bounding box center [300, 157] width 40 height 17
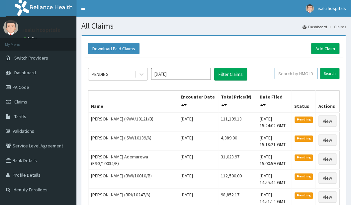
click at [282, 76] on input "text" at bounding box center [296, 73] width 44 height 11
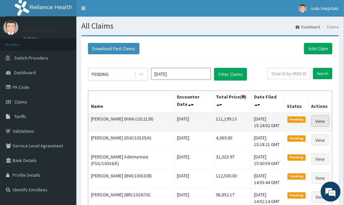
click at [320, 121] on link "View" at bounding box center [321, 120] width 18 height 11
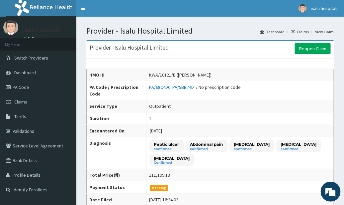
drag, startPoint x: 297, startPoint y: 103, endPoint x: 287, endPoint y: 117, distance: 16.9
click at [297, 105] on td "Outpatient" at bounding box center [240, 106] width 187 height 12
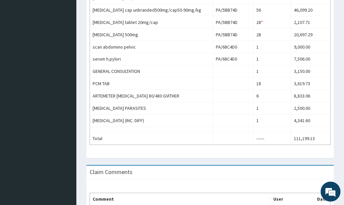
scroll to position [266, 0]
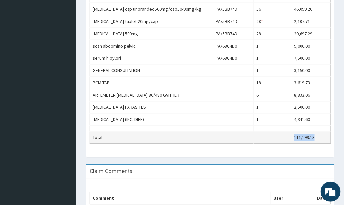
drag, startPoint x: 294, startPoint y: 137, endPoint x: 311, endPoint y: 138, distance: 17.3
click at [322, 137] on td "111,199.13" at bounding box center [311, 138] width 40 height 12
copy td "111,199.13"
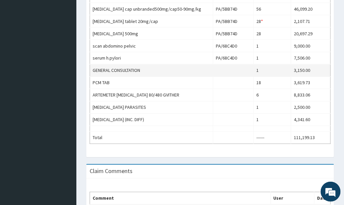
drag, startPoint x: 232, startPoint y: 76, endPoint x: 227, endPoint y: 65, distance: 11.9
click at [231, 77] on td at bounding box center [233, 83] width 41 height 12
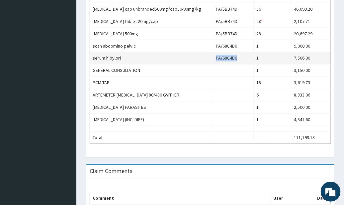
drag, startPoint x: 213, startPoint y: 57, endPoint x: 241, endPoint y: 57, distance: 27.6
click at [241, 57] on tr "serum h.pylori PA/68C4D0 1 7,506.00" at bounding box center [210, 58] width 241 height 12
copy tr "PA/68C4D0"
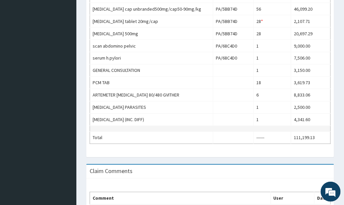
drag, startPoint x: 243, startPoint y: 123, endPoint x: 229, endPoint y: 129, distance: 15.3
click at [241, 123] on td at bounding box center [233, 120] width 41 height 12
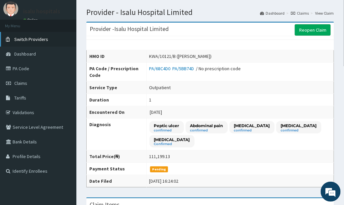
scroll to position [0, 0]
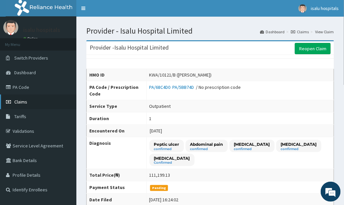
click at [25, 103] on span "Claims" at bounding box center [20, 102] width 13 height 6
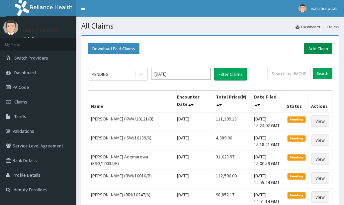
click at [321, 48] on link "Add Claim" at bounding box center [318, 48] width 28 height 11
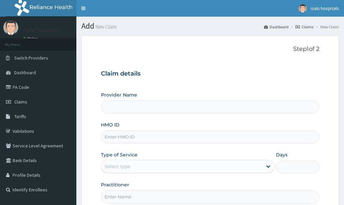
type input "Isalu Hospital Limited"
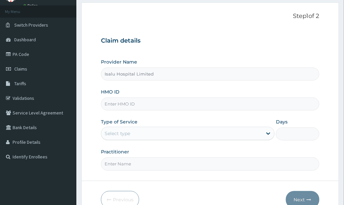
scroll to position [67, 0]
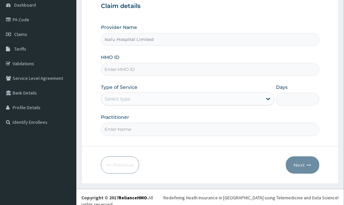
click at [263, 58] on div "HMO ID" at bounding box center [210, 65] width 219 height 22
click at [258, 20] on div "Claim details Provider Name Isalu Hospital Limited HMO ID Type of Service Selec…" at bounding box center [210, 66] width 219 height 140
click at [274, 112] on div "Provider Name Isalu Hospital Limited HMO ID Type of Service Select type Days Pr…" at bounding box center [210, 80] width 219 height 112
click at [139, 68] on input "HMO ID" at bounding box center [210, 69] width 219 height 13
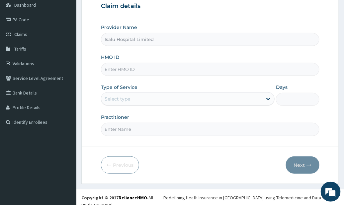
paste input "SRF/10055/B"
type input "SRF/10055/B"
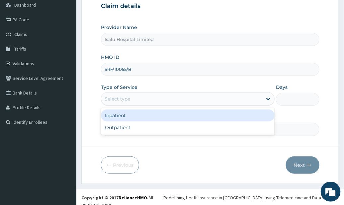
click at [151, 97] on div "Select type" at bounding box center [181, 98] width 161 height 11
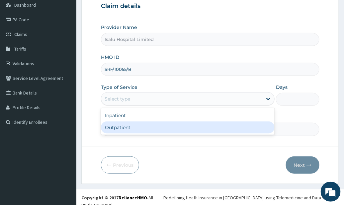
click at [137, 125] on div "Outpatient" at bounding box center [188, 127] width 174 height 12
type input "1"
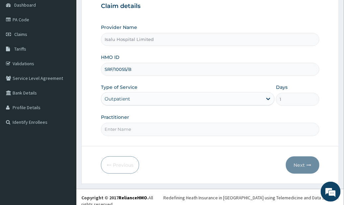
drag, startPoint x: 270, startPoint y: 134, endPoint x: 240, endPoint y: 139, distance: 30.3
click at [267, 136] on form "Step 1 of 2 Claim details Provider Name Isalu Hospital Limited HMO ID SRF/10055…" at bounding box center [210, 76] width 258 height 216
paste input "Yahya Sanusi"
type input "Yahya Sanusi"
click at [304, 169] on button "Next" at bounding box center [303, 164] width 34 height 17
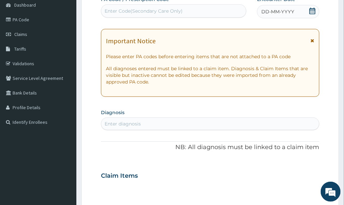
click at [250, 108] on section "Diagnosis Enter diagnosis" at bounding box center [210, 118] width 219 height 23
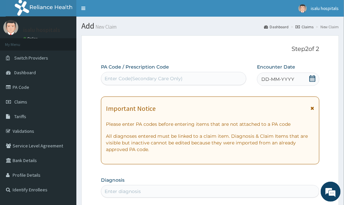
click at [176, 79] on div "Enter Code(Secondary Care Only)" at bounding box center [144, 78] width 78 height 7
paste input "PA/5E4F2E"
type input "PA/5E4F2E"
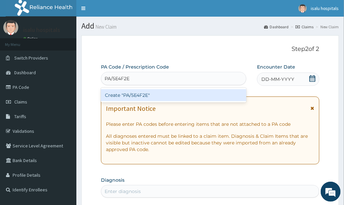
click at [179, 93] on div "Create "PA/5E4F2E"" at bounding box center [174, 95] width 146 height 12
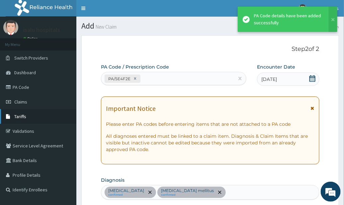
scroll to position [203, 0]
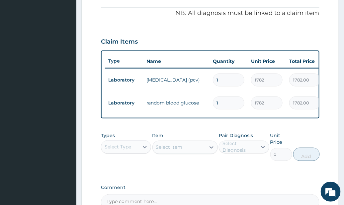
drag, startPoint x: 284, startPoint y: 115, endPoint x: 280, endPoint y: 119, distance: 5.2
click at [283, 116] on div "Type Name Quantity Unit Price Total Price Pair Diagnosis Actions Laboratory pac…" at bounding box center [210, 85] width 219 height 68
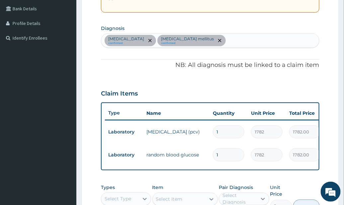
scroll to position [248, 0]
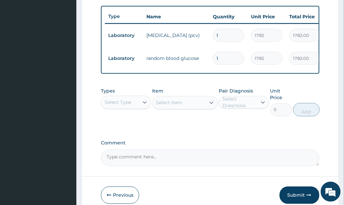
click at [136, 108] on div "Select Type" at bounding box center [120, 102] width 38 height 11
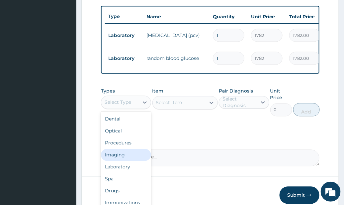
drag, startPoint x: 132, startPoint y: 160, endPoint x: 136, endPoint y: 158, distance: 4.9
click at [132, 160] on div "Imaging" at bounding box center [126, 155] width 50 height 12
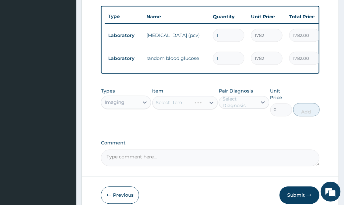
click at [250, 130] on div "Types Imaging Item Select Item Pair Diagnosis Select Diagnosis Unit Price 0 Add" at bounding box center [210, 106] width 219 height 45
click at [209, 109] on div "Select Item" at bounding box center [185, 102] width 65 height 13
click at [206, 109] on div "Select Item" at bounding box center [185, 102] width 65 height 13
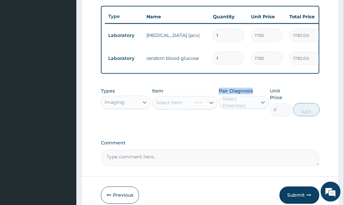
click at [206, 109] on div "Select Item" at bounding box center [185, 102] width 65 height 13
click at [192, 146] on label "Comment" at bounding box center [210, 143] width 219 height 6
click at [192, 150] on textarea "Comment" at bounding box center [210, 158] width 219 height 17
click at [201, 108] on div "Select Item" at bounding box center [179, 102] width 53 height 11
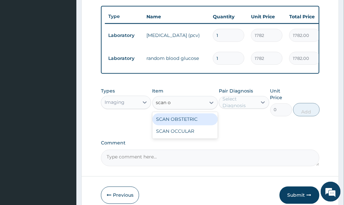
type input "scan ob"
click at [206, 123] on div "SCAN OBSTETRIC" at bounding box center [185, 119] width 65 height 12
type input "5000"
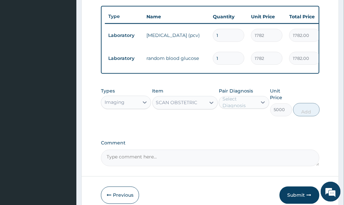
click at [236, 104] on div "Select Diagnosis" at bounding box center [240, 102] width 34 height 13
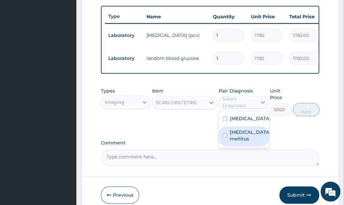
click at [246, 142] on label "Diabetes mellitus" at bounding box center [250, 135] width 41 height 13
checkbox input "true"
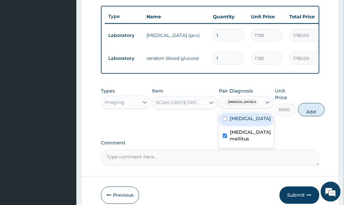
click at [248, 122] on label "Anemia" at bounding box center [250, 118] width 41 height 7
checkbox input "true"
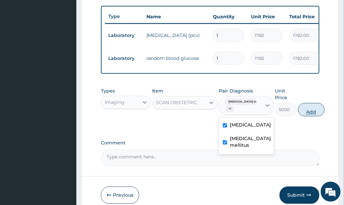
click at [311, 116] on button "Add" at bounding box center [311, 109] width 27 height 13
type input "0"
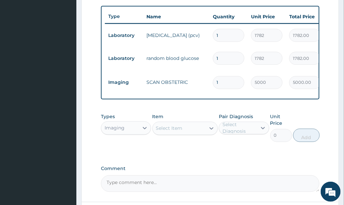
scroll to position [308, 0]
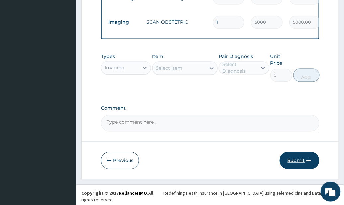
click at [304, 164] on button "Submit" at bounding box center [300, 160] width 40 height 17
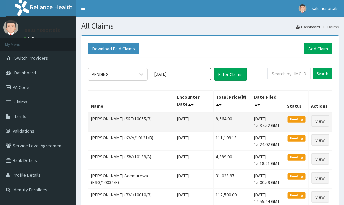
click at [229, 127] on td "8,564.00" at bounding box center [232, 121] width 38 height 19
click at [229, 124] on td "8,564.00" at bounding box center [232, 121] width 38 height 19
drag, startPoint x: 202, startPoint y: 116, endPoint x: 223, endPoint y: 116, distance: 20.9
click at [223, 116] on td "8,564.00" at bounding box center [232, 121] width 38 height 19
copy td "8,564.00"
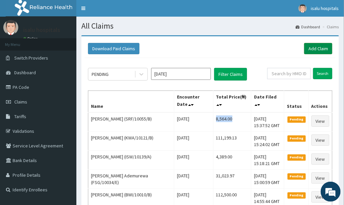
click at [326, 48] on link "Add Claim" at bounding box center [318, 48] width 28 height 11
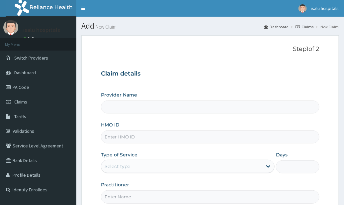
click at [146, 138] on input "HMO ID" at bounding box center [210, 136] width 219 height 13
paste input "WHG/10239/A"
type input "WHG/10239/A"
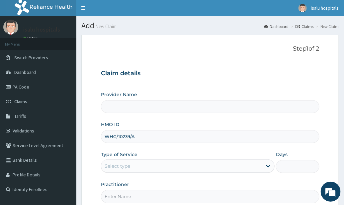
scroll to position [67, 0]
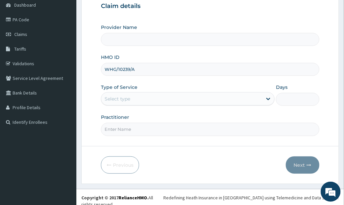
type input "Isalu Hospital Limited"
type input "WHG/10239/A"
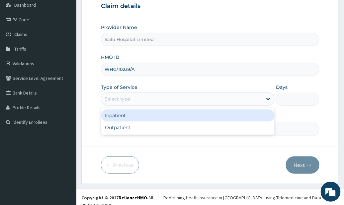
drag, startPoint x: 182, startPoint y: 98, endPoint x: 185, endPoint y: 110, distance: 12.4
click at [182, 99] on div "Select type" at bounding box center [181, 98] width 161 height 11
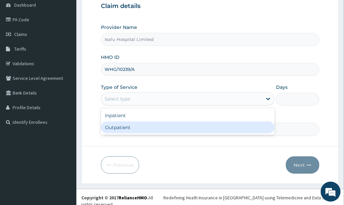
click at [171, 129] on div "Outpatient" at bounding box center [188, 127] width 174 height 12
type input "1"
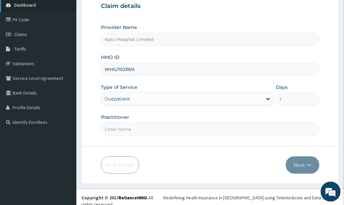
scroll to position [0, 0]
click at [251, 114] on div "Practitioner" at bounding box center [210, 125] width 219 height 22
click at [164, 132] on input "Practitioner" at bounding box center [210, 129] width 219 height 13
paste input "[PERSON_NAME]"
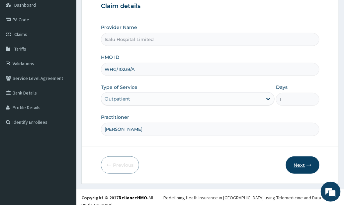
type input "[PERSON_NAME]"
click at [305, 165] on button "Next" at bounding box center [303, 164] width 34 height 17
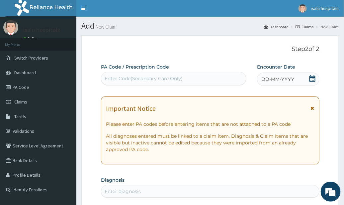
click at [177, 76] on div "Enter Code(Secondary Care Only)" at bounding box center [144, 78] width 78 height 7
paste input "PA/34A2D3"
type input "PA/34A2D3"
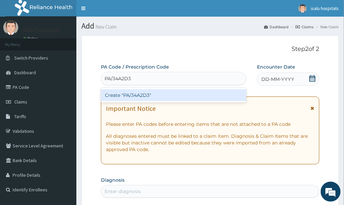
click at [184, 95] on div "Create "PA/34A2D3"" at bounding box center [174, 95] width 146 height 12
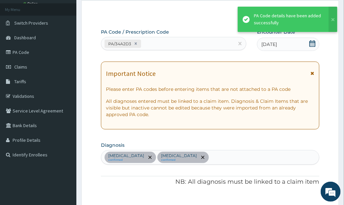
scroll to position [8, 0]
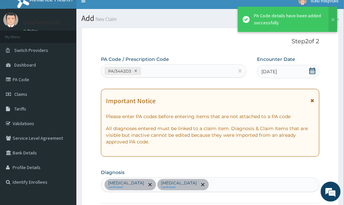
click at [173, 74] on div "PA/34A2D3" at bounding box center [167, 70] width 133 height 11
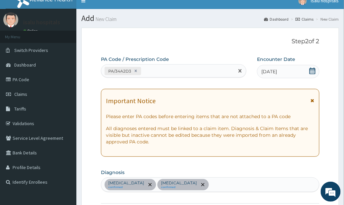
paste input "PA/6AD488"
type input "PA/6AD488"
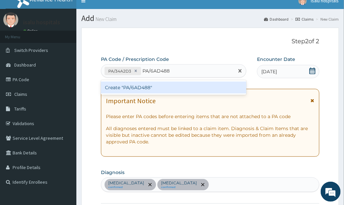
click at [180, 86] on div "Create "PA/6AD488"" at bounding box center [174, 87] width 146 height 12
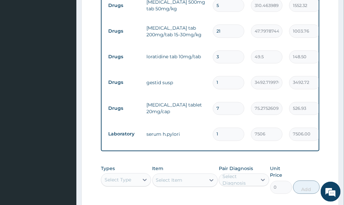
scroll to position [261, 0]
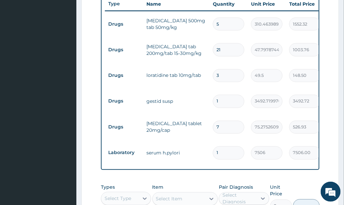
click at [232, 48] on input "21" at bounding box center [229, 49] width 32 height 13
drag, startPoint x: 217, startPoint y: 51, endPoint x: 212, endPoint y: 56, distance: 7.1
click at [213, 55] on td "21" at bounding box center [229, 50] width 38 height 20
type input "4"
type input "191.19"
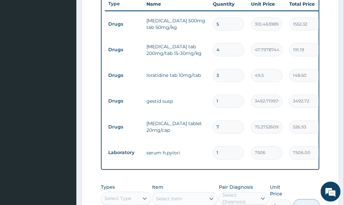
type input "42"
type input "2007.51"
type input "42"
click at [237, 70] on input "3" at bounding box center [229, 75] width 32 height 13
click at [237, 95] on input "1" at bounding box center [229, 101] width 32 height 13
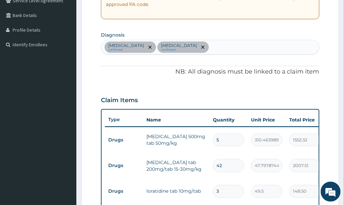
scroll to position [128, 0]
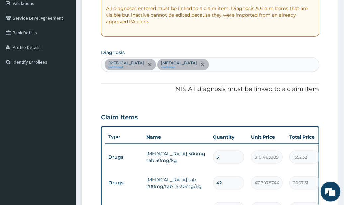
click at [222, 67] on div "Malaria confirmed Upper respiratory infection confirmed" at bounding box center [210, 64] width 218 height 14
type input "sepsi"
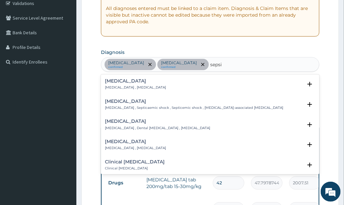
click at [139, 81] on h4 "Sepsis" at bounding box center [135, 80] width 61 height 5
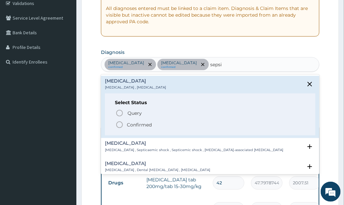
click at [151, 124] on p "Confirmed" at bounding box center [139, 124] width 25 height 7
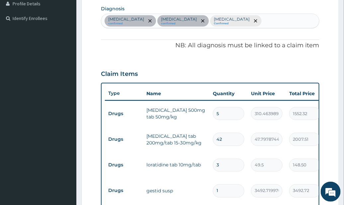
scroll to position [305, 0]
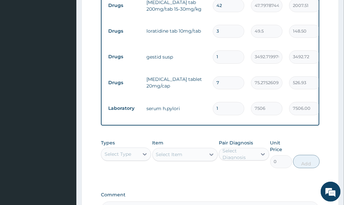
click at [133, 155] on div "Select Type" at bounding box center [120, 154] width 38 height 11
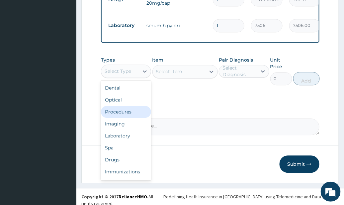
click at [122, 113] on div "Procedures" at bounding box center [126, 112] width 50 height 12
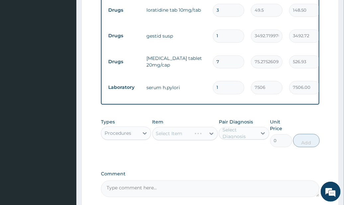
scroll to position [343, 0]
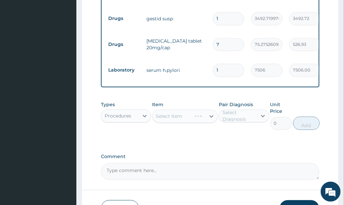
click at [191, 120] on div "Select Item" at bounding box center [185, 115] width 65 height 13
click at [209, 114] on div "Select Item" at bounding box center [185, 115] width 65 height 13
click at [206, 114] on div "Select Item" at bounding box center [185, 115] width 65 height 13
click at [206, 115] on div "Select Item" at bounding box center [185, 115] width 65 height 13
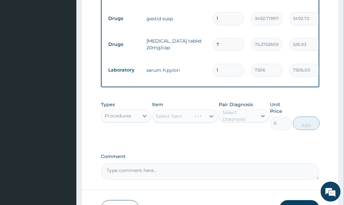
click at [205, 116] on div "Select Item" at bounding box center [185, 115] width 65 height 13
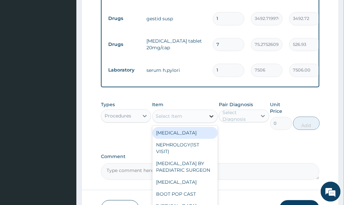
click at [206, 116] on div at bounding box center [212, 116] width 12 height 12
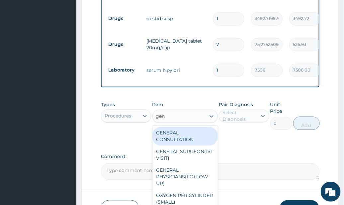
type input "gene"
click at [198, 135] on div "GENERAL CONSULTATION" at bounding box center [185, 136] width 65 height 19
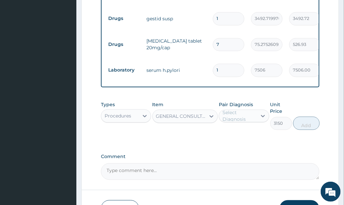
type input "3150"
click at [258, 120] on div at bounding box center [263, 116] width 12 height 12
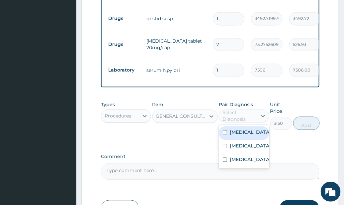
click at [253, 132] on div "Malaria" at bounding box center [244, 133] width 50 height 14
checkbox input "true"
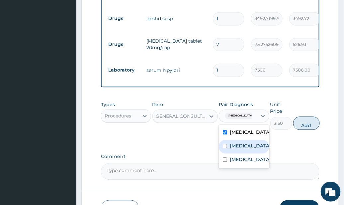
click at [254, 149] on label "Upper respiratory infection" at bounding box center [250, 145] width 41 height 7
checkbox input "true"
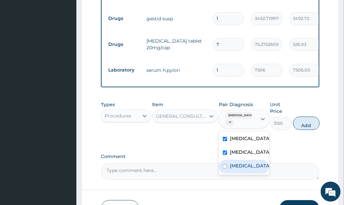
drag, startPoint x: 236, startPoint y: 180, endPoint x: 241, endPoint y: 174, distance: 7.6
click at [236, 169] on label "Sepsis" at bounding box center [250, 165] width 41 height 7
checkbox input "true"
click at [304, 123] on button "Add" at bounding box center [306, 122] width 27 height 13
type input "0"
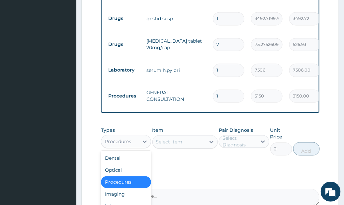
click at [132, 136] on div "Procedures" at bounding box center [120, 141] width 38 height 11
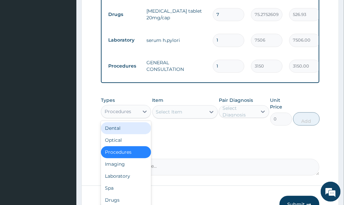
scroll to position [411, 0]
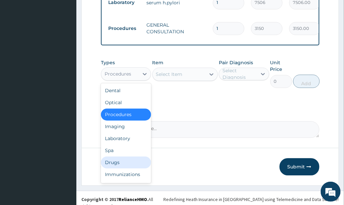
click at [121, 159] on div "Drugs" at bounding box center [126, 162] width 50 height 12
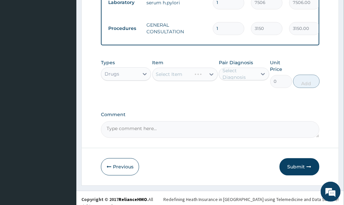
drag, startPoint x: 262, startPoint y: 112, endPoint x: 257, endPoint y: 123, distance: 11.7
click at [261, 112] on label "Comment" at bounding box center [210, 115] width 219 height 6
click at [261, 121] on textarea "Comment" at bounding box center [210, 129] width 219 height 17
click at [200, 74] on div "Select Item" at bounding box center [185, 73] width 65 height 13
click at [200, 73] on div "Select Item" at bounding box center [185, 73] width 65 height 13
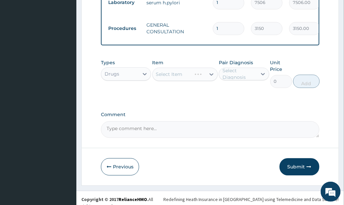
click at [200, 73] on div "Select Item" at bounding box center [185, 73] width 65 height 13
click at [201, 73] on div "Select Item" at bounding box center [185, 73] width 65 height 13
click at [199, 74] on div "Select Item" at bounding box center [185, 73] width 65 height 13
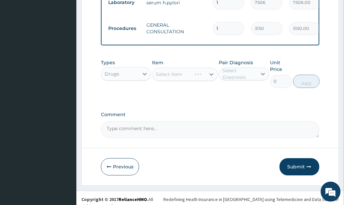
click at [265, 98] on div "Types Drugs Item Select Item Pair Diagnosis Select Diagnosis Unit Price 0 Add" at bounding box center [210, 78] width 219 height 45
click at [180, 73] on div "Select Item" at bounding box center [185, 73] width 65 height 13
click at [253, 89] on div "Types Drugs Item Select Item Pair Diagnosis Select Diagnosis Unit Price 0 Add" at bounding box center [210, 78] width 219 height 45
click at [192, 70] on div "Select Item" at bounding box center [172, 74] width 39 height 11
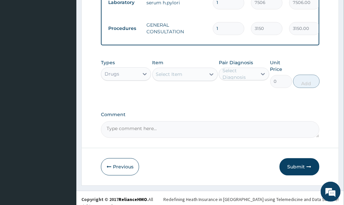
click at [200, 70] on div "Select Item" at bounding box center [179, 74] width 53 height 11
click at [199, 70] on div "Select Item" at bounding box center [179, 74] width 53 height 11
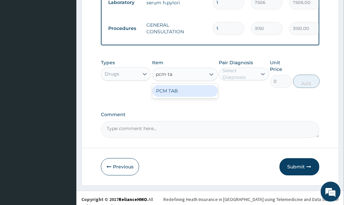
type input "pcm tab"
click at [216, 88] on div "PCM TAB" at bounding box center [185, 91] width 65 height 12
type input "201.0959930419922"
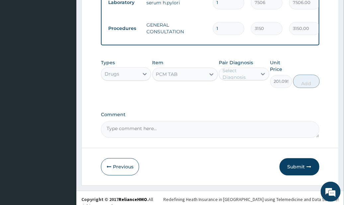
click at [256, 72] on div "Select Diagnosis" at bounding box center [240, 73] width 34 height 13
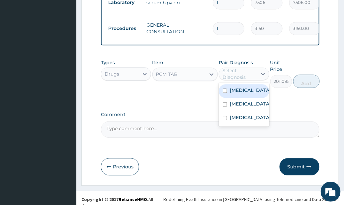
click at [251, 87] on div "Malaria" at bounding box center [244, 91] width 50 height 14
checkbox input "true"
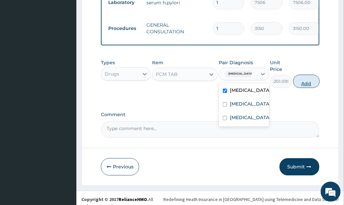
click at [312, 78] on button "Add" at bounding box center [306, 80] width 27 height 13
type input "0"
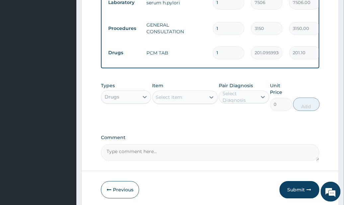
type input "18"
type input "3619.73"
type input "18"
click at [190, 97] on div "Select Item" at bounding box center [179, 97] width 53 height 11
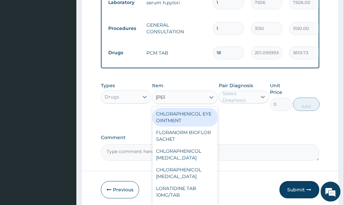
type input "lorat"
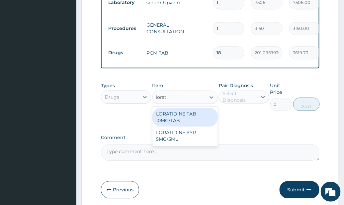
drag, startPoint x: 198, startPoint y: 115, endPoint x: 223, endPoint y: 109, distance: 26.0
click at [199, 115] on div "LORATIDINE TAB 10MG/TAB" at bounding box center [185, 117] width 65 height 19
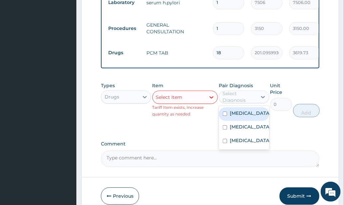
click at [239, 97] on div "Select Diagnosis" at bounding box center [240, 96] width 34 height 13
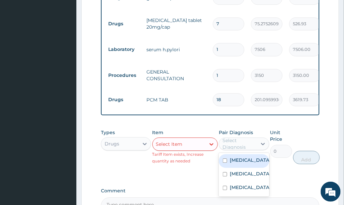
scroll to position [367, 0]
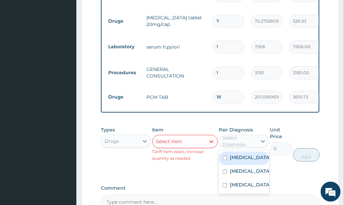
click at [171, 139] on div "Select Item" at bounding box center [169, 141] width 27 height 7
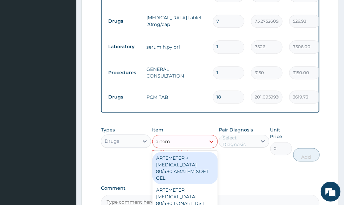
type input "arteme"
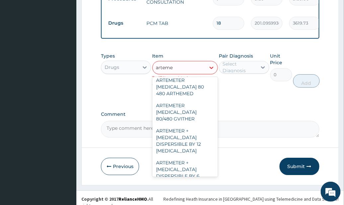
scroll to position [74, 0]
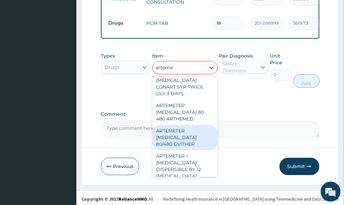
click at [195, 137] on div "ARTEMETER LUMEFANTRINE 80/480 GVITHER" at bounding box center [185, 137] width 65 height 25
type input "1472.177368164062"
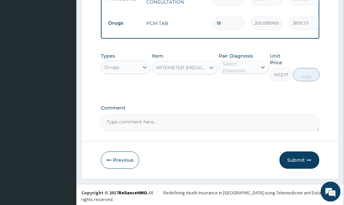
scroll to position [434, 0]
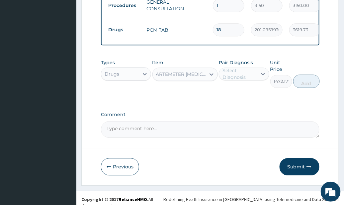
click at [250, 71] on div "Select Diagnosis" at bounding box center [240, 73] width 34 height 13
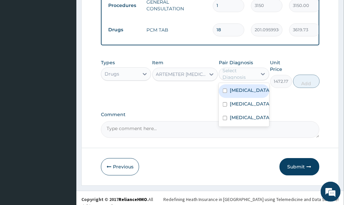
click at [253, 92] on div "Malaria" at bounding box center [244, 91] width 50 height 14
checkbox input "true"
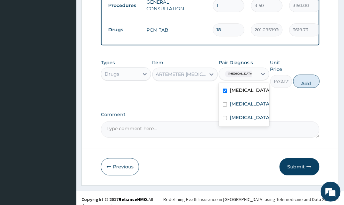
click at [309, 79] on button "Add" at bounding box center [306, 80] width 27 height 13
type input "0"
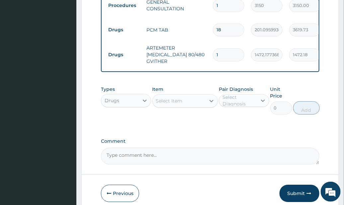
drag, startPoint x: 233, startPoint y: 48, endPoint x: 195, endPoint y: 56, distance: 39.0
click at [200, 55] on tr "Drugs ARTEMETER LUMEFANTRINE 80/480 GVITHER 1 1472.177368164062 1472.18 Malaria…" at bounding box center [268, 54] width 326 height 27
type input "6"
type input "8833.06"
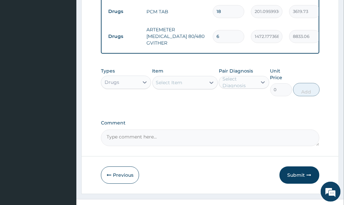
scroll to position [461, 0]
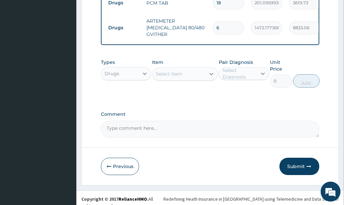
type input "6"
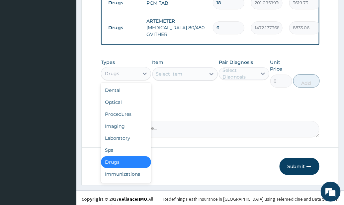
drag, startPoint x: 122, startPoint y: 73, endPoint x: 128, endPoint y: 92, distance: 20.1
click at [123, 73] on div "Drugs" at bounding box center [120, 73] width 38 height 11
click at [132, 135] on div "Laboratory" at bounding box center [126, 138] width 50 height 12
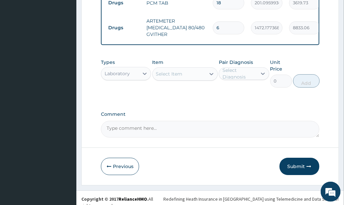
click at [190, 75] on div "Select Item" at bounding box center [179, 73] width 53 height 11
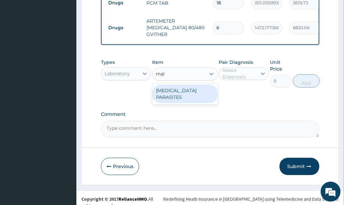
type input "mala"
click at [199, 85] on div "MALARIA PARASITES" at bounding box center [185, 93] width 65 height 19
type input "2500"
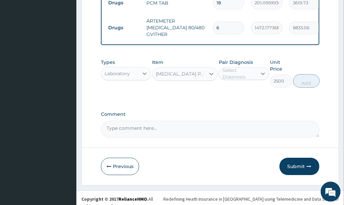
click at [244, 67] on div "Select Diagnosis" at bounding box center [240, 73] width 34 height 13
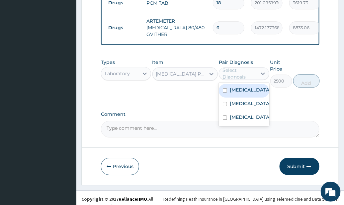
click at [254, 91] on div "Malaria" at bounding box center [244, 91] width 50 height 14
checkbox input "true"
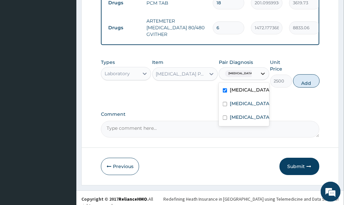
drag, startPoint x: 303, startPoint y: 83, endPoint x: 268, endPoint y: 91, distance: 36.4
click at [303, 82] on button "Add" at bounding box center [306, 80] width 27 height 13
type input "0"
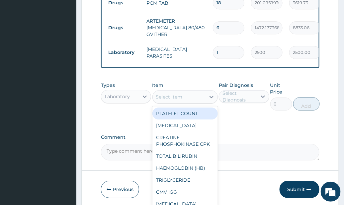
click at [194, 93] on div "Select Item" at bounding box center [179, 96] width 53 height 11
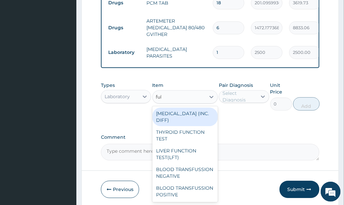
type input "full"
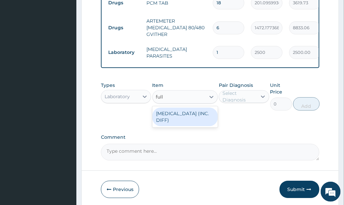
drag, startPoint x: 176, startPoint y: 118, endPoint x: 191, endPoint y: 117, distance: 15.4
click at [178, 118] on div "FULL BLOOD COUNT (INC. DIFF)" at bounding box center [185, 116] width 65 height 19
type input "4341.60009765625"
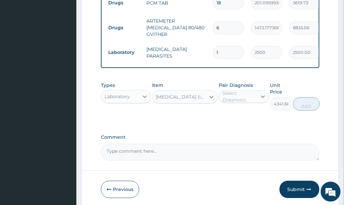
click at [238, 103] on div "Pair Diagnosis Select Diagnosis" at bounding box center [244, 96] width 50 height 29
click at [248, 102] on div "Pair Diagnosis Select Diagnosis" at bounding box center [244, 96] width 50 height 29
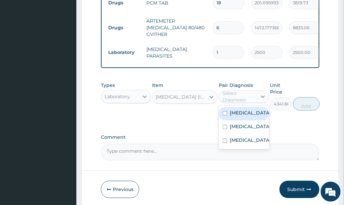
drag, startPoint x: 251, startPoint y: 97, endPoint x: 253, endPoint y: 114, distance: 17.1
click at [252, 97] on div "Select Diagnosis" at bounding box center [240, 96] width 34 height 13
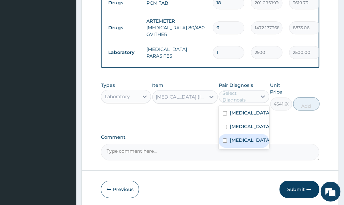
drag, startPoint x: 246, startPoint y: 150, endPoint x: 267, endPoint y: 144, distance: 21.9
click at [246, 148] on div "Sepsis" at bounding box center [244, 141] width 50 height 14
checkbox input "true"
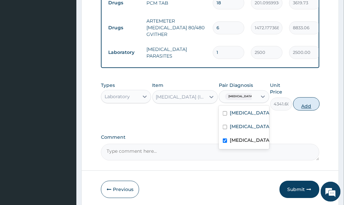
click at [306, 102] on button "Add" at bounding box center [306, 103] width 27 height 13
type input "0"
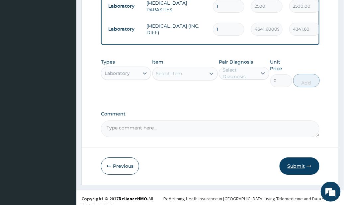
click at [307, 162] on button "Submit" at bounding box center [300, 165] width 40 height 17
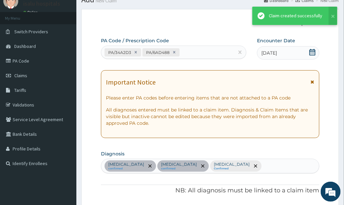
scroll to position [507, 0]
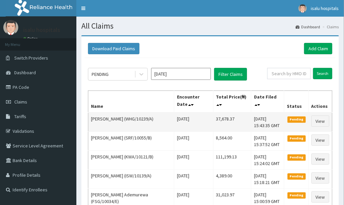
drag, startPoint x: 234, startPoint y: 113, endPoint x: 232, endPoint y: 125, distance: 12.5
click at [234, 113] on td "37,678.37" at bounding box center [232, 121] width 38 height 19
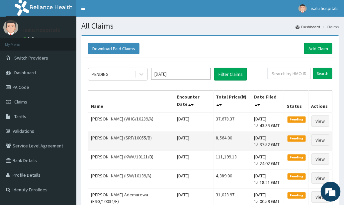
click at [225, 132] on td "8,564.00" at bounding box center [232, 141] width 38 height 19
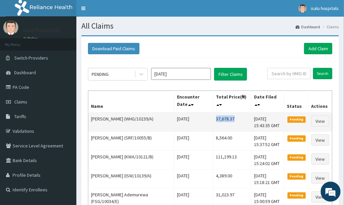
drag, startPoint x: 201, startPoint y: 118, endPoint x: 219, endPoint y: 121, distance: 18.5
click at [225, 120] on td "37,678.37" at bounding box center [232, 121] width 38 height 19
copy td "37,678.37"
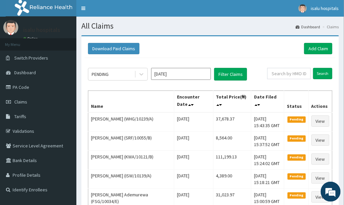
click at [273, 44] on div "Download Paid Claims Add Claim" at bounding box center [210, 48] width 245 height 11
click at [265, 52] on div "Download Paid Claims Add Claim" at bounding box center [210, 48] width 245 height 11
click at [322, 47] on link "Add Claim" at bounding box center [318, 48] width 28 height 11
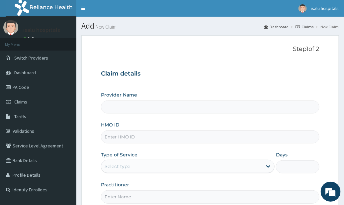
type input "Isalu Hospital Limited"
click at [283, 98] on div "Provider Name Isalu Hospital Limited" at bounding box center [210, 102] width 219 height 22
click at [165, 141] on input "HMO ID" at bounding box center [210, 136] width 219 height 13
paste input "AVO/10067/A"
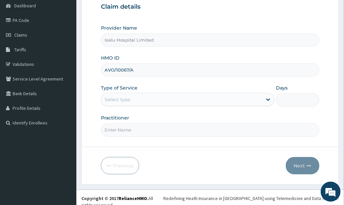
scroll to position [67, 0]
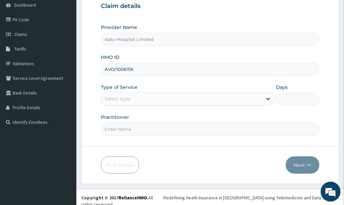
type input "AVO/10067/A"
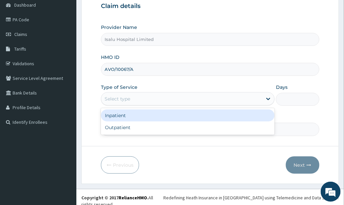
click at [175, 102] on div "Select type" at bounding box center [181, 98] width 161 height 11
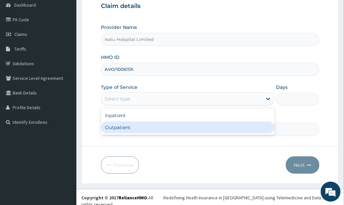
click at [174, 123] on div "Outpatient" at bounding box center [188, 127] width 174 height 12
type input "1"
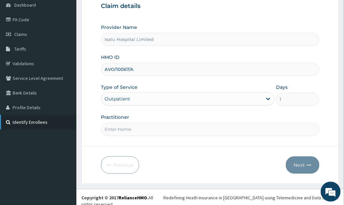
scroll to position [0, 0]
drag, startPoint x: 250, startPoint y: 117, endPoint x: 247, endPoint y: 125, distance: 8.1
click at [250, 118] on div "Practitioner" at bounding box center [210, 125] width 219 height 22
click at [209, 135] on input "Practitioner" at bounding box center [210, 129] width 219 height 13
paste input "SALAMI UFUOMA"
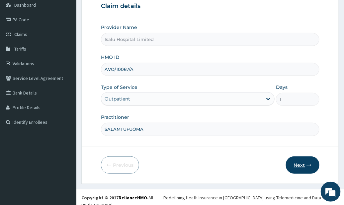
type input "SALAMI UFUOMA"
click at [296, 161] on button "Next" at bounding box center [303, 164] width 34 height 17
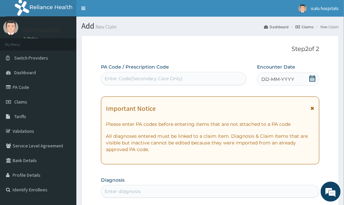
click at [154, 73] on div "Enter Code(Secondary Care Only)" at bounding box center [173, 78] width 145 height 11
paste input "PA/73CC10"
type input "PA/73CC10"
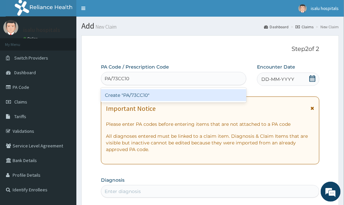
click at [179, 97] on div "Create "PA/73CC10"" at bounding box center [174, 95] width 146 height 12
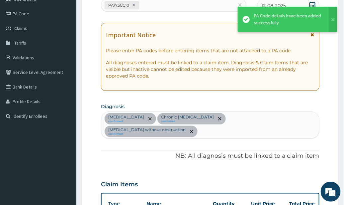
scroll to position [28, 0]
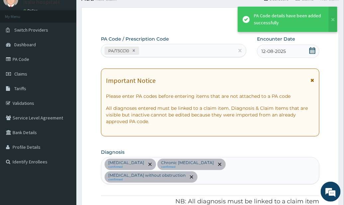
click at [185, 51] on div "PA/73CC10" at bounding box center [167, 50] width 133 height 11
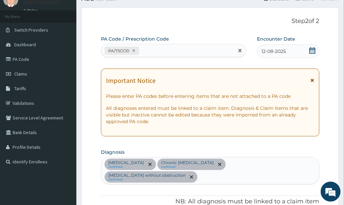
paste input "PA/63FF53"
type input "PA/63FF53"
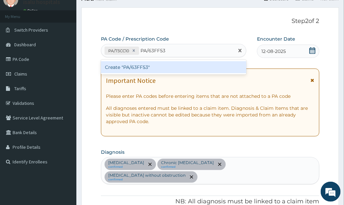
click at [207, 68] on div "Create "PA/63FF53"" at bounding box center [174, 67] width 146 height 12
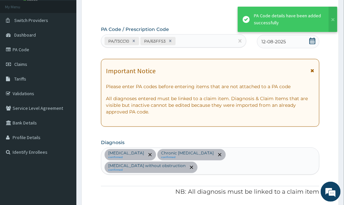
scroll to position [0, 0]
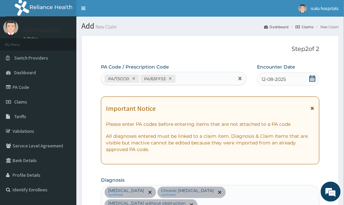
click at [198, 76] on div "PA/73CC10 PA/63FF53" at bounding box center [167, 78] width 133 height 11
paste input "PA/4CFE31"
type input "PA/4CFE31"
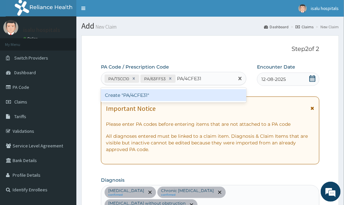
click at [215, 94] on div "Create "PA/4CFE31"" at bounding box center [174, 95] width 146 height 12
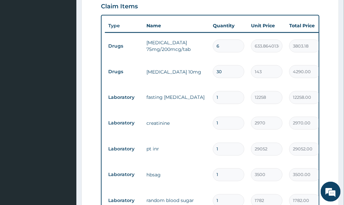
scroll to position [191, 0]
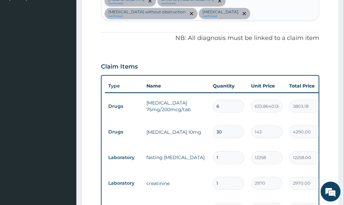
click at [246, 148] on td "1" at bounding box center [229, 158] width 38 height 20
click at [224, 154] on input "1" at bounding box center [229, 157] width 32 height 13
drag, startPoint x: 250, startPoint y: 153, endPoint x: 218, endPoint y: 157, distance: 32.5
click at [250, 153] on td "12258" at bounding box center [267, 158] width 38 height 20
click at [244, 177] on input "1" at bounding box center [229, 183] width 32 height 13
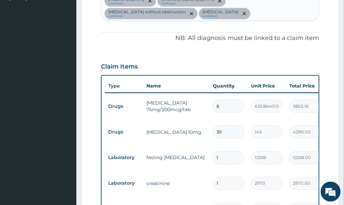
click at [250, 170] on tr "Laboratory creatinine 1 2970 2970.00 Chronic diarrhea + 2 Delete" at bounding box center [268, 183] width 326 height 26
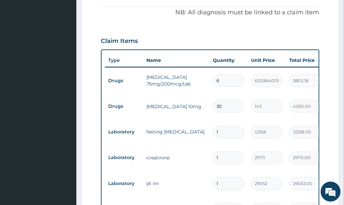
scroll to position [235, 0]
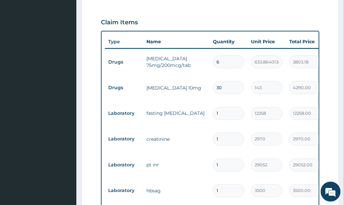
click at [273, 181] on td "3500" at bounding box center [267, 191] width 38 height 20
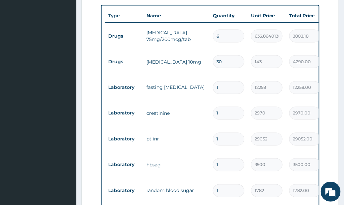
scroll to position [280, 0]
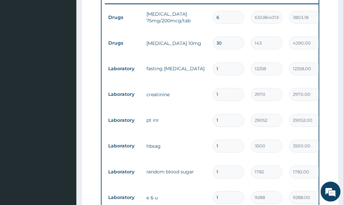
drag, startPoint x: 250, startPoint y: 182, endPoint x: 252, endPoint y: 174, distance: 7.8
click at [250, 188] on td "9288" at bounding box center [267, 198] width 38 height 20
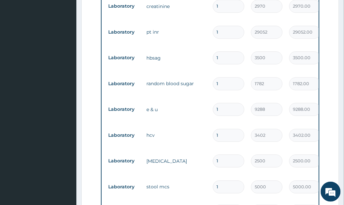
scroll to position [457, 0]
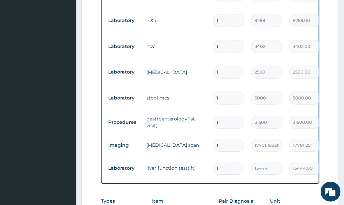
click at [270, 135] on td "17701.19921875" at bounding box center [267, 145] width 38 height 20
click at [290, 111] on tr "Procedures gastroenterology(1st visit) 1 31500 31500.00 Cholelithiasis without …" at bounding box center [268, 122] width 326 height 23
click at [280, 162] on td "15444" at bounding box center [267, 168] width 38 height 20
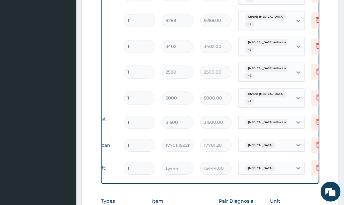
scroll to position [0, 115]
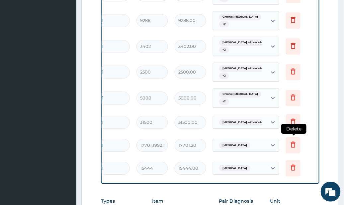
click at [293, 140] on icon at bounding box center [293, 144] width 8 height 8
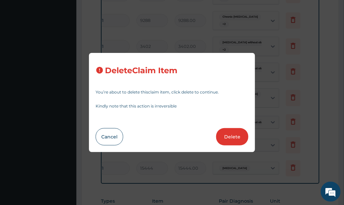
click at [229, 139] on button "Delete" at bounding box center [232, 136] width 32 height 17
type input "15444"
type input "15444.00"
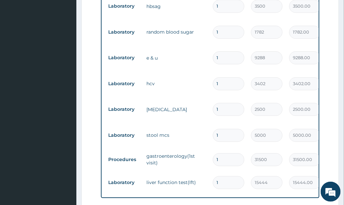
scroll to position [368, 0]
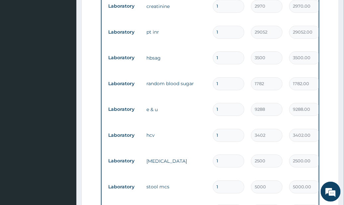
drag, startPoint x: 241, startPoint y: 102, endPoint x: 238, endPoint y: 99, distance: 3.8
click at [241, 103] on input "1" at bounding box center [229, 109] width 32 height 13
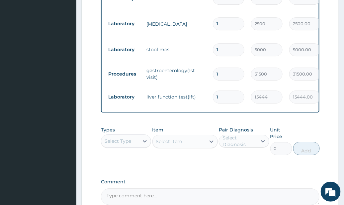
scroll to position [567, 0]
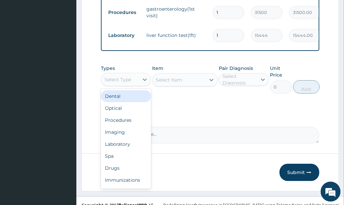
click at [115, 76] on div "Select Type" at bounding box center [118, 79] width 27 height 7
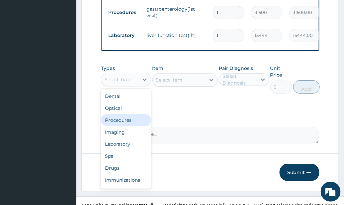
click at [125, 114] on div "Procedures" at bounding box center [126, 120] width 50 height 12
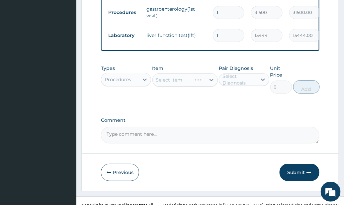
drag, startPoint x: 194, startPoint y: 100, endPoint x: 154, endPoint y: 90, distance: 41.9
click at [203, 76] on div "Select Item" at bounding box center [185, 79] width 65 height 13
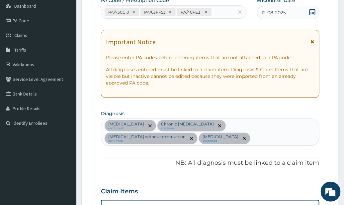
scroll to position [79, 0]
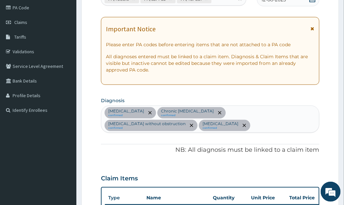
click at [177, 127] on div "Essential hypertension confirmed Chronic diarrhea confirmed Cholelithiasis with…" at bounding box center [210, 119] width 218 height 27
type input "[MEDICAL_DATA]"
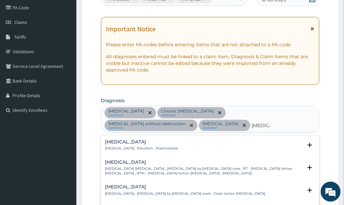
click at [145, 145] on div "Malaria Malaria , Paludism , Plasmodiosis" at bounding box center [141, 145] width 73 height 12
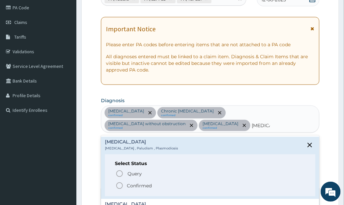
click at [156, 184] on span "Confirmed" at bounding box center [211, 185] width 190 height 8
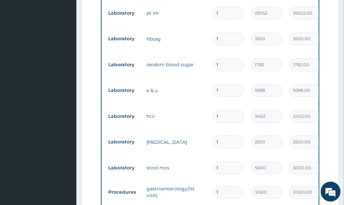
scroll to position [478, 0]
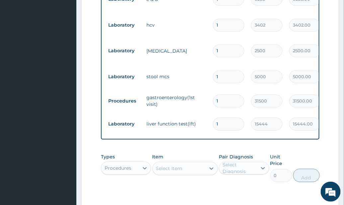
click at [203, 164] on div "Select Item" at bounding box center [179, 168] width 53 height 11
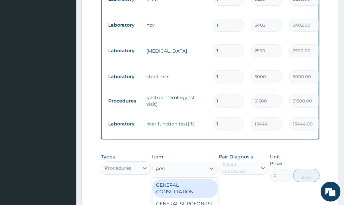
type input "gene"
click at [202, 181] on div "GENERAL CONSULTATION" at bounding box center [185, 188] width 65 height 19
type input "3150"
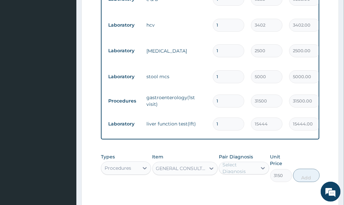
drag, startPoint x: 242, startPoint y: 169, endPoint x: 246, endPoint y: 165, distance: 5.2
click at [242, 168] on div "Pair Diagnosis Select Diagnosis" at bounding box center [244, 167] width 50 height 29
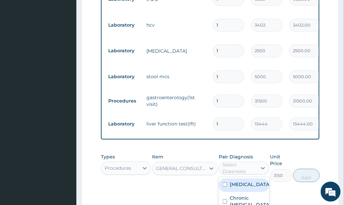
click at [252, 161] on div "Select Diagnosis" at bounding box center [240, 167] width 34 height 13
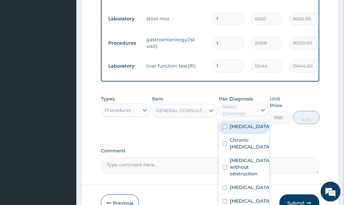
scroll to position [567, 0]
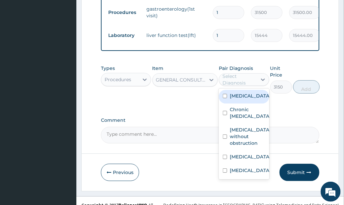
click at [256, 92] on label "Essential hypertension" at bounding box center [250, 95] width 41 height 7
checkbox input "true"
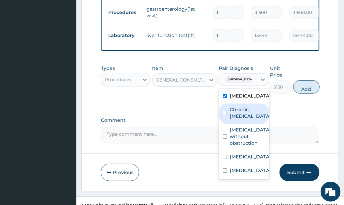
drag, startPoint x: 255, startPoint y: 113, endPoint x: 259, endPoint y: 137, distance: 23.8
click at [255, 114] on label "Chronic diarrhea" at bounding box center [250, 112] width 41 height 13
checkbox input "true"
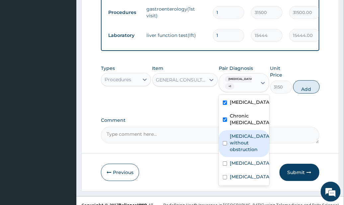
click at [258, 141] on label "Cholelithiasis without obstruction" at bounding box center [250, 143] width 41 height 20
checkbox input "true"
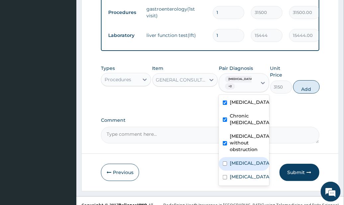
click at [255, 166] on div "Cholecystitis" at bounding box center [244, 164] width 50 height 14
checkbox input "true"
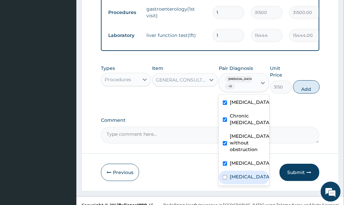
click at [251, 178] on div "Malaria" at bounding box center [244, 177] width 50 height 14
checkbox input "true"
click at [313, 80] on button "Add" at bounding box center [306, 86] width 27 height 13
type input "0"
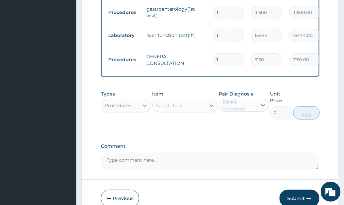
click at [140, 99] on div at bounding box center [145, 105] width 12 height 12
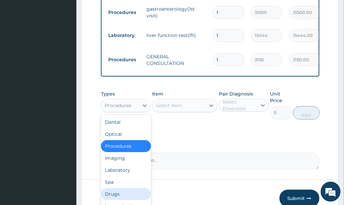
click at [134, 188] on div "Drugs" at bounding box center [126, 194] width 50 height 12
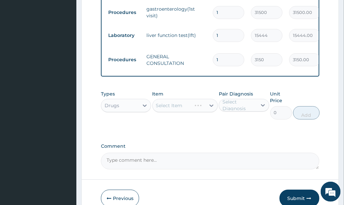
click at [240, 122] on div "Types Drugs Item Select Item Pair Diagnosis Select Diagnosis Unit Price 0 Add" at bounding box center [210, 109] width 219 height 45
click at [202, 104] on div "Select Item" at bounding box center [185, 105] width 65 height 13
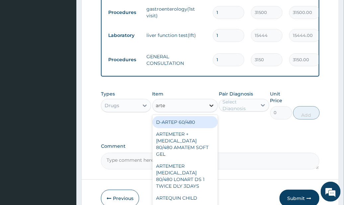
type input "artem"
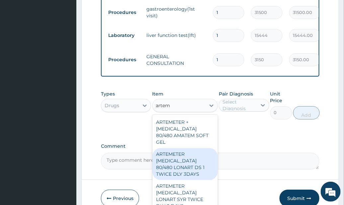
click at [201, 169] on div "ARTEMETER LUMEFANTRINE 80/480 LONART DS 1 TWICE DLY 3DAYS" at bounding box center [185, 164] width 65 height 32
type input "921.184326171875"
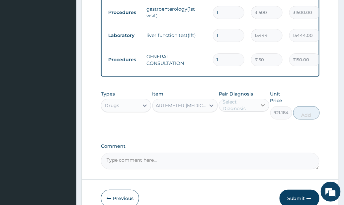
click at [261, 102] on icon at bounding box center [263, 105] width 7 height 7
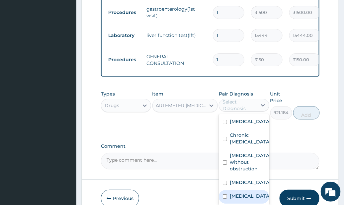
drag, startPoint x: 247, startPoint y: 195, endPoint x: 254, endPoint y: 190, distance: 8.8
click at [248, 195] on div "Malaria" at bounding box center [244, 197] width 50 height 14
checkbox input "true"
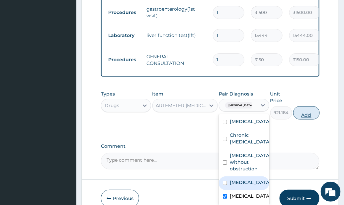
click at [309, 106] on button "Add" at bounding box center [306, 112] width 27 height 13
type input "0"
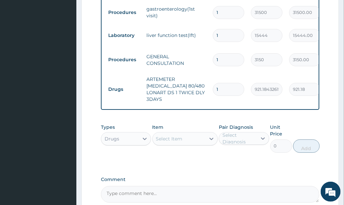
drag, startPoint x: 227, startPoint y: 77, endPoint x: 182, endPoint y: 88, distance: 46.3
click at [188, 88] on tr "Drugs ARTEMETER LUMEFANTRINE 80/480 LONART DS 1 TWICE DLY 3DAYS 1 921.184326171…" at bounding box center [268, 88] width 326 height 33
type input "56"
type input "51586.32"
type input "5"
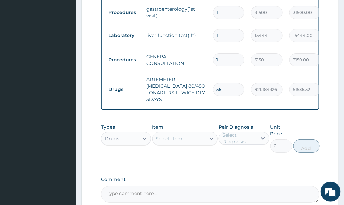
type input "4605.92"
type input "0.00"
type input "6"
type input "5527.11"
type input "6"
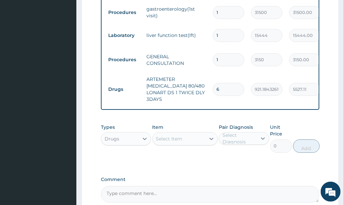
click at [243, 72] on tr "Drugs ARTEMETER LUMEFANTRINE 80/480 LONART DS 1 TWICE DLY 3DAYS 6 921.184326171…" at bounding box center [268, 88] width 326 height 33
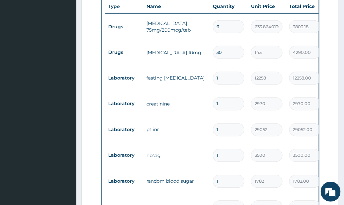
scroll to position [257, 0]
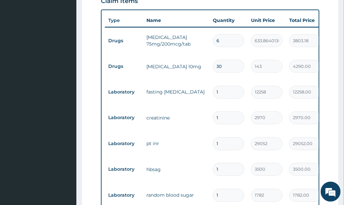
click at [237, 112] on input "1" at bounding box center [229, 117] width 32 height 13
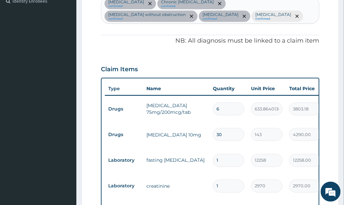
scroll to position [124, 0]
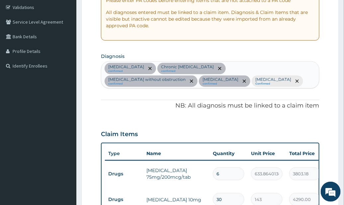
click at [205, 82] on div "Essential hypertension confirmed Chronic diarrhea confirmed Cholelithiasis with…" at bounding box center [210, 74] width 218 height 27
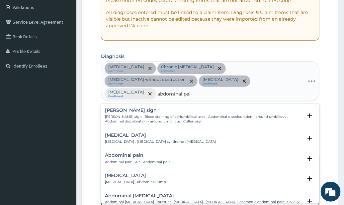
type input "abdominal pain"
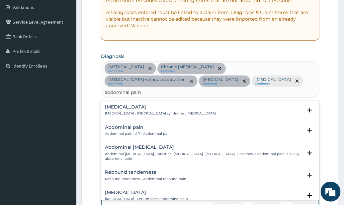
click at [156, 131] on p "Abdominal pain , AP - Abdominal pain" at bounding box center [138, 133] width 66 height 5
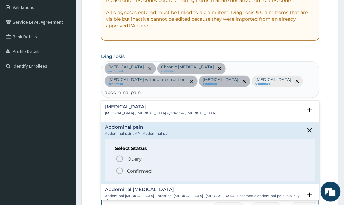
click at [137, 167] on p "Confirmed" at bounding box center [139, 170] width 25 height 7
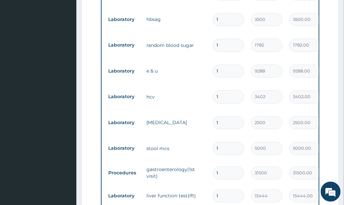
scroll to position [522, 0]
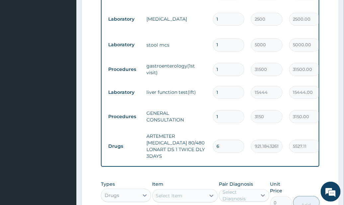
click at [136, 190] on div "Drugs" at bounding box center [120, 195] width 38 height 11
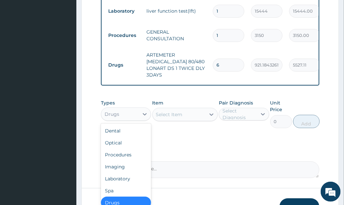
scroll to position [626, 0]
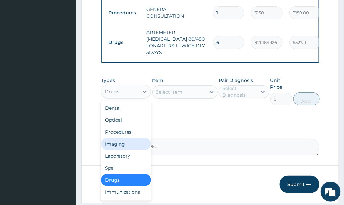
click at [128, 138] on div "Imaging" at bounding box center [126, 144] width 50 height 12
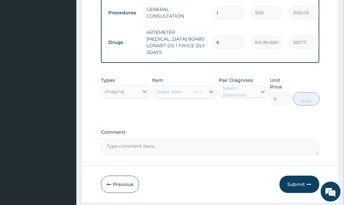
click at [198, 85] on div "Select Item" at bounding box center [185, 91] width 65 height 13
click at [198, 86] on div "Select Item" at bounding box center [179, 91] width 53 height 11
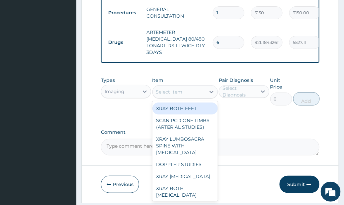
click at [198, 86] on div "Select Item" at bounding box center [179, 91] width 53 height 11
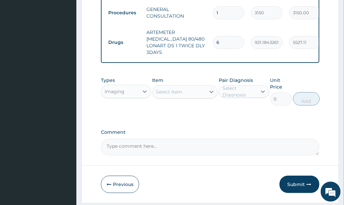
click at [198, 86] on div "Select Item" at bounding box center [179, 91] width 53 height 11
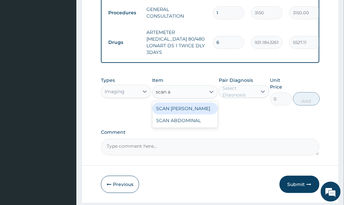
type input "scan ab"
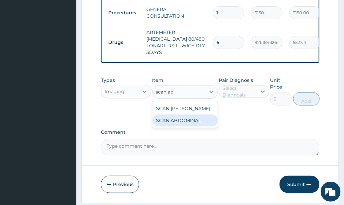
click at [193, 114] on div "SCAN ABDOMINAL" at bounding box center [185, 120] width 65 height 12
type input "6500"
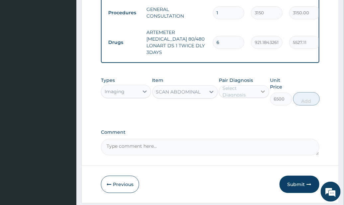
click at [257, 85] on div at bounding box center [263, 91] width 12 height 12
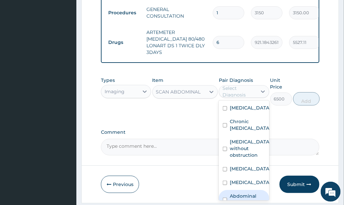
scroll to position [17, 0]
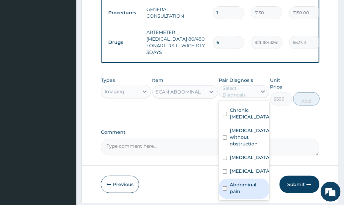
click at [246, 181] on label "Abdominal pain" at bounding box center [247, 187] width 35 height 13
checkbox input "true"
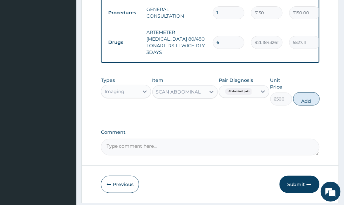
drag, startPoint x: 311, startPoint y: 81, endPoint x: 308, endPoint y: 87, distance: 6.8
click at [310, 92] on button "Add" at bounding box center [306, 98] width 27 height 13
type input "0"
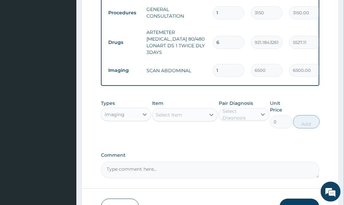
click at [133, 109] on div "Imaging" at bounding box center [120, 114] width 38 height 11
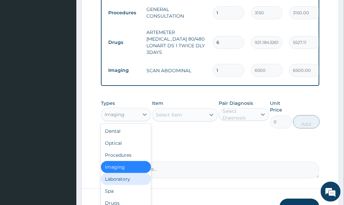
click at [122, 173] on div "Laboratory" at bounding box center [126, 179] width 50 height 12
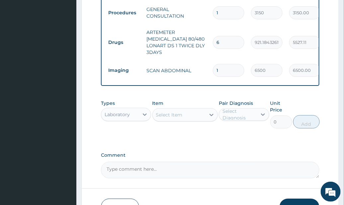
click at [206, 109] on div at bounding box center [212, 115] width 12 height 12
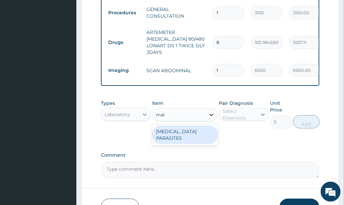
type input "mala"
drag, startPoint x: 195, startPoint y: 112, endPoint x: 228, endPoint y: 92, distance: 38.9
click at [196, 125] on div "MALARIA PARASITES" at bounding box center [185, 134] width 65 height 19
type input "2500"
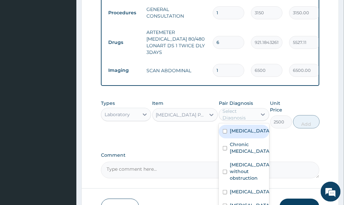
click at [230, 108] on div "Select Diagnosis" at bounding box center [244, 114] width 50 height 13
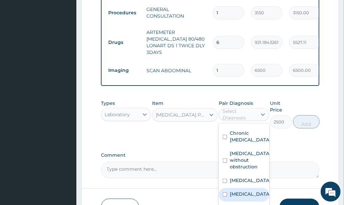
click at [252, 188] on div "Malaria" at bounding box center [244, 195] width 50 height 14
checkbox input "true"
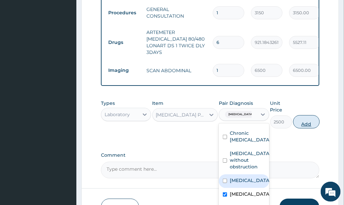
click at [312, 115] on button "Add" at bounding box center [306, 121] width 27 height 13
type input "0"
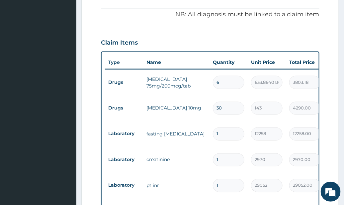
scroll to position [50, 0]
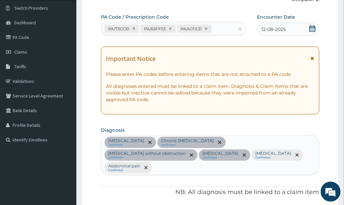
click at [237, 158] on div "Essential hypertension confirmed Chronic diarrhea confirmed Cholelithiasis with…" at bounding box center [210, 154] width 218 height 39
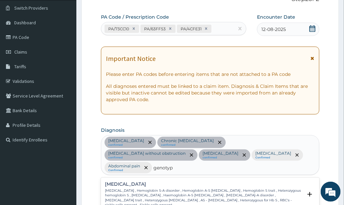
type input "genotype"
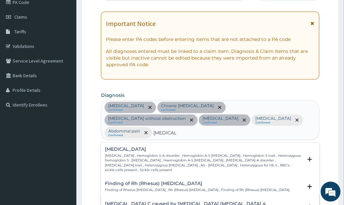
scroll to position [139, 0]
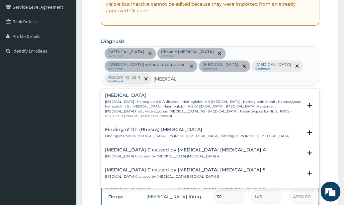
click at [172, 134] on p "Finding of Rhesus genotype , Rh (Rhesus) genotype , Finding of Rh (Rhesus) geno…" at bounding box center [197, 136] width 185 height 5
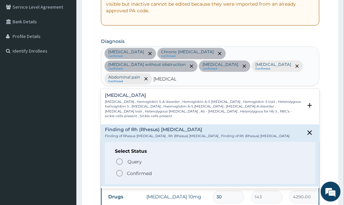
click at [133, 170] on p "Confirmed" at bounding box center [139, 173] width 25 height 7
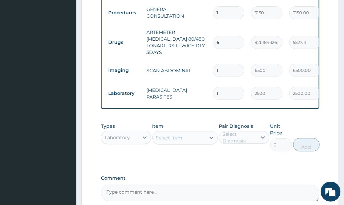
scroll to position [670, 0]
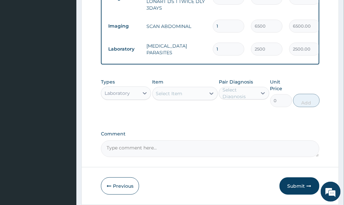
click at [176, 90] on div "Select Item" at bounding box center [169, 93] width 27 height 7
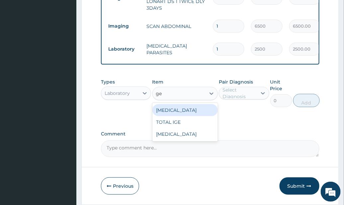
type input "gen"
click at [198, 104] on div "GENOTYPE" at bounding box center [185, 110] width 65 height 12
type input "3000"
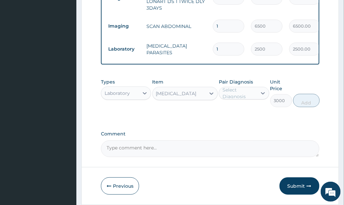
click at [230, 86] on div "Select Diagnosis" at bounding box center [240, 92] width 34 height 13
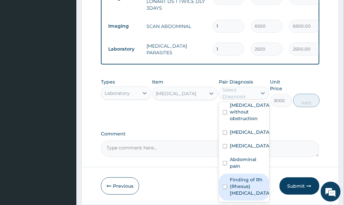
click at [245, 176] on label "Finding of Rh (Rhesus) genotype" at bounding box center [250, 186] width 41 height 20
checkbox input "true"
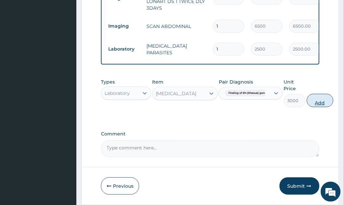
click at [315, 94] on button "Add" at bounding box center [320, 100] width 27 height 13
type input "0"
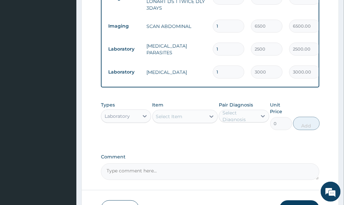
drag, startPoint x: 281, startPoint y: 110, endPoint x: 268, endPoint y: 117, distance: 14.9
click at [281, 110] on div "Types Laboratory Item Select Item Pair Diagnosis Select Diagnosis Unit Price 0 …" at bounding box center [210, 115] width 219 height 35
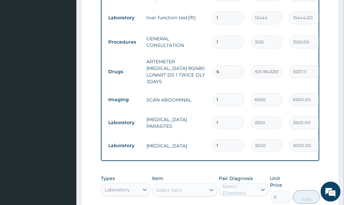
scroll to position [537, 0]
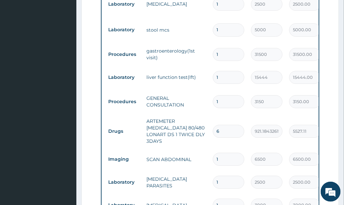
click at [255, 118] on tr "Drugs ARTEMETER LUMEFANTRINE 80/480 LONART DS 1 TWICE DLY 3DAYS 6 921.184326171…" at bounding box center [268, 130] width 326 height 33
click at [240, 153] on input "1" at bounding box center [229, 159] width 32 height 13
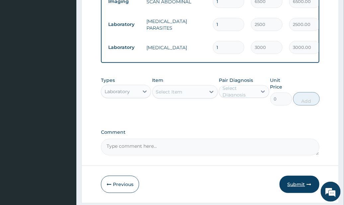
click at [295, 175] on button "Submit" at bounding box center [300, 183] width 40 height 17
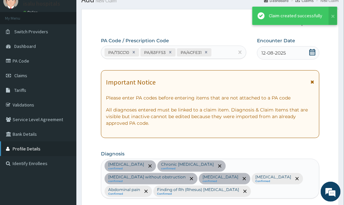
scroll to position [695, 0]
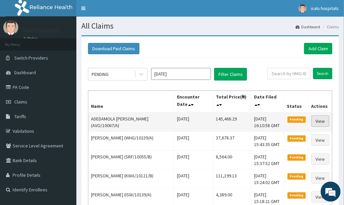
click at [322, 118] on link "View" at bounding box center [321, 120] width 18 height 11
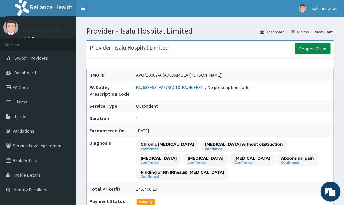
click at [317, 50] on link "Reopen Claim" at bounding box center [313, 48] width 36 height 11
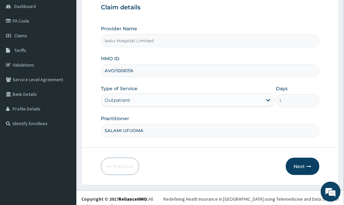
scroll to position [67, 0]
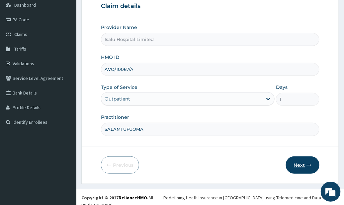
click at [303, 161] on button "Next" at bounding box center [303, 164] width 34 height 17
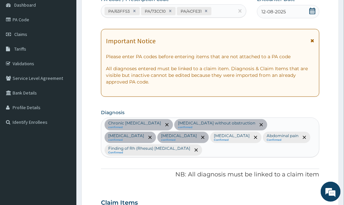
click at [202, 144] on div "Finding of Rh (Rhesus) [MEDICAL_DATA] Confirmed" at bounding box center [154, 149] width 98 height 11
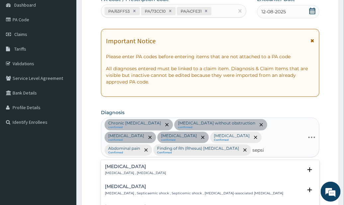
type input "sepsis"
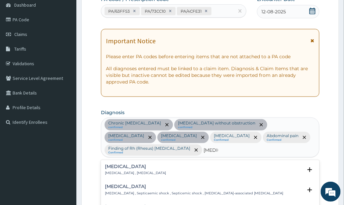
scroll to position [0, 0]
click at [140, 165] on div "Sepsis Systemic infection , Sepsis" at bounding box center [135, 170] width 61 height 12
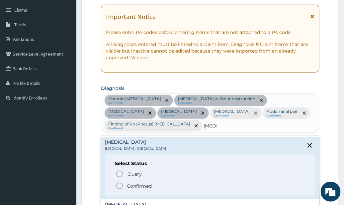
scroll to position [112, 0]
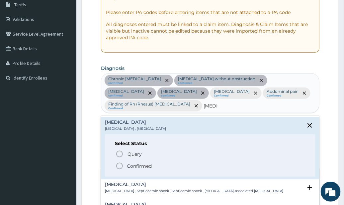
click at [153, 162] on span "Confirmed" at bounding box center [211, 166] width 190 height 8
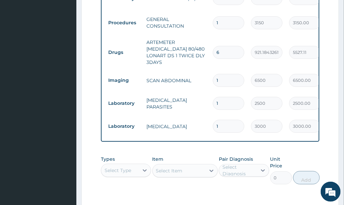
scroll to position [652, 0]
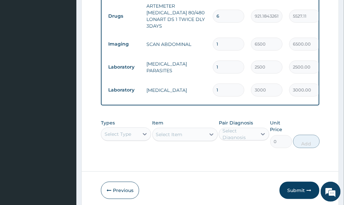
click at [120, 119] on div "Types Select Type" at bounding box center [126, 133] width 50 height 29
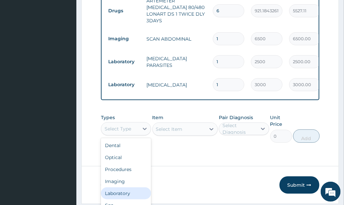
click at [122, 187] on div "Laboratory" at bounding box center [126, 193] width 50 height 12
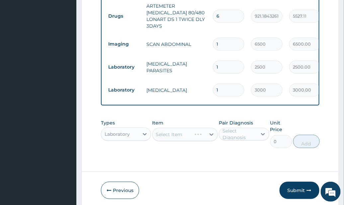
scroll to position [0, 0]
click at [199, 128] on div "Select Item" at bounding box center [185, 134] width 65 height 13
click at [202, 128] on div "Select Item" at bounding box center [185, 134] width 65 height 13
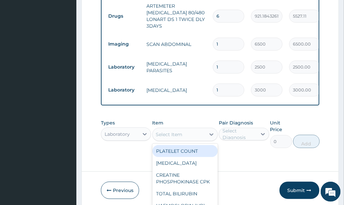
click at [202, 128] on div "option PLATELET COUNT focused, 1 of 158. 158 results available. Use Up and Down…" at bounding box center [185, 134] width 65 height 13
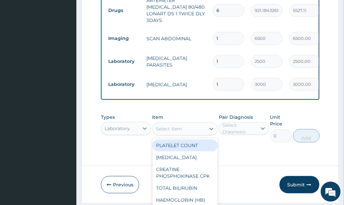
click at [202, 139] on div "PLATELET COUNT" at bounding box center [185, 145] width 65 height 12
type input "3564"
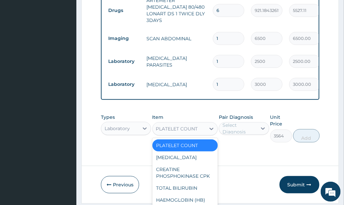
click at [202, 122] on div "option PLATELET COUNT, selected. option PLATELET COUNT selected, 1 of 158. 158 …" at bounding box center [185, 128] width 65 height 13
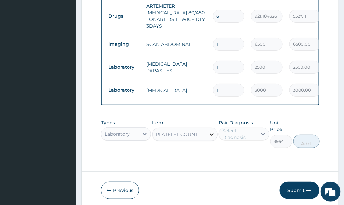
click at [207, 116] on div "Types Laboratory Item option PLATELET COUNT, selected. Select is focused ,type …" at bounding box center [210, 133] width 219 height 35
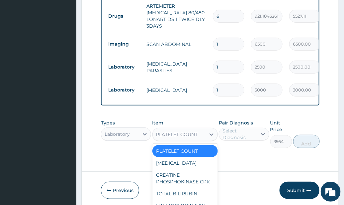
scroll to position [12, 0]
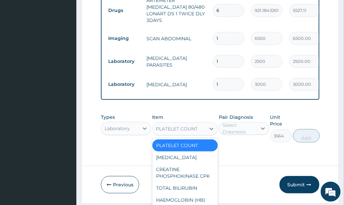
click at [203, 122] on div "option PLATELET COUNT, selected. option PLATELET COUNT selected, 1 of 158. 158 …" at bounding box center [185, 128] width 65 height 13
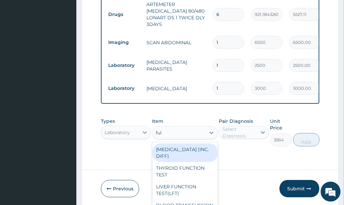
scroll to position [0, 0]
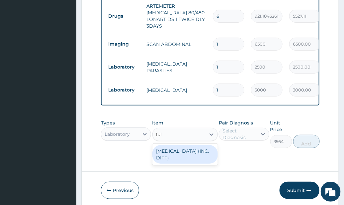
type input "full"
click at [197, 145] on div "FULL BLOOD COUNT (INC. DIFF)" at bounding box center [185, 154] width 65 height 19
type input "4341.60009765625"
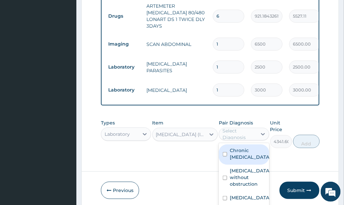
drag, startPoint x: 239, startPoint y: 106, endPoint x: 253, endPoint y: 122, distance: 21.2
click at [240, 128] on div "option Chronic diarrhea focused, 1 of 8. 8 results available. Use Up and Down t…" at bounding box center [244, 134] width 50 height 13
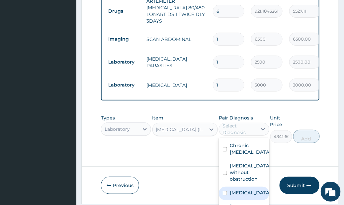
scroll to position [65, 0]
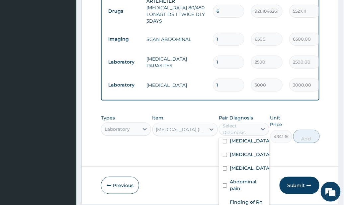
checkbox input "true"
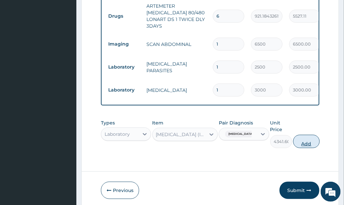
click at [303, 116] on div "Types Laboratory Item FULL BLOOD COUNT (INC. DIFF) Pair Diagnosis Sepsis Unit P…" at bounding box center [210, 133] width 219 height 35
click at [301, 135] on button "Add" at bounding box center [306, 141] width 27 height 13
type input "0"
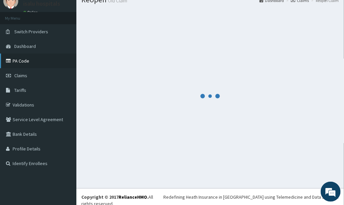
scroll to position [652, 0]
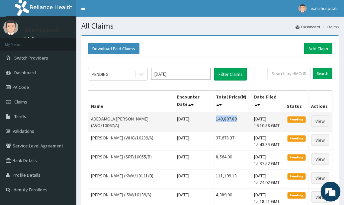
drag, startPoint x: 202, startPoint y: 120, endPoint x: 234, endPoint y: 118, distance: 31.7
click at [234, 118] on td "149,807.89" at bounding box center [232, 121] width 38 height 19
copy td "149,807.89"
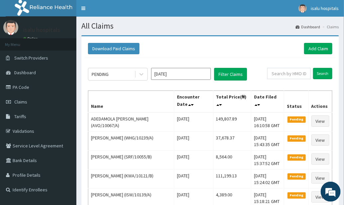
click at [254, 40] on div "Download Paid Claims Add Claim" at bounding box center [210, 49] width 251 height 18
click at [266, 52] on div "Download Paid Claims Add Claim" at bounding box center [210, 48] width 245 height 11
drag, startPoint x: 322, startPoint y: 50, endPoint x: 318, endPoint y: 55, distance: 6.6
click at [322, 50] on link "Add Claim" at bounding box center [318, 48] width 28 height 11
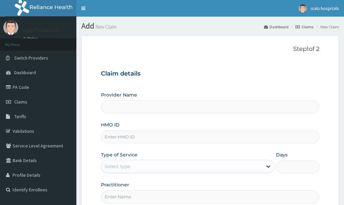
click at [142, 140] on input "HMO ID" at bounding box center [210, 136] width 219 height 13
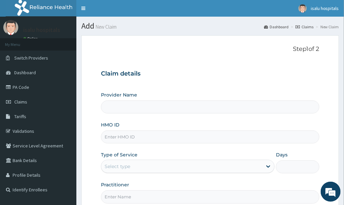
type input "BIT/10047/A"
type input "Isalu Hospital Limited"
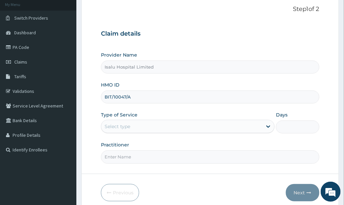
scroll to position [67, 0]
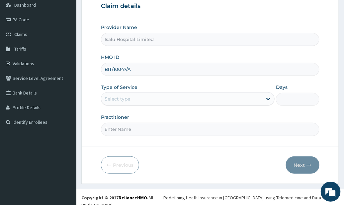
type input "BIT/10047/A"
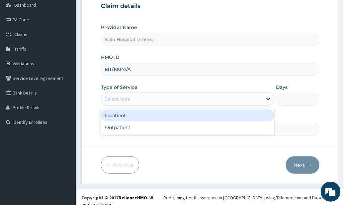
drag, startPoint x: 212, startPoint y: 101, endPoint x: 212, endPoint y: 108, distance: 6.7
click at [213, 101] on div "Select type" at bounding box center [181, 98] width 161 height 11
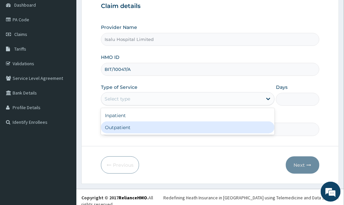
click at [192, 124] on div "Outpatient" at bounding box center [188, 127] width 174 height 12
type input "1"
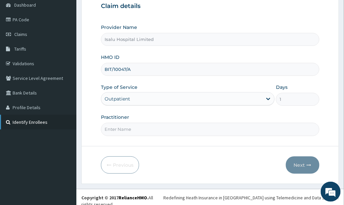
scroll to position [0, 0]
click at [254, 127] on input "Practitioner" at bounding box center [210, 129] width 219 height 13
click at [196, 129] on input "Practitioner" at bounding box center [210, 129] width 219 height 13
paste input "SALAMI UFUOMA"
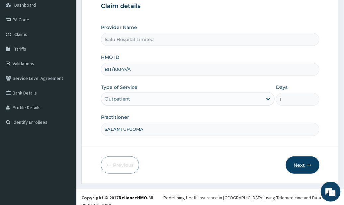
type input "SALAMI UFUOMA"
click at [299, 163] on button "Next" at bounding box center [303, 164] width 34 height 17
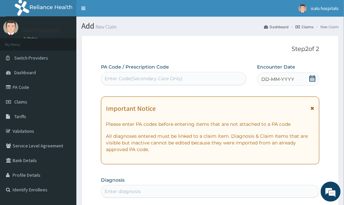
click at [176, 76] on div "Enter Code(Secondary Care Only)" at bounding box center [144, 78] width 78 height 7
paste input "PA/353C95"
type input "PA/353C95"
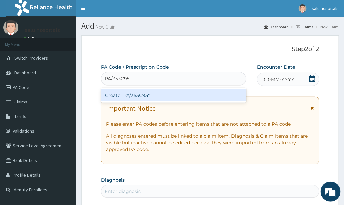
click at [197, 101] on div "Create "PA/353C95"" at bounding box center [174, 95] width 146 height 15
click at [191, 97] on div "Create "PA/353C95"" at bounding box center [174, 95] width 146 height 12
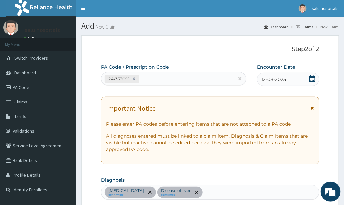
click at [172, 78] on div "PA/353C95" at bounding box center [167, 78] width 133 height 11
paste input "PA/8A0A78"
type input "PA/8A0A78"
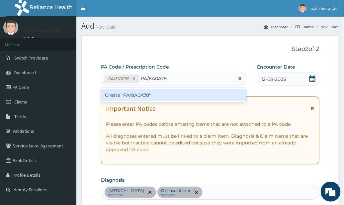
click at [174, 98] on div "Create "PA/8A0A78"" at bounding box center [174, 95] width 146 height 12
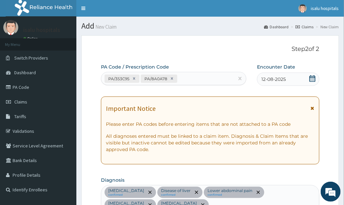
click at [190, 80] on div "PA/353C95 PA/8A0A78" at bounding box center [167, 78] width 133 height 11
paste input "PA/2D76F7"
type input "PA/2D76F7"
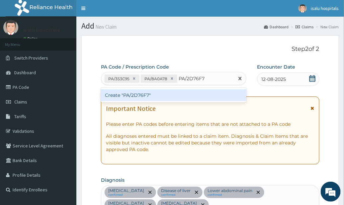
click at [191, 93] on div "Create "PA/2D76F7"" at bounding box center [174, 95] width 146 height 12
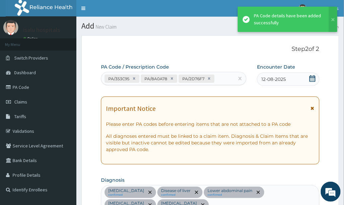
scroll to position [454, 0]
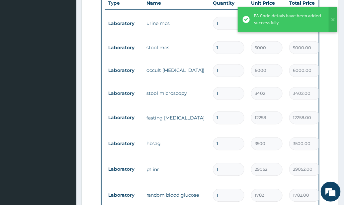
scroll to position [233, 0]
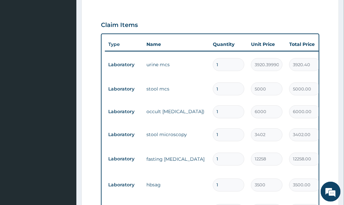
click at [241, 74] on tr "Laboratory urine mcs 1 3920.39990234375 3920.40 Gastroesophageal reflux diseas.…" at bounding box center [268, 65] width 326 height 26
click at [247, 77] on tr "Laboratory stool mcs 1 5000 5000.00 Gastroesophageal reflux diseas... Delete" at bounding box center [268, 88] width 326 height 23
click at [238, 81] on td "1" at bounding box center [229, 89] width 38 height 20
drag, startPoint x: 243, startPoint y: 98, endPoint x: 244, endPoint y: 102, distance: 4.4
click at [244, 98] on tr "Laboratory stool mcs 1 5000 5000.00 Gastroesophageal reflux diseas... Delete" at bounding box center [268, 88] width 326 height 23
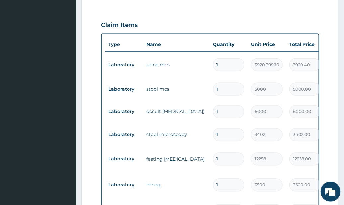
click at [279, 127] on td "3402" at bounding box center [267, 135] width 38 height 20
click at [275, 144] on td "3402" at bounding box center [267, 135] width 38 height 20
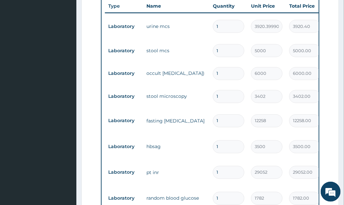
scroll to position [321, 0]
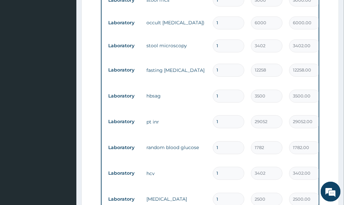
click at [260, 103] on td "3500" at bounding box center [267, 96] width 38 height 20
click at [258, 112] on td "29052" at bounding box center [267, 122] width 38 height 20
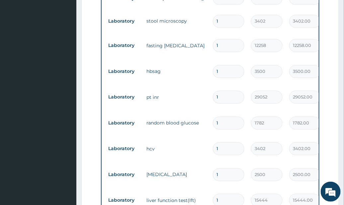
scroll to position [366, 0]
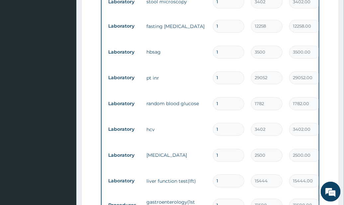
click at [271, 119] on td "3402" at bounding box center [267, 129] width 38 height 20
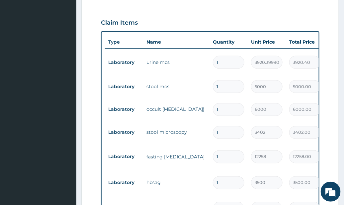
scroll to position [233, 0]
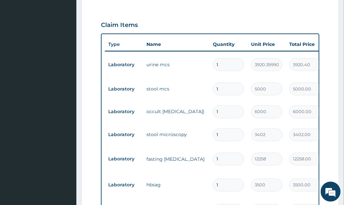
click at [248, 67] on td "3920.39990234375" at bounding box center [267, 65] width 38 height 20
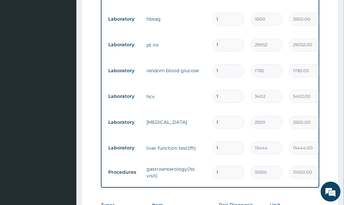
scroll to position [454, 0]
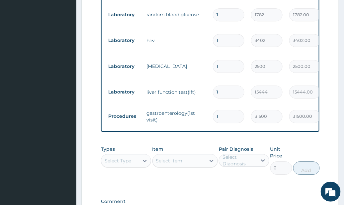
click at [297, 180] on div "Types Select Type Item Select Item Pair Diagnosis Select Diagnosis Unit Price 0…" at bounding box center [210, 164] width 219 height 45
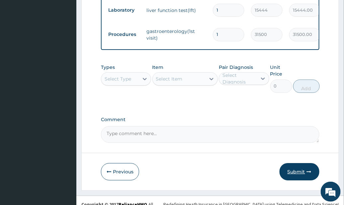
click at [302, 167] on button "Submit" at bounding box center [300, 171] width 40 height 17
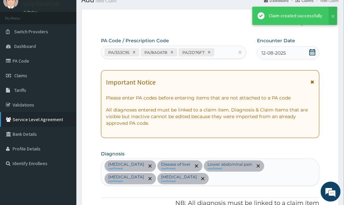
scroll to position [536, 0]
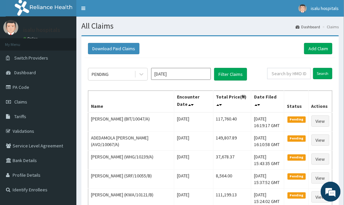
drag, startPoint x: 239, startPoint y: 54, endPoint x: 234, endPoint y: 56, distance: 5.6
click at [239, 54] on div "Download Paid Claims Add Claim" at bounding box center [210, 49] width 251 height 18
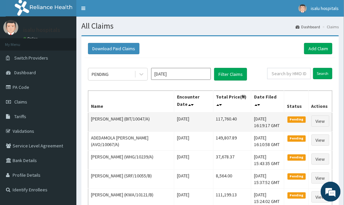
click at [226, 125] on td "117,760.40" at bounding box center [232, 121] width 38 height 19
drag, startPoint x: 202, startPoint y: 118, endPoint x: 228, endPoint y: 118, distance: 25.6
click at [228, 118] on td "117,760.40" at bounding box center [232, 121] width 38 height 19
copy td "117,760.40"
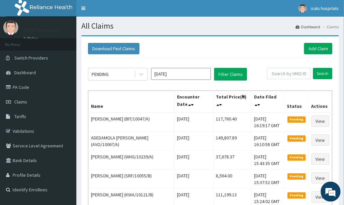
drag, startPoint x: 251, startPoint y: 36, endPoint x: 240, endPoint y: 37, distance: 10.8
click at [242, 53] on div "Download Paid Claims Add Claim" at bounding box center [210, 48] width 245 height 11
click at [279, 53] on div "Download Paid Claims Add Claim" at bounding box center [210, 48] width 245 height 11
click at [276, 48] on div "Download Paid Claims Add Claim" at bounding box center [210, 48] width 245 height 11
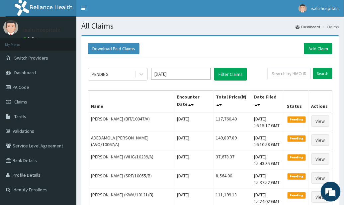
click at [276, 40] on div "Download Paid Claims Add Claim" at bounding box center [210, 49] width 251 height 18
click at [319, 50] on link "Add Claim" at bounding box center [318, 48] width 28 height 11
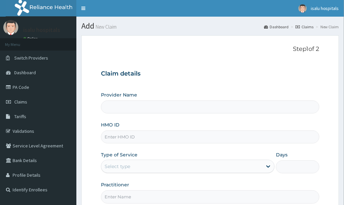
click at [139, 139] on input "HMO ID" at bounding box center [210, 136] width 219 height 13
paste input "ENP/10706/A"
type input "ENP/10706/A"
type input "Isalu Hospital Limited"
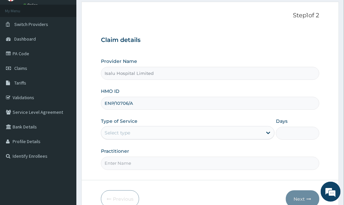
scroll to position [67, 0]
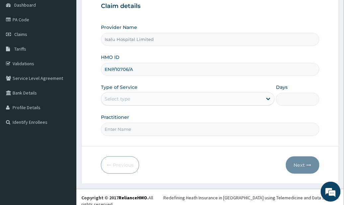
type input "ENP/10706/A"
click at [184, 102] on div "Select type" at bounding box center [181, 98] width 161 height 11
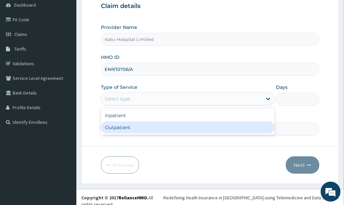
click at [177, 127] on div "Outpatient" at bounding box center [188, 127] width 174 height 12
type input "1"
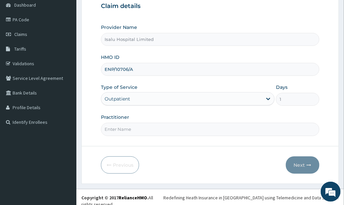
scroll to position [0, 0]
click at [250, 129] on input "Practitioner" at bounding box center [210, 129] width 219 height 13
click at [243, 134] on input "Practitioner" at bounding box center [210, 129] width 219 height 13
paste input "Yahya Sanusi"
type input "Yahya Sanusi"
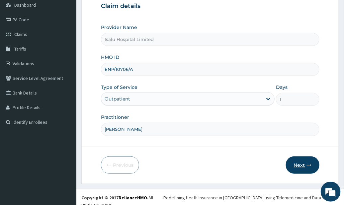
click at [310, 165] on icon "button" at bounding box center [309, 165] width 5 height 5
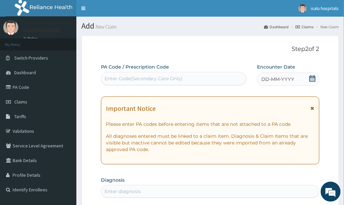
click at [150, 71] on div "PA Code / Prescription Code Enter Code(Secondary Care Only)" at bounding box center [174, 74] width 146 height 22
click at [150, 82] on div "Enter Code(Secondary Care Only)" at bounding box center [173, 78] width 145 height 11
paste input "PA/56FCFE"
type input "PA/56FCFE"
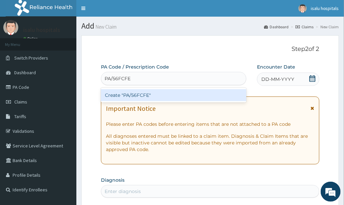
click at [156, 94] on div "Create "PA/56FCFE"" at bounding box center [174, 95] width 146 height 12
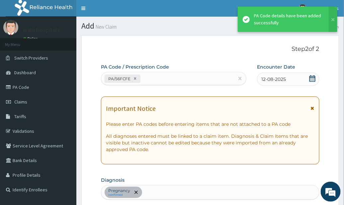
scroll to position [180, 0]
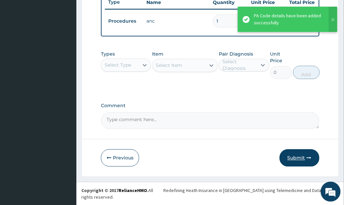
click at [306, 162] on button "Submit" at bounding box center [300, 157] width 40 height 17
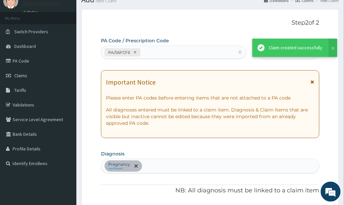
scroll to position [262, 0]
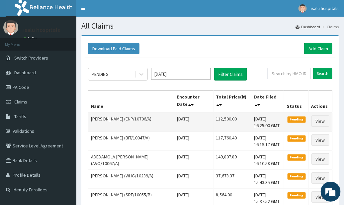
click at [252, 126] on td "[DATE] 16:25:00 GMT" at bounding box center [268, 121] width 33 height 19
drag, startPoint x: 201, startPoint y: 118, endPoint x: 227, endPoint y: 118, distance: 25.9
click at [227, 118] on td "112,500.00" at bounding box center [232, 121] width 38 height 19
copy td "112,500.00"
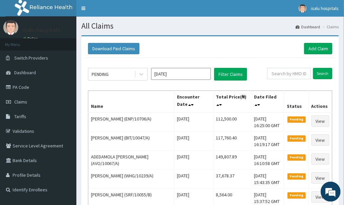
drag, startPoint x: 243, startPoint y: 43, endPoint x: 243, endPoint y: 52, distance: 9.0
click at [244, 44] on div "Download Paid Claims Add Claim" at bounding box center [210, 48] width 245 height 11
click at [325, 50] on link "Add Claim" at bounding box center [318, 48] width 28 height 11
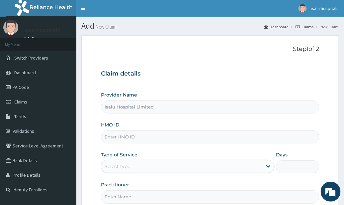
click at [266, 53] on p "Step 1 of 2" at bounding box center [210, 49] width 219 height 7
click at [134, 136] on input "HMO ID" at bounding box center [210, 136] width 219 height 13
paste input "GSV/11073/D"
type input "GSV/11073/D"
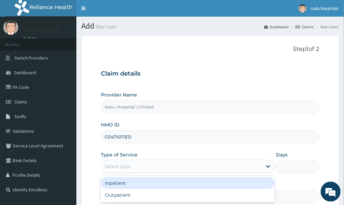
click at [172, 167] on div "Select type" at bounding box center [181, 166] width 161 height 11
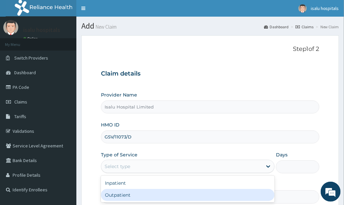
click at [125, 196] on div "Outpatient" at bounding box center [188, 195] width 174 height 12
type input "1"
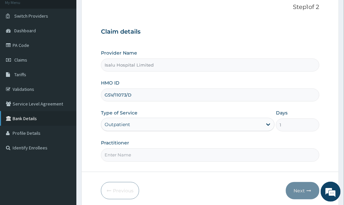
scroll to position [67, 0]
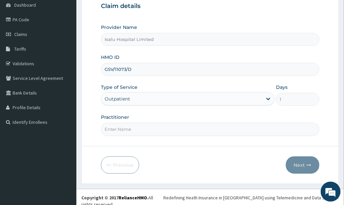
click at [255, 84] on div "Type of Service Outpatient" at bounding box center [188, 95] width 174 height 22
drag, startPoint x: 239, startPoint y: 135, endPoint x: 196, endPoint y: 144, distance: 43.9
click at [235, 136] on form "Step 1 of 2 Claim details Provider Name Isalu Hospital Limited HMO ID GSV/11073…" at bounding box center [210, 76] width 258 height 216
paste input "TROPHY OGWEZI"
type input "TROPHY OGWEZI"
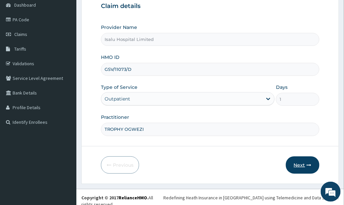
click at [299, 165] on button "Next" at bounding box center [303, 164] width 34 height 17
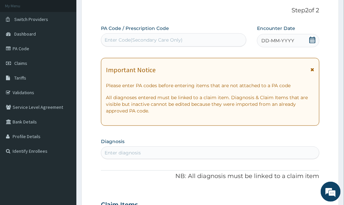
scroll to position [0, 0]
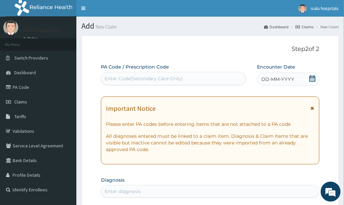
click at [149, 78] on div "Enter Code(Secondary Care Only)" at bounding box center [144, 78] width 78 height 7
paste input "PA/9BD7FC"
type input "PA/9BD7FC"
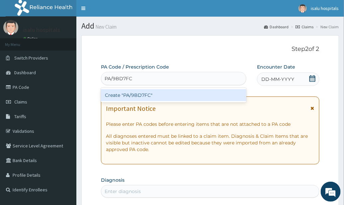
click at [162, 97] on div "Create "PA/9BD7FC"" at bounding box center [174, 95] width 146 height 12
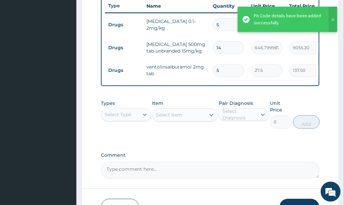
scroll to position [308, 0]
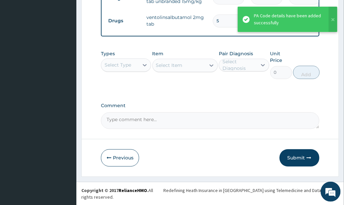
click at [259, 92] on div "Types Select Type Item Select Item Pair Diagnosis Select Diagnosis Unit Price 0…" at bounding box center [210, 69] width 219 height 45
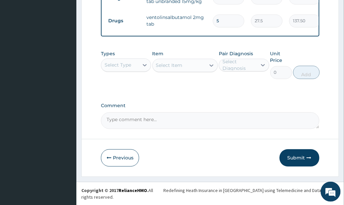
click at [251, 109] on label "Comment" at bounding box center [210, 106] width 219 height 6
click at [251, 112] on textarea "Comment" at bounding box center [210, 120] width 219 height 17
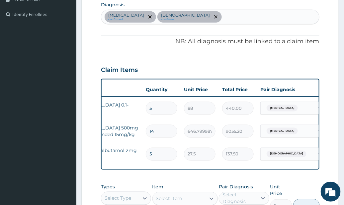
scroll to position [0, 115]
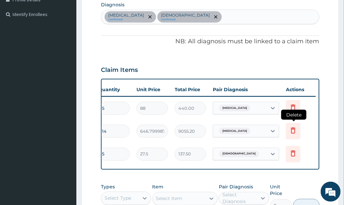
click at [294, 130] on icon at bounding box center [293, 130] width 8 height 8
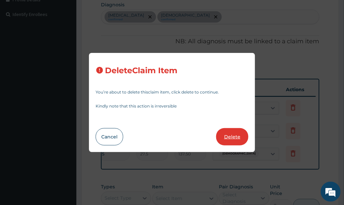
click at [231, 135] on button "Delete" at bounding box center [232, 136] width 32 height 17
type input "5"
type input "27.5"
type input "137.50"
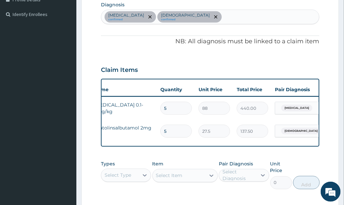
scroll to position [0, 0]
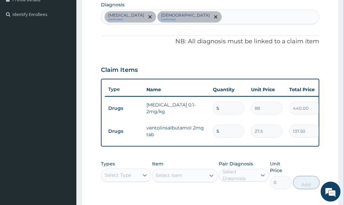
click at [230, 31] on div "PA Code / Prescription Code PA/9BD7FC Encounter Date [DATE] Important Notice Pl…" at bounding box center [210, 63] width 219 height 351
click at [196, 18] on div "[MEDICAL_DATA] confirmed [DEMOGRAPHIC_DATA] confirmed" at bounding box center [210, 17] width 218 height 14
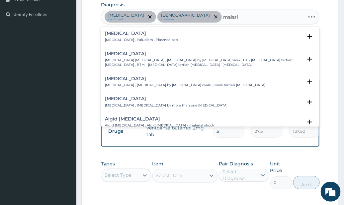
type input "[MEDICAL_DATA]"
click at [113, 33] on h4 "Malaria" at bounding box center [141, 33] width 73 height 5
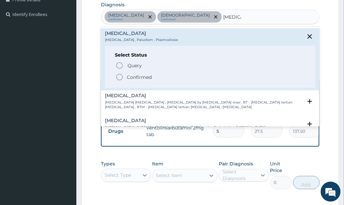
click at [141, 79] on p "Confirmed" at bounding box center [139, 77] width 25 height 7
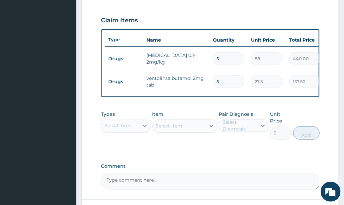
scroll to position [285, 0]
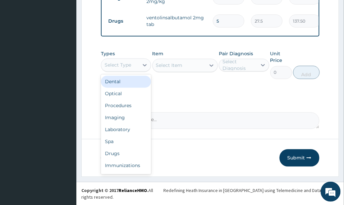
click at [128, 72] on div "Select Type" at bounding box center [126, 64] width 50 height 13
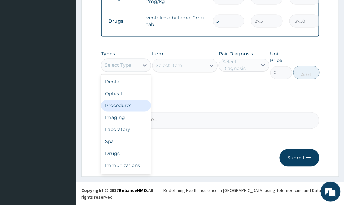
click at [135, 112] on div "Procedures" at bounding box center [126, 106] width 50 height 12
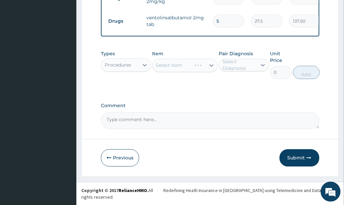
drag, startPoint x: 192, startPoint y: 107, endPoint x: 183, endPoint y: 80, distance: 28.9
click at [199, 72] on div "Select Item" at bounding box center [185, 65] width 65 height 13
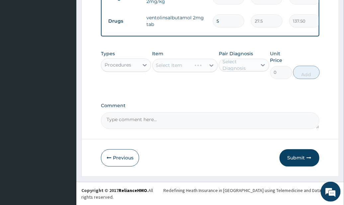
click at [198, 72] on div "Select Item" at bounding box center [185, 65] width 65 height 13
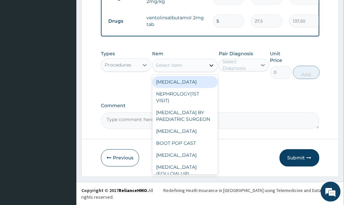
click at [209, 69] on icon at bounding box center [211, 65] width 7 height 7
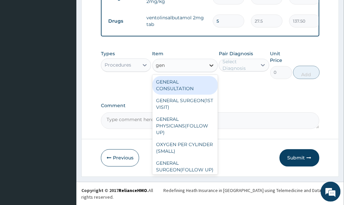
type input "gene"
drag, startPoint x: 204, startPoint y: 87, endPoint x: 227, endPoint y: 88, distance: 23.0
click at [203, 87] on div "GENERAL CONSULTATION" at bounding box center [185, 85] width 65 height 19
type input "3150"
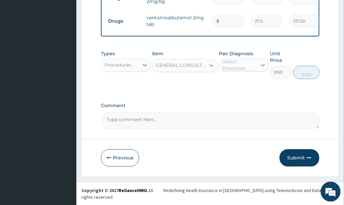
click at [250, 78] on div "Pair Diagnosis Select Diagnosis" at bounding box center [244, 65] width 50 height 29
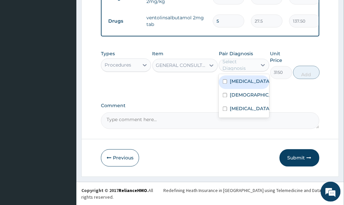
click at [248, 72] on div "Select Diagnosis" at bounding box center [240, 64] width 34 height 13
click at [256, 89] on div "Sepsis" at bounding box center [244, 82] width 50 height 14
checkbox input "true"
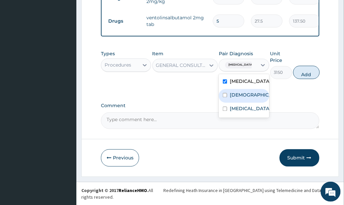
click at [259, 100] on div "Asthma" at bounding box center [244, 96] width 50 height 14
checkbox input "true"
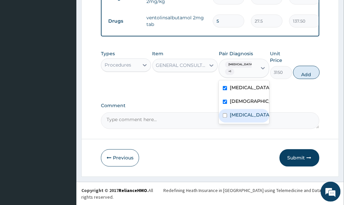
drag, startPoint x: 254, startPoint y: 118, endPoint x: 260, endPoint y: 118, distance: 6.3
click at [254, 119] on div "Malaria" at bounding box center [244, 116] width 50 height 14
checkbox input "true"
click at [307, 78] on button "Add" at bounding box center [306, 72] width 27 height 13
type input "0"
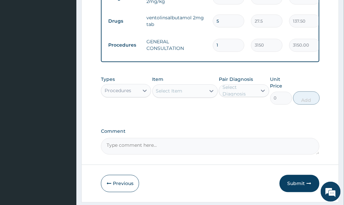
click at [125, 94] on div "Procedures" at bounding box center [118, 90] width 27 height 7
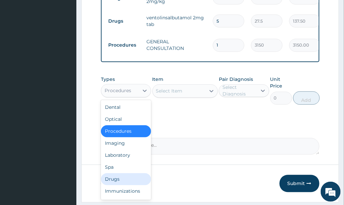
click at [124, 185] on div "Drugs" at bounding box center [126, 179] width 50 height 12
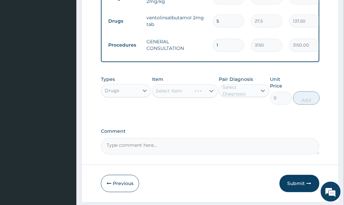
click at [233, 114] on div "Types Drugs Item Select Item Pair Diagnosis Select Diagnosis Unit Price 0 Add" at bounding box center [210, 95] width 219 height 45
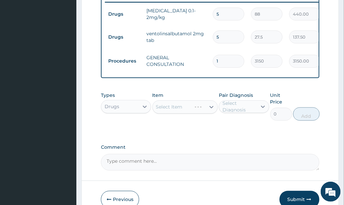
scroll to position [308, 0]
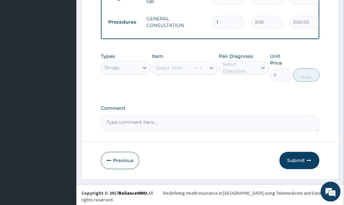
click at [203, 75] on div "Select Item" at bounding box center [185, 67] width 65 height 13
click at [203, 74] on div "Select Item" at bounding box center [185, 67] width 65 height 13
click at [203, 73] on div "Select Item" at bounding box center [185, 67] width 65 height 13
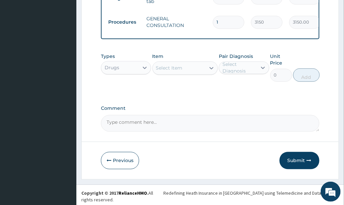
drag, startPoint x: 242, startPoint y: 102, endPoint x: 238, endPoint y: 101, distance: 4.3
click at [210, 69] on icon at bounding box center [212, 68] width 4 height 2
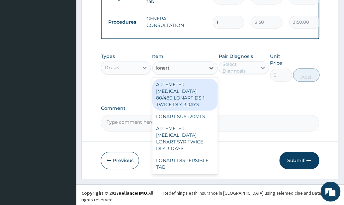
type input "lonart d"
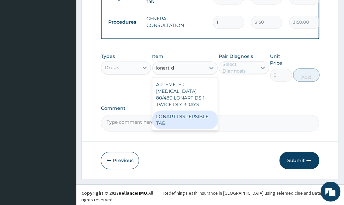
click at [195, 124] on div "LONART DISPERSIBLE TAB" at bounding box center [185, 120] width 65 height 19
type input "86.23137664794922"
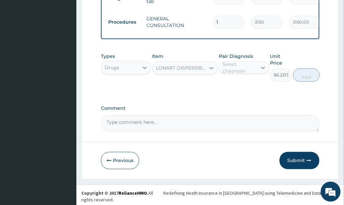
click at [254, 71] on div "Select Diagnosis" at bounding box center [240, 67] width 34 height 13
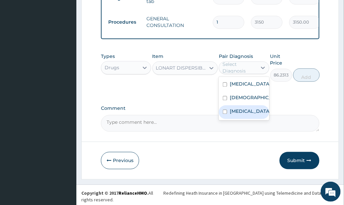
drag, startPoint x: 256, startPoint y: 118, endPoint x: 293, endPoint y: 105, distance: 38.7
click at [256, 118] on div "Malaria" at bounding box center [244, 112] width 50 height 14
checkbox input "true"
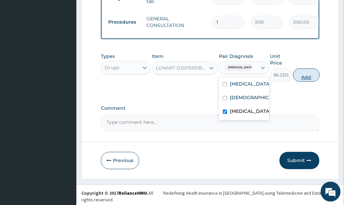
click at [303, 80] on button "Add" at bounding box center [306, 74] width 27 height 13
type input "0"
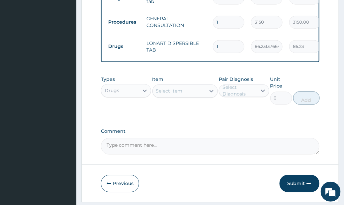
type input "18"
type input "1552.16"
type input "18"
drag, startPoint x: 259, startPoint y: 134, endPoint x: 211, endPoint y: 103, distance: 57.2
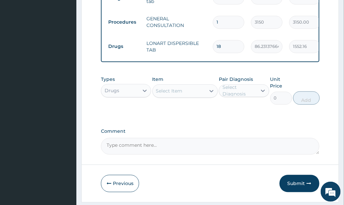
click at [192, 88] on div "Select Item" at bounding box center [185, 90] width 65 height 13
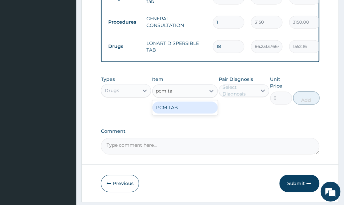
type input "pcm tab"
click at [199, 111] on div "PCM TAB" at bounding box center [185, 108] width 65 height 12
type input "201.0959930419922"
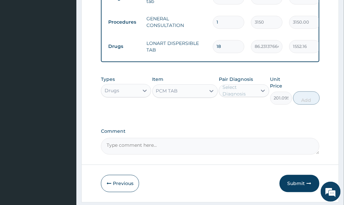
click at [246, 91] on div "Select Diagnosis" at bounding box center [240, 90] width 34 height 13
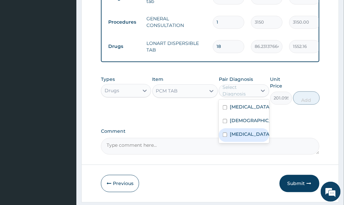
click at [243, 138] on label "Malaria" at bounding box center [250, 134] width 41 height 7
checkbox input "true"
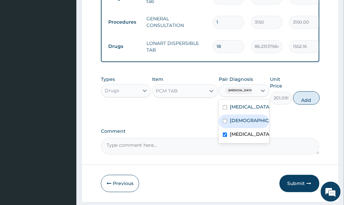
click at [246, 124] on label "Asthma" at bounding box center [251, 120] width 42 height 7
checkbox input "true"
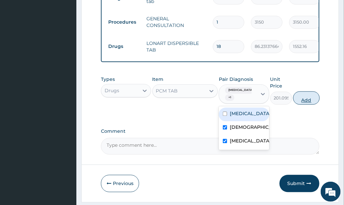
click at [299, 102] on button "Add" at bounding box center [306, 97] width 27 height 13
type input "0"
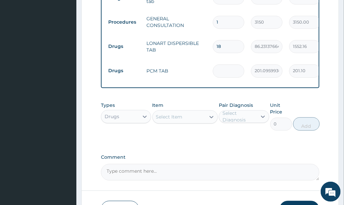
type input "0.00"
type input "4"
type input "804.38"
type input "49"
type input "9853.70"
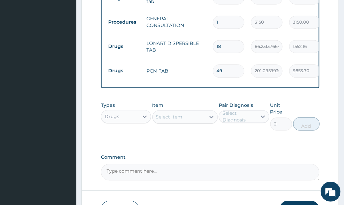
type input "49"
click at [188, 109] on div "Item Select Item" at bounding box center [185, 116] width 65 height 29
click at [188, 116] on div "Select Item" at bounding box center [179, 117] width 53 height 11
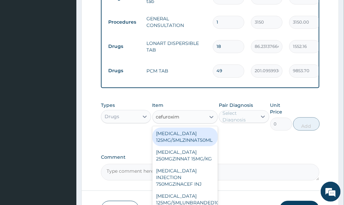
type input "cefuroxime"
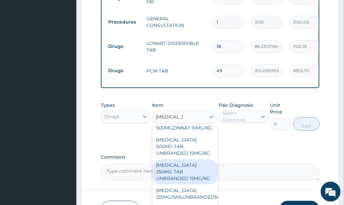
scroll to position [133, 0]
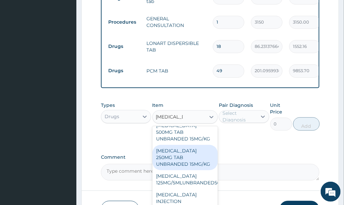
click at [200, 170] on div "CEFUROXIME 250MG TAB UNBRANDED 15MG/KG" at bounding box center [185, 157] width 65 height 25
type input "423.3599853515625"
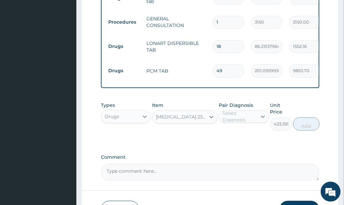
click at [245, 120] on div "Select Diagnosis" at bounding box center [240, 116] width 34 height 13
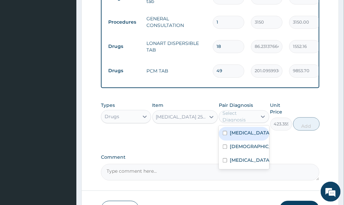
click at [250, 136] on div "Sepsis" at bounding box center [244, 134] width 50 height 14
checkbox input "true"
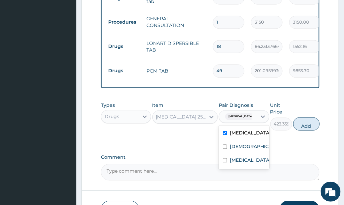
click at [304, 128] on button "Add" at bounding box center [306, 123] width 27 height 13
type input "0"
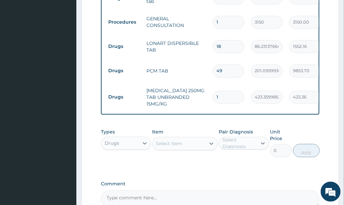
type input "14"
type input "5927.04"
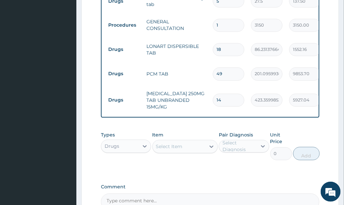
scroll to position [353, 0]
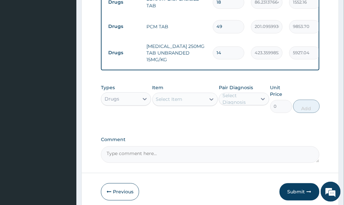
type input "14"
click at [195, 104] on div "Select Item" at bounding box center [179, 99] width 53 height 11
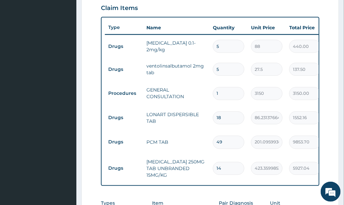
scroll to position [175, 0]
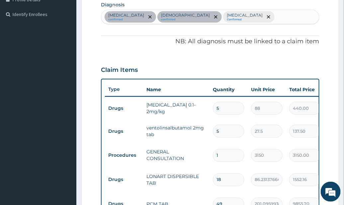
click at [217, 16] on div "Sepsis confirmed Asthma confirmed Malaria Confirmed" at bounding box center [210, 17] width 218 height 14
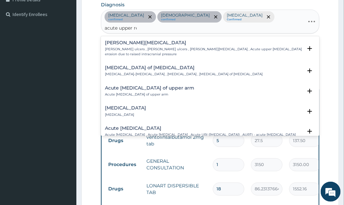
type input "acute upper res"
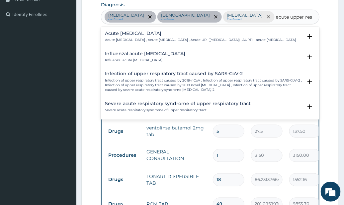
click at [149, 36] on div "Acute upper respiratory infection Acute upper respiratory infection , Acute upp…" at bounding box center [200, 37] width 191 height 12
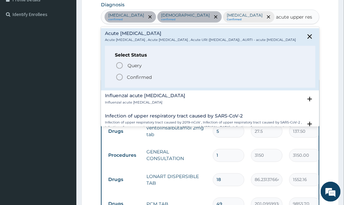
click at [136, 79] on p "Confirmed" at bounding box center [139, 77] width 25 height 7
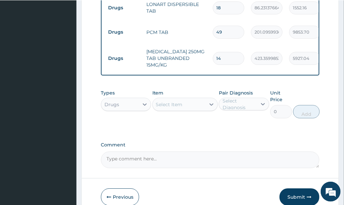
scroll to position [381, 0]
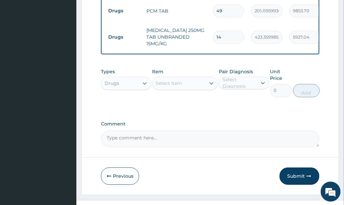
click at [200, 78] on div "Select Item" at bounding box center [179, 83] width 53 height 11
click at [273, 121] on div "Comment" at bounding box center [210, 134] width 219 height 26
click at [200, 78] on div "Select Item" at bounding box center [179, 83] width 53 height 11
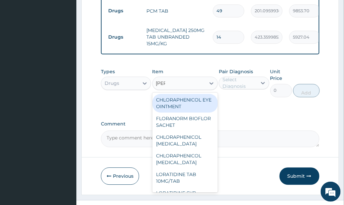
type input "lorat"
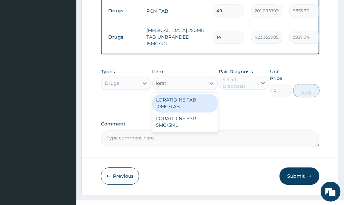
click at [184, 95] on div "LORATIDINE TAB 10MG/TAB" at bounding box center [185, 103] width 65 height 19
type input "49.5"
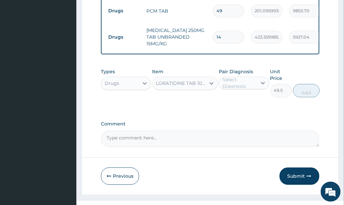
click at [240, 77] on div "Pair Diagnosis Select Diagnosis" at bounding box center [244, 82] width 50 height 29
click at [249, 76] on div "Select Diagnosis" at bounding box center [240, 82] width 34 height 13
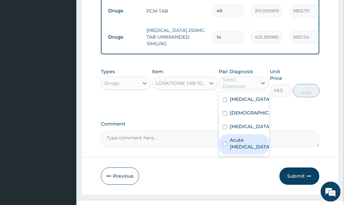
click at [250, 137] on label "Acute upper respiratory infection" at bounding box center [250, 143] width 41 height 13
checkbox input "true"
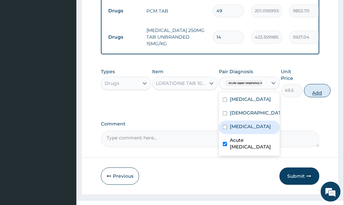
click at [323, 84] on button "Add" at bounding box center [317, 90] width 27 height 13
type input "0"
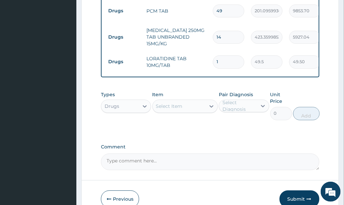
drag, startPoint x: 228, startPoint y: 43, endPoint x: 192, endPoint y: 53, distance: 37.2
click at [199, 52] on tr "Drugs LORATIDINE TAB 10MG/TAB 1 49.5 49.50 Acute upper respiratory infect... De…" at bounding box center [268, 61] width 326 height 23
type input "7"
type input "346.50"
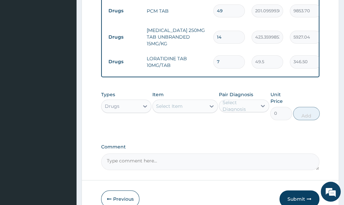
type input "7"
drag, startPoint x: 227, startPoint y: 126, endPoint x: 196, endPoint y: 112, distance: 34.3
click at [185, 101] on div "Select Item" at bounding box center [179, 106] width 53 height 11
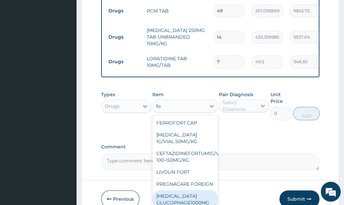
type input "f"
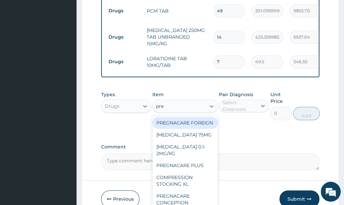
type input "pred"
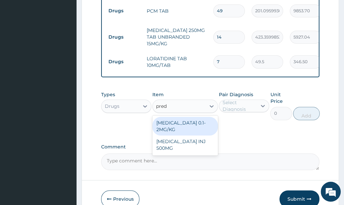
click at [202, 117] on div "PREDNISOLONE 0.1-2MG/KG" at bounding box center [184, 126] width 65 height 19
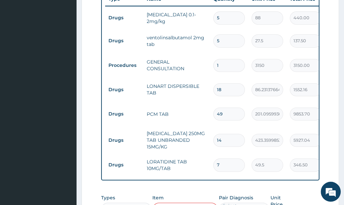
scroll to position [292, 0]
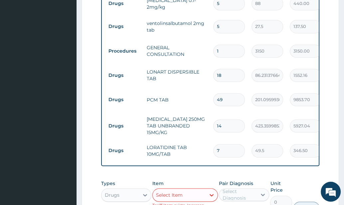
click at [173, 191] on div "Select Item" at bounding box center [169, 194] width 27 height 7
type input "ventolin"
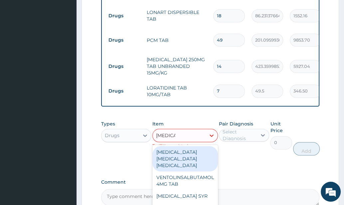
scroll to position [410, 0]
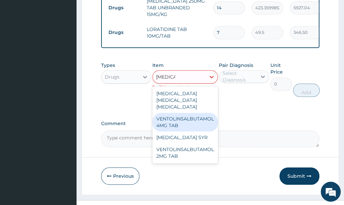
click at [208, 113] on div "VENTOLINSALBUTAMOL 4MG TAB" at bounding box center [184, 122] width 65 height 19
type input "27.5"
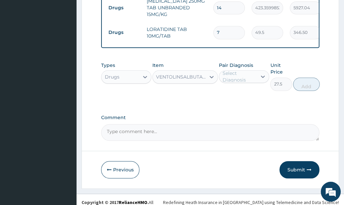
scroll to position [404, 0]
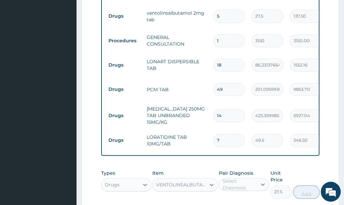
scroll to position [360, 0]
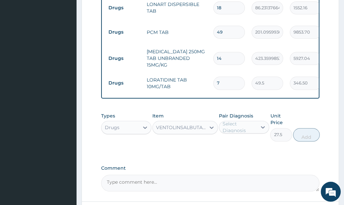
drag, startPoint x: 236, startPoint y: 152, endPoint x: 228, endPoint y: 147, distance: 10.3
click at [194, 124] on div "VENTOLINSALBUTAMOL 4MG TAB" at bounding box center [181, 127] width 50 height 7
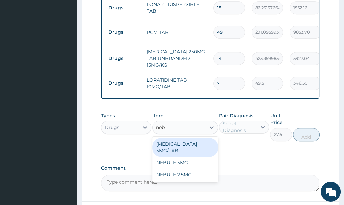
scroll to position [0, 0]
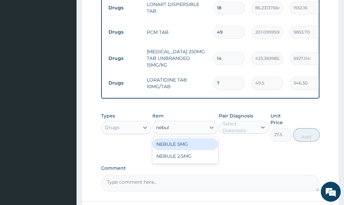
type input "nebule"
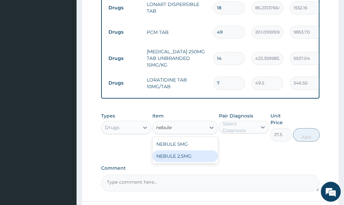
drag, startPoint x: 182, startPoint y: 144, endPoint x: 202, endPoint y: 143, distance: 20.6
click at [182, 150] on div "NEBULE 2.5MG" at bounding box center [184, 156] width 65 height 12
type input "1439.423950195312"
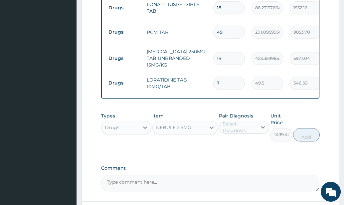
click at [253, 120] on div "Select Diagnosis" at bounding box center [239, 126] width 34 height 13
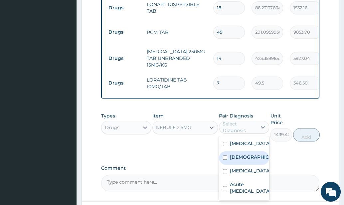
click at [252, 151] on div "Asthma" at bounding box center [244, 158] width 50 height 14
checkbox input "true"
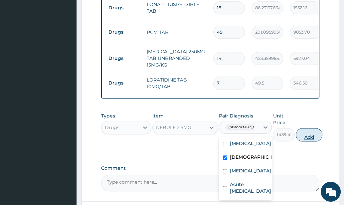
click at [304, 128] on button "Add" at bounding box center [308, 134] width 27 height 13
type input "0"
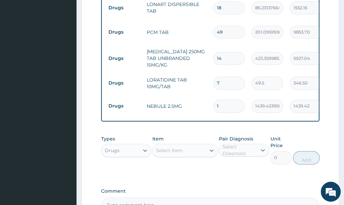
click at [184, 145] on div "Select Item" at bounding box center [179, 150] width 53 height 11
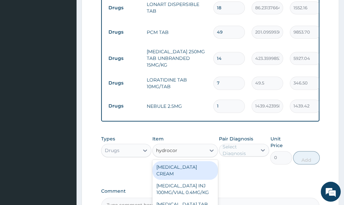
type input "hydrocort"
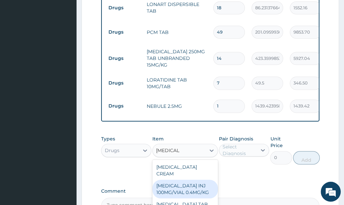
click at [207, 179] on div "HYDROCORT INJ 100MG/VIAL 0.4MG/KG" at bounding box center [184, 188] width 65 height 19
type input "1003.755310058594"
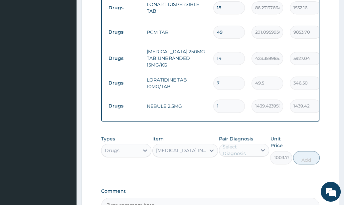
click at [247, 143] on div "Select Diagnosis" at bounding box center [239, 149] width 34 height 13
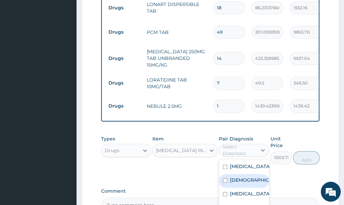
click at [248, 176] on label "Asthma" at bounding box center [251, 179] width 42 height 7
checkbox input "true"
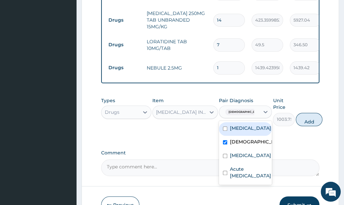
scroll to position [427, 0]
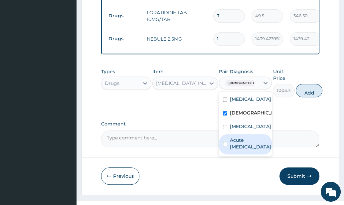
click at [251, 137] on label "Acute upper respiratory infection" at bounding box center [250, 143] width 41 height 13
checkbox input "true"
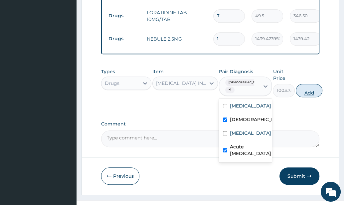
click at [308, 84] on button "Add" at bounding box center [308, 90] width 27 height 13
type input "0"
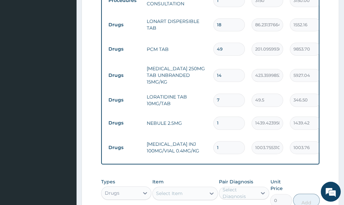
scroll to position [382, 0]
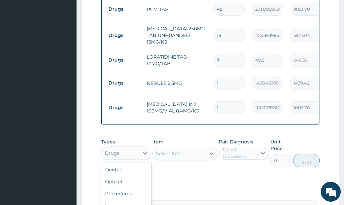
click at [126, 148] on div "Drugs" at bounding box center [120, 153] width 38 height 11
click at [129, 187] on div "Procedures" at bounding box center [126, 193] width 50 height 12
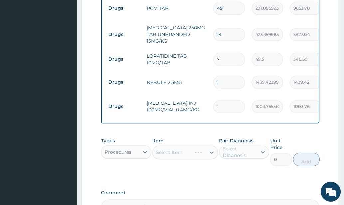
scroll to position [427, 0]
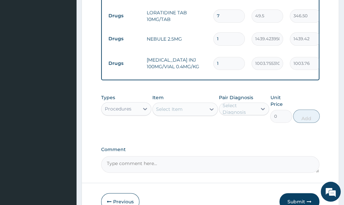
click at [204, 104] on div "Select Item" at bounding box center [179, 109] width 53 height 11
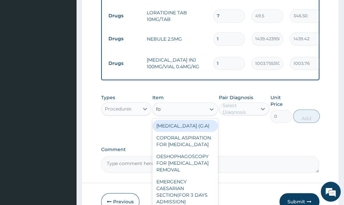
type input "f"
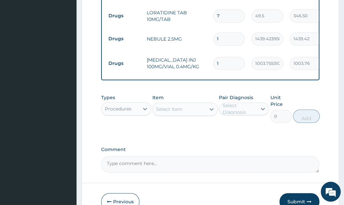
click at [237, 120] on div "Types Procedures Item Select Item Pair Diagnosis Select Diagnosis Unit Price 0 …" at bounding box center [210, 113] width 218 height 45
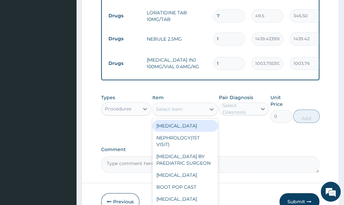
click at [165, 106] on div "Select Item" at bounding box center [169, 109] width 27 height 7
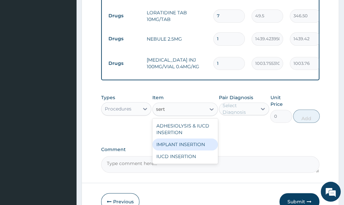
type input "sert"
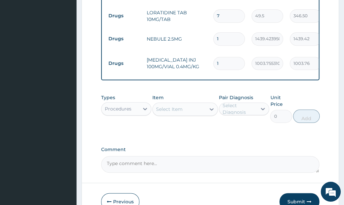
click at [180, 106] on div "Select Item" at bounding box center [169, 109] width 27 height 7
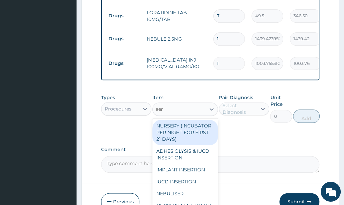
type input "ser"
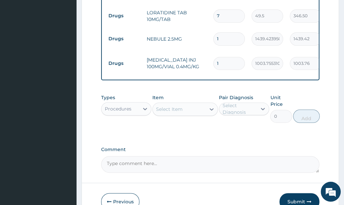
drag, startPoint x: 239, startPoint y: 137, endPoint x: 211, endPoint y: 117, distance: 34.5
click at [237, 147] on label "Comment" at bounding box center [210, 150] width 218 height 6
click at [237, 156] on textarea "Comment" at bounding box center [210, 164] width 218 height 17
click at [125, 103] on div "Procedures" at bounding box center [120, 108] width 38 height 11
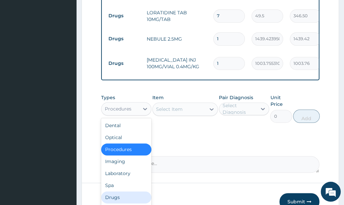
click at [128, 191] on div "Drugs" at bounding box center [126, 197] width 50 height 12
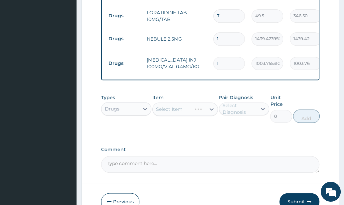
click at [197, 102] on div "Select Item" at bounding box center [184, 108] width 65 height 13
click at [198, 104] on div "Select Item" at bounding box center [179, 109] width 53 height 11
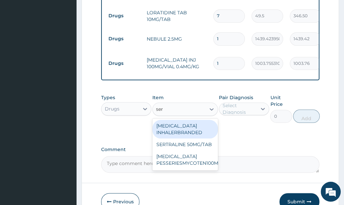
type input "sere"
click at [201, 120] on div "SERETIDE INHALERBRANDED" at bounding box center [184, 129] width 65 height 19
type input "30250"
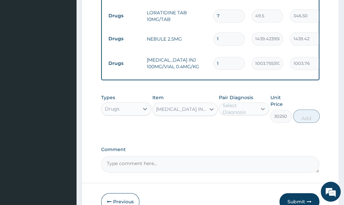
click at [255, 102] on div "Select Diagnosis" at bounding box center [239, 108] width 34 height 13
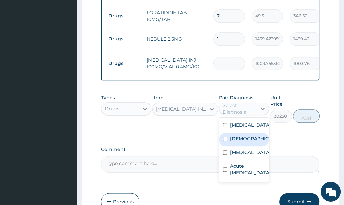
click at [253, 133] on div "Asthma" at bounding box center [244, 140] width 50 height 14
checkbox input "true"
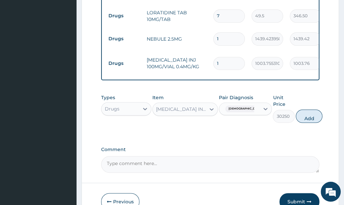
click at [304, 109] on button "Add" at bounding box center [308, 115] width 27 height 13
type input "0"
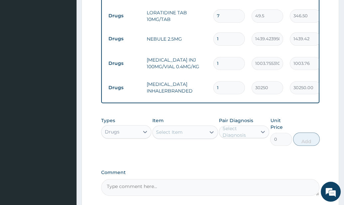
click at [132, 126] on div "Drugs" at bounding box center [120, 131] width 38 height 11
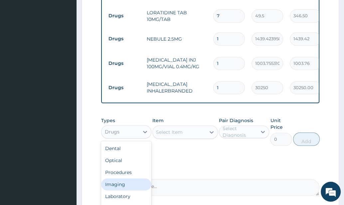
scroll to position [22, 0]
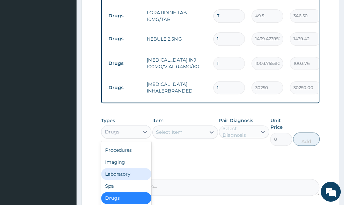
click at [123, 168] on div "Laboratory" at bounding box center [126, 174] width 50 height 12
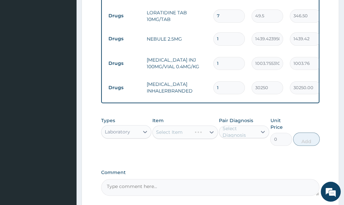
click at [220, 138] on div "Types Laboratory Item Select Item Pair Diagnosis Select Diagnosis Unit Price 0 …" at bounding box center [210, 136] width 218 height 45
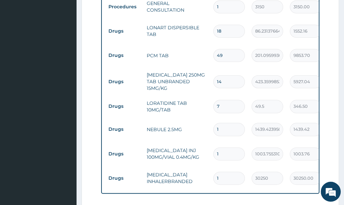
scroll to position [427, 0]
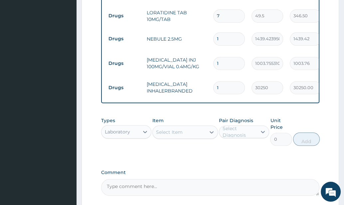
click at [203, 127] on div "Select Item" at bounding box center [179, 132] width 53 height 11
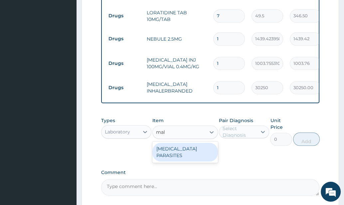
type input "mala"
click at [193, 143] on div "MALARIA PARASITES" at bounding box center [184, 152] width 65 height 19
type input "2500"
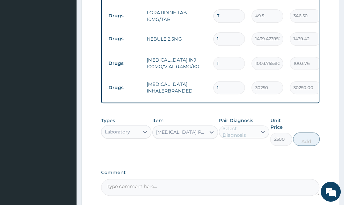
click at [243, 125] on div "Select Diagnosis" at bounding box center [239, 131] width 34 height 13
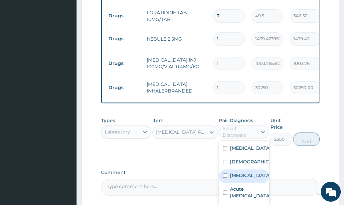
click at [248, 169] on div "Malaria" at bounding box center [244, 176] width 50 height 14
checkbox input "true"
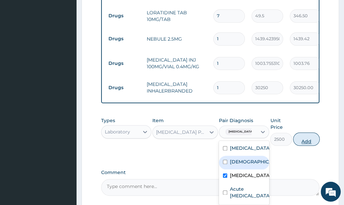
click at [307, 132] on button "Add" at bounding box center [306, 138] width 27 height 13
type input "0"
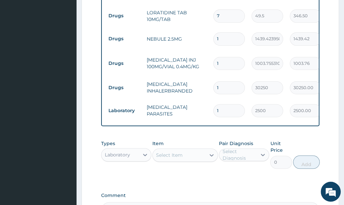
click at [190, 150] on div "Select Item" at bounding box center [179, 155] width 53 height 11
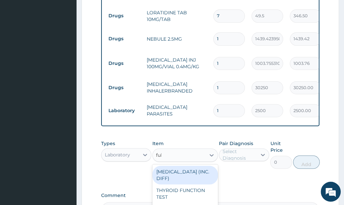
type input "full"
click at [199, 165] on div "FULL BLOOD COUNT (INC. DIFF)" at bounding box center [184, 174] width 65 height 19
type input "4341.60009765625"
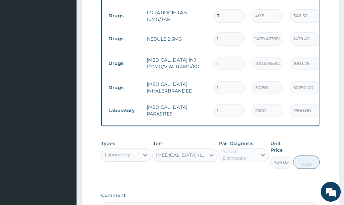
click at [253, 148] on div "Select Diagnosis" at bounding box center [239, 154] width 34 height 13
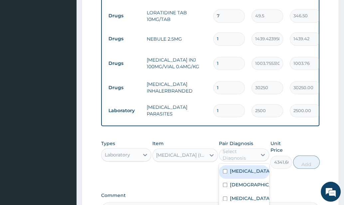
drag, startPoint x: 254, startPoint y: 156, endPoint x: 260, endPoint y: 154, distance: 6.6
click at [254, 165] on div "Sepsis" at bounding box center [244, 172] width 50 height 14
checkbox input "true"
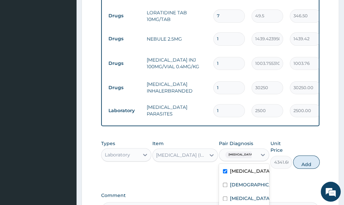
click at [308, 155] on button "Add" at bounding box center [306, 161] width 27 height 13
type input "0"
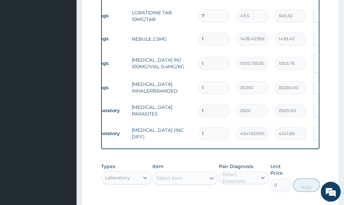
scroll to position [0, 0]
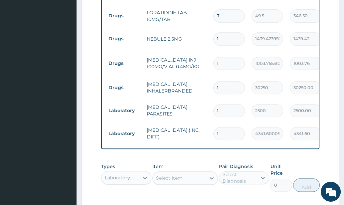
click at [247, 77] on tr "Drugs SERETIDE INHALERBRANDED 1 30250 30250.00 Asthma Delete" at bounding box center [268, 87] width 326 height 23
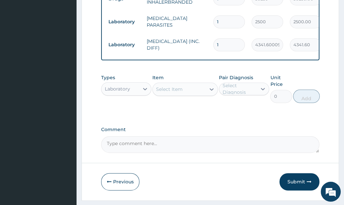
drag, startPoint x: 294, startPoint y: 165, endPoint x: 237, endPoint y: 168, distance: 57.2
click at [295, 173] on button "Submit" at bounding box center [299, 181] width 40 height 17
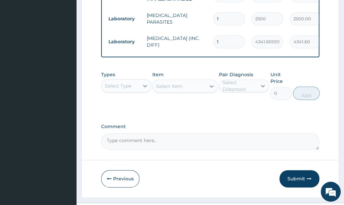
scroll to position [519, 0]
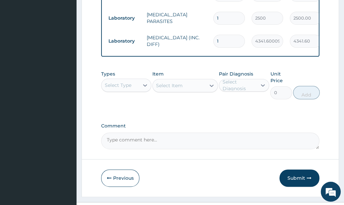
click at [297, 169] on button "Submit" at bounding box center [299, 177] width 40 height 17
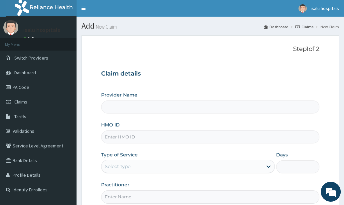
type input "Isalu Hospital Limited"
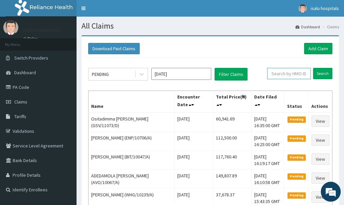
click at [283, 74] on input "text" at bounding box center [289, 73] width 44 height 11
paste input "GSV/11073/D"
type input "GSV/11073/D"
click at [85, 10] on link "Toggle navigation" at bounding box center [83, 8] width 14 height 17
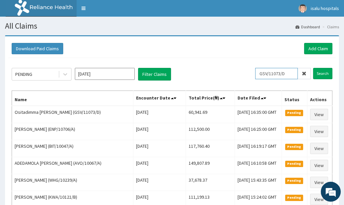
click at [265, 73] on input "GSV/11073/D" at bounding box center [276, 73] width 43 height 11
click at [325, 73] on input "Search" at bounding box center [322, 73] width 19 height 11
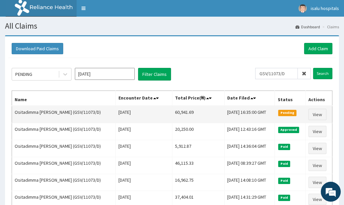
click at [251, 120] on td "Fri, 15 Aug 2025 16:35:00 GMT" at bounding box center [249, 114] width 51 height 17
drag, startPoint x: 161, startPoint y: 113, endPoint x: 181, endPoint y: 112, distance: 20.0
click at [185, 112] on tr "Ositadimma Leonard Ekesiobi (GSV/11073/D) Tue Aug 12 2025 60,941.69 Fri, 15 Aug…" at bounding box center [172, 114] width 320 height 17
copy tr "60,941.69"
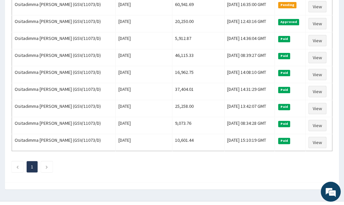
scroll to position [119, 0]
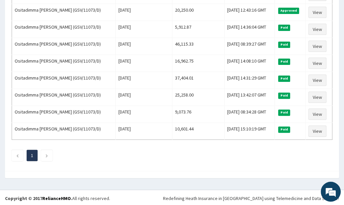
drag, startPoint x: 264, startPoint y: 163, endPoint x: 250, endPoint y: 163, distance: 14.3
click at [264, 163] on div "PENDING Aug 2025 Filter Claims GSV/11073/D Search Name Encounter Date Total Pri…" at bounding box center [171, 53] width 327 height 229
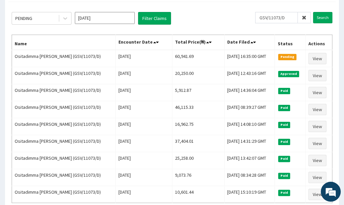
scroll to position [0, 0]
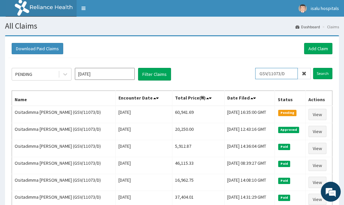
drag, startPoint x: 275, startPoint y: 70, endPoint x: 264, endPoint y: 72, distance: 10.7
click at [275, 70] on input "GSV/11073/D" at bounding box center [276, 73] width 43 height 11
click at [253, 67] on div "PENDING Aug 2025 Filter Claims GSV/11073/D Search Name Encounter Date Total Pri…" at bounding box center [171, 172] width 327 height 229
click at [276, 62] on div "PENDING Aug 2025 Filter Claims GSV/11073/D Search Name Encounter Date Total Pri…" at bounding box center [171, 172] width 327 height 229
click at [322, 49] on link "Add Claim" at bounding box center [318, 48] width 28 height 11
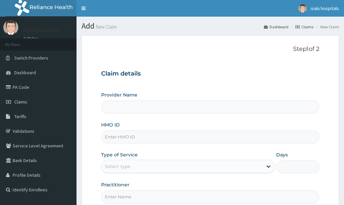
type input "Isalu Hospital Limited"
